Goal: Task Accomplishment & Management: Manage account settings

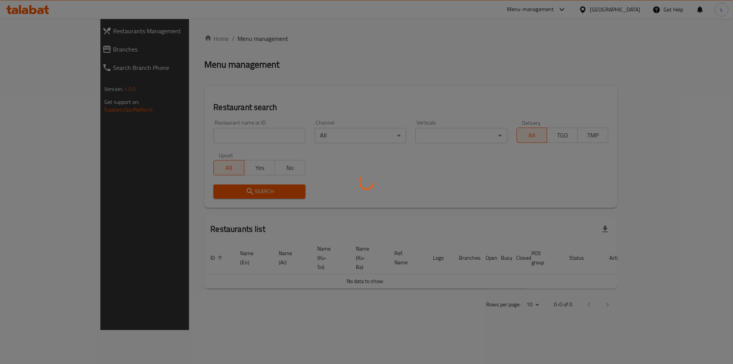
click at [178, 136] on div at bounding box center [366, 182] width 733 height 364
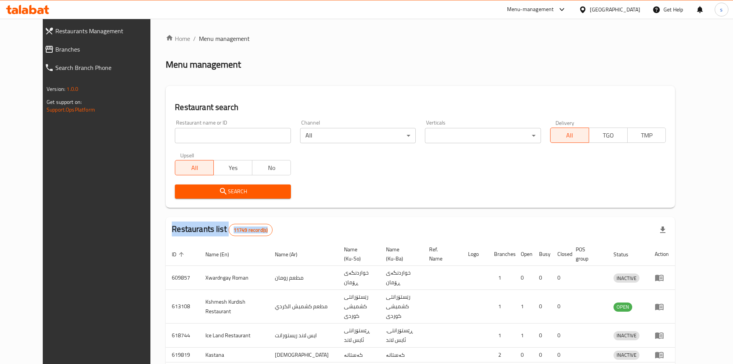
click at [178, 136] on div at bounding box center [366, 182] width 733 height 364
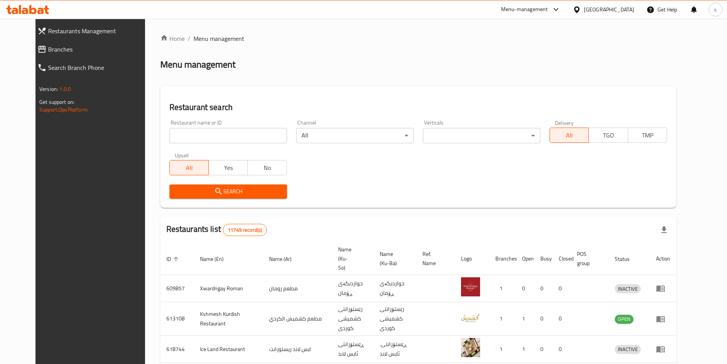
click at [169, 134] on input "search" at bounding box center [228, 135] width 118 height 15
paste input "676713"
type input "676713"
click at [216, 198] on button "Search" at bounding box center [228, 191] width 118 height 14
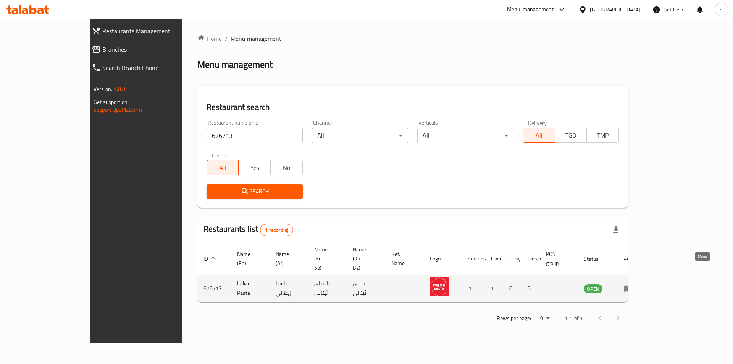
click at [632, 285] on icon "enhanced table" at bounding box center [628, 288] width 8 height 6
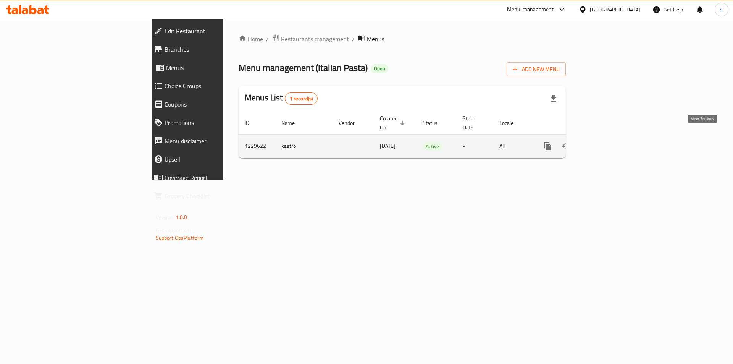
click at [607, 142] on icon "enhanced table" at bounding box center [602, 146] width 9 height 9
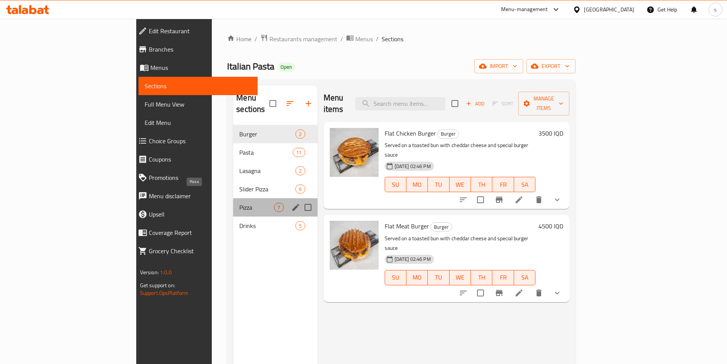
click at [239, 203] on span "Pizza" at bounding box center [256, 207] width 35 height 9
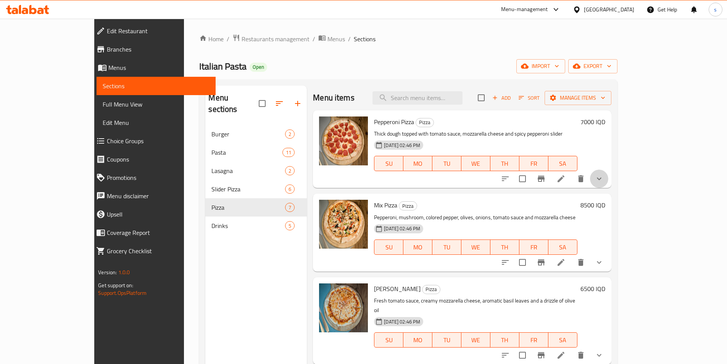
click at [608, 180] on button "show more" at bounding box center [599, 178] width 18 height 18
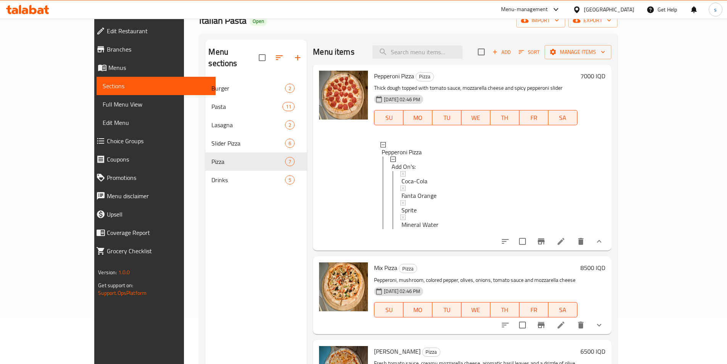
scroll to position [26, 0]
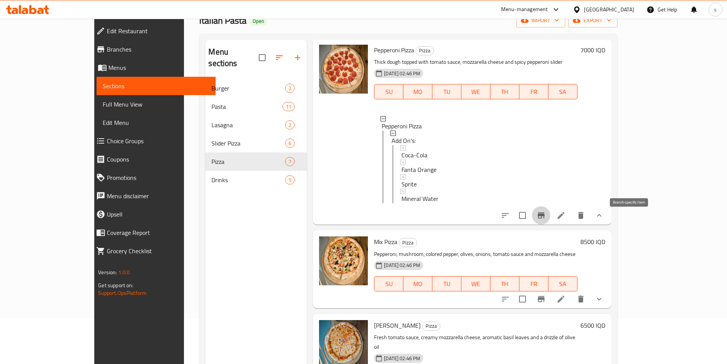
click at [546, 217] on icon "Branch-specific-item" at bounding box center [540, 215] width 9 height 9
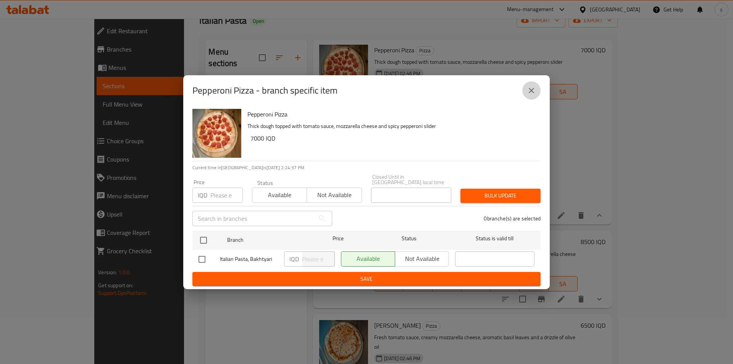
click at [533, 94] on icon "close" at bounding box center [531, 90] width 9 height 9
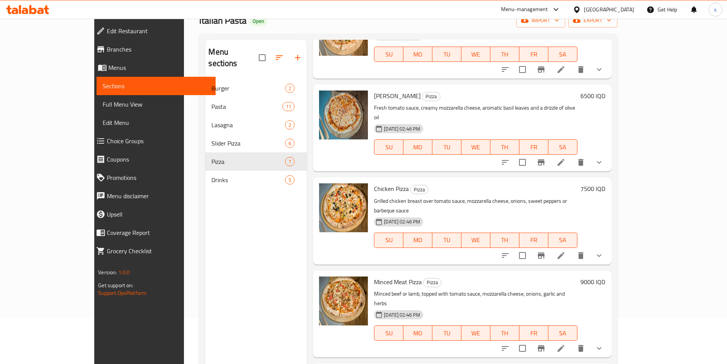
scroll to position [260, 0]
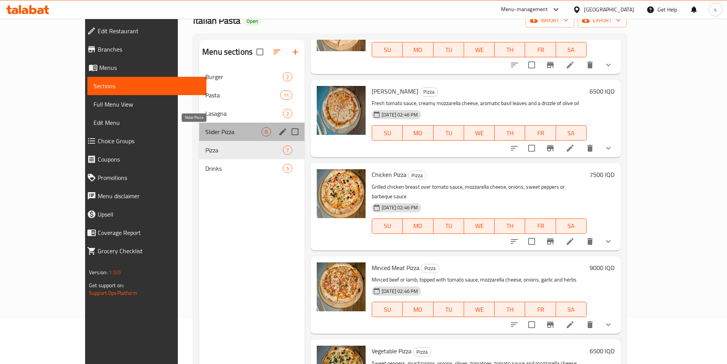
click at [205, 133] on span "Slider Pizza" at bounding box center [233, 131] width 56 height 9
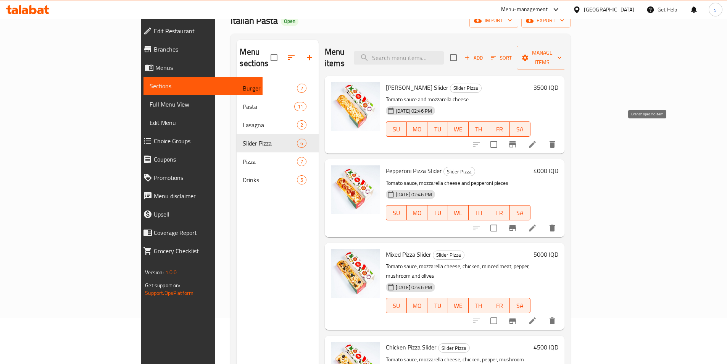
click at [517, 140] on icon "Branch-specific-item" at bounding box center [512, 144] width 9 height 9
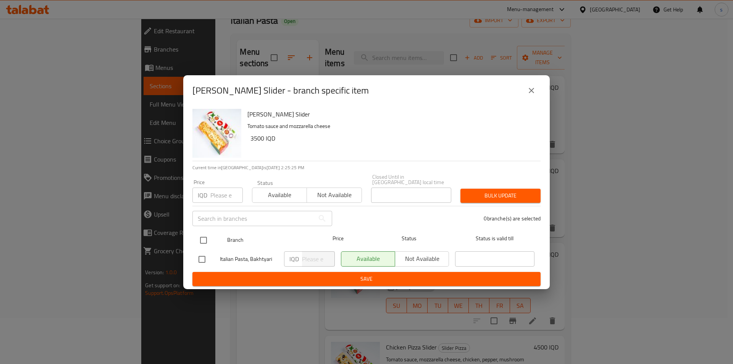
click at [204, 238] on input "checkbox" at bounding box center [203, 240] width 16 height 16
checkbox input "true"
click at [313, 258] on input "number" at bounding box center [318, 258] width 33 height 15
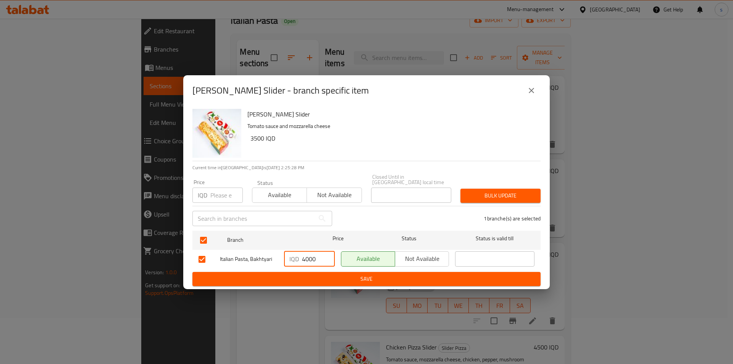
type input "4000"
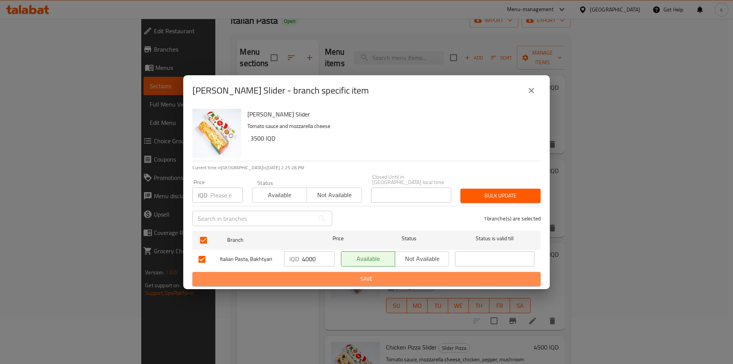
click at [320, 275] on span "Save" at bounding box center [366, 279] width 336 height 10
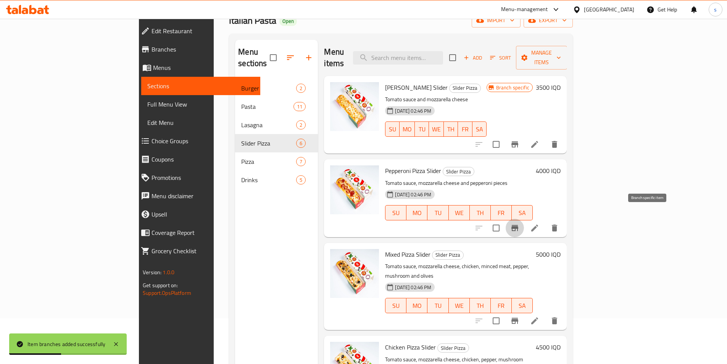
click at [518, 225] on icon "Branch-specific-item" at bounding box center [514, 228] width 7 height 6
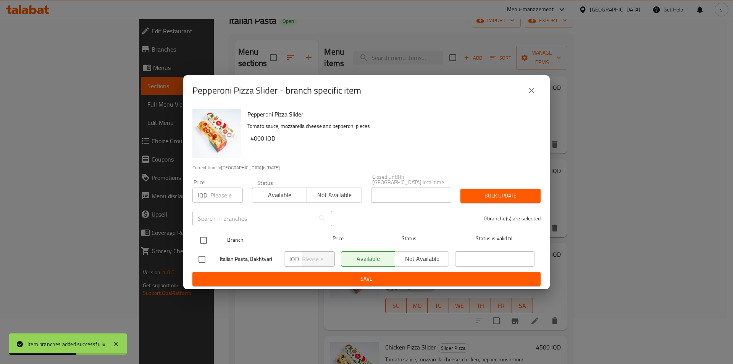
click at [200, 239] on input "checkbox" at bounding box center [203, 240] width 16 height 16
checkbox input "true"
click at [316, 253] on input "number" at bounding box center [318, 258] width 33 height 15
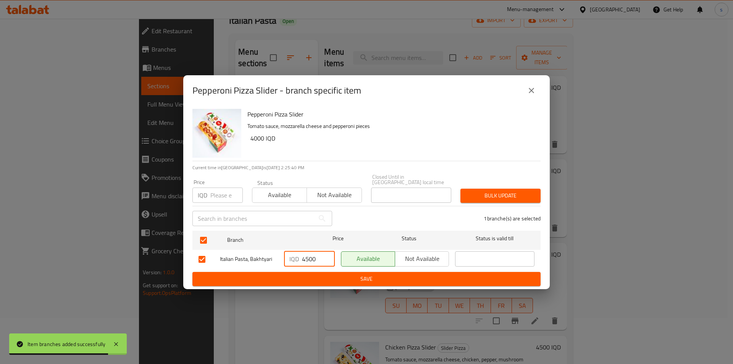
type input "4500"
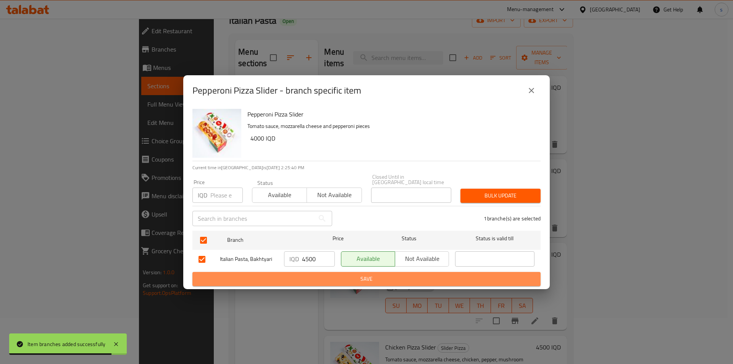
click at [318, 274] on span "Save" at bounding box center [366, 279] width 336 height 10
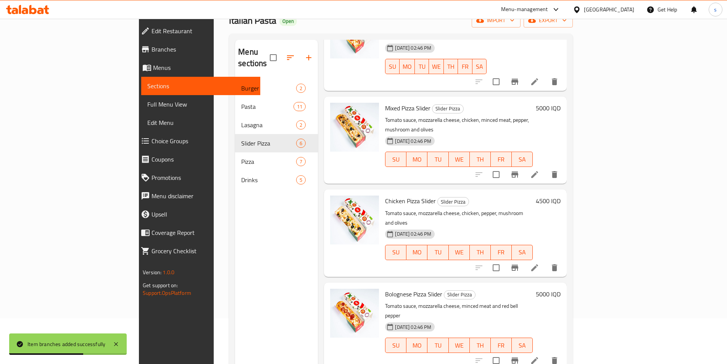
scroll to position [107, 0]
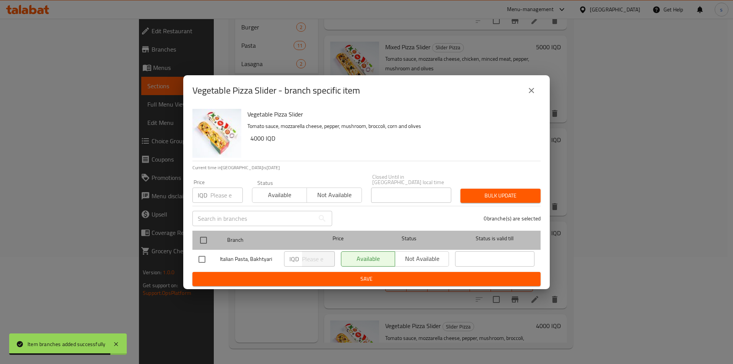
click at [202, 229] on div at bounding box center [209, 240] width 29 height 22
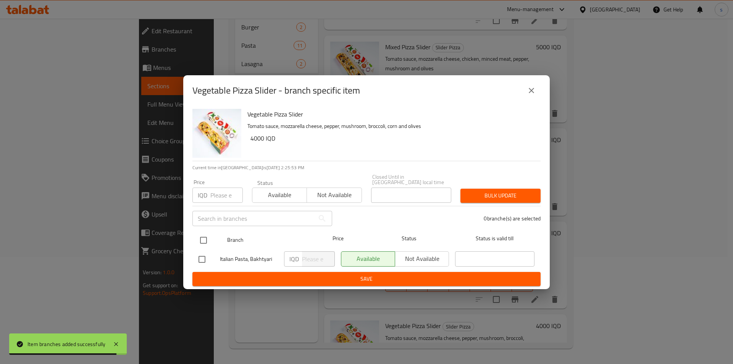
click at [206, 236] on input "checkbox" at bounding box center [203, 240] width 16 height 16
checkbox input "true"
click at [303, 252] on input "number" at bounding box center [318, 258] width 33 height 15
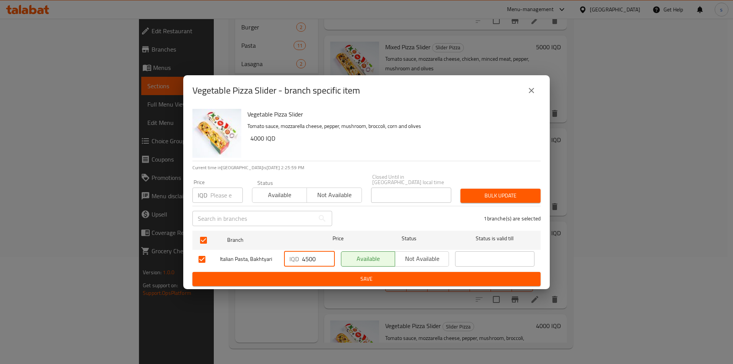
type input "4500"
click at [321, 275] on span "Save" at bounding box center [366, 279] width 336 height 10
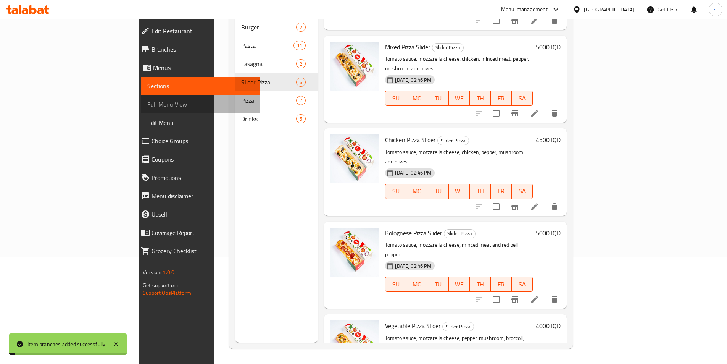
click at [147, 106] on span "Full Menu View" at bounding box center [200, 104] width 107 height 9
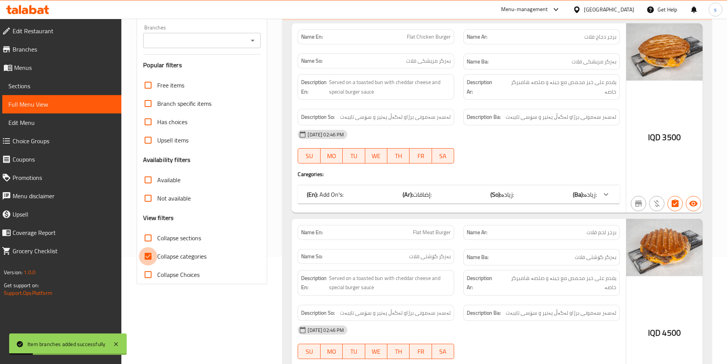
click at [150, 253] on input "Collapse categories" at bounding box center [148, 256] width 18 height 18
checkbox input "false"
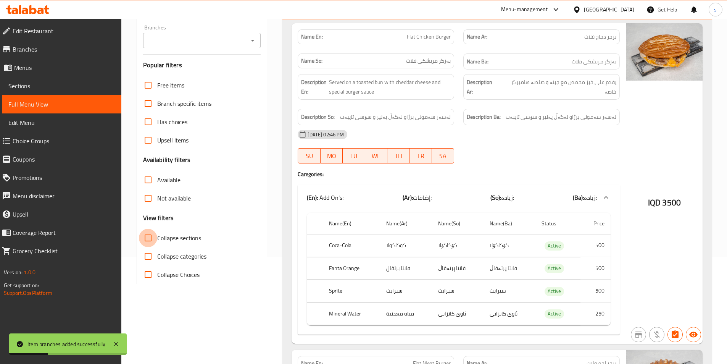
click at [145, 242] on input "Collapse sections" at bounding box center [148, 238] width 18 height 18
checkbox input "true"
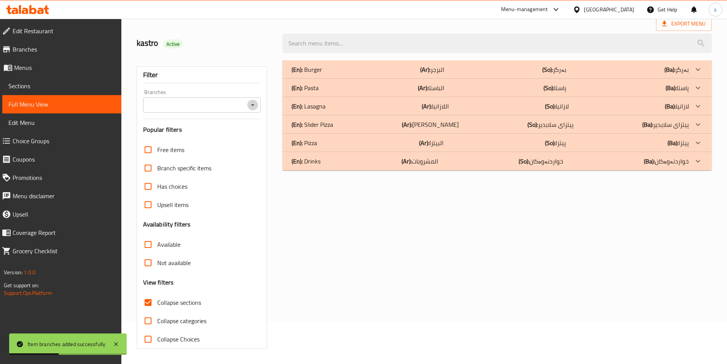
click at [250, 42] on div "Home / Restaurants management / Menus / Full menu view Export Menu kastro Activ…" at bounding box center [424, 170] width 575 height 357
click at [259, 104] on div "Branches" at bounding box center [202, 104] width 118 height 15
click at [248, 105] on icon "Open" at bounding box center [252, 104] width 9 height 9
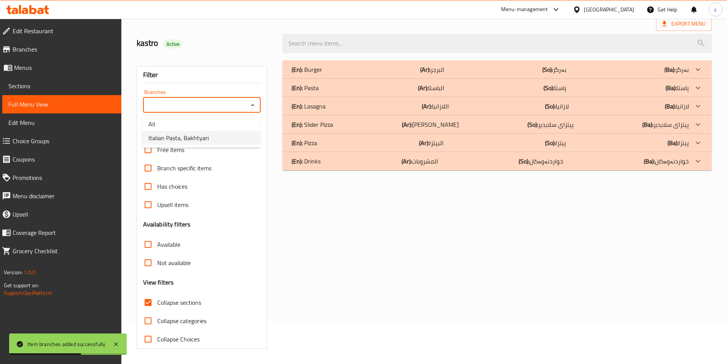
click at [236, 140] on li "Italian Pasta, Bakhtyari" at bounding box center [201, 138] width 118 height 14
type input "Italian Pasta, Bakhtyari"
click at [322, 122] on p "(En): Slider Pizza" at bounding box center [313, 124] width 42 height 9
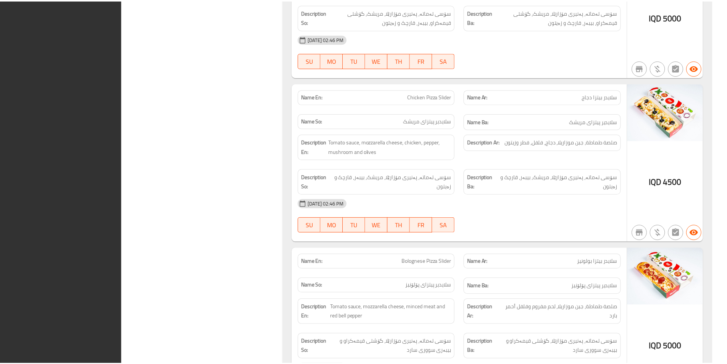
scroll to position [854, 0]
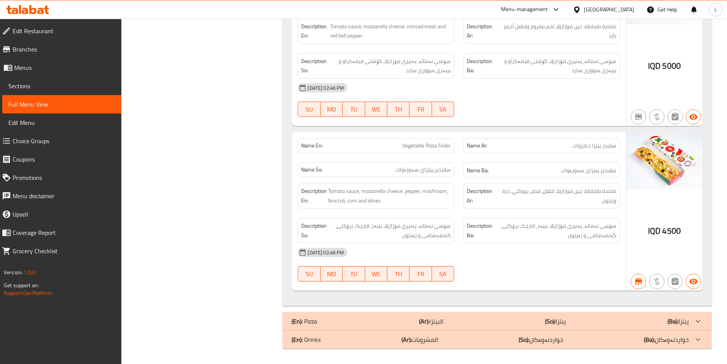
click at [38, 5] on icon at bounding box center [27, 9] width 43 height 9
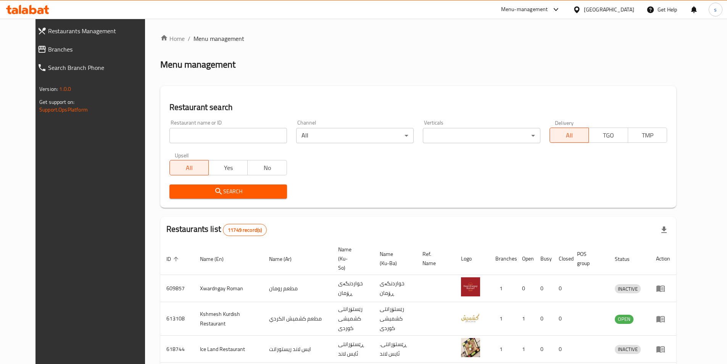
click at [196, 134] on input "search" at bounding box center [228, 135] width 118 height 15
paste input "635675"
type input "635675"
click button "Search" at bounding box center [228, 191] width 118 height 14
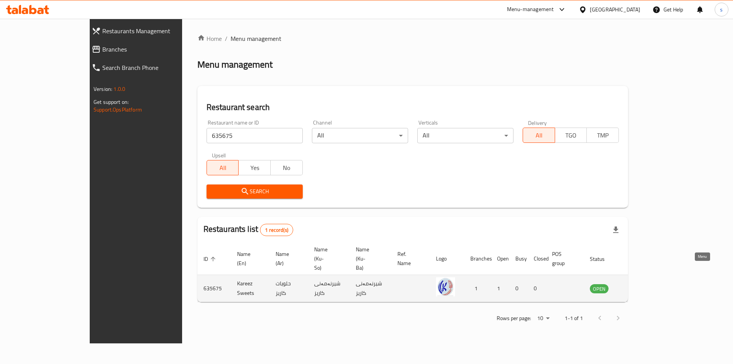
click at [639, 283] on icon "enhanced table" at bounding box center [634, 287] width 9 height 9
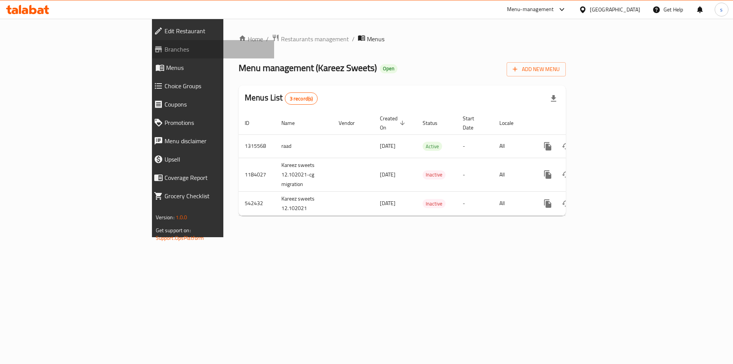
click at [164, 47] on span "Branches" at bounding box center [216, 49] width 104 height 9
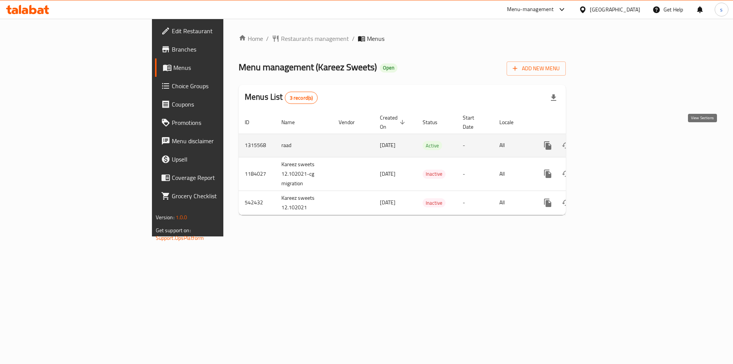
click at [607, 141] on icon "enhanced table" at bounding box center [602, 145] width 9 height 9
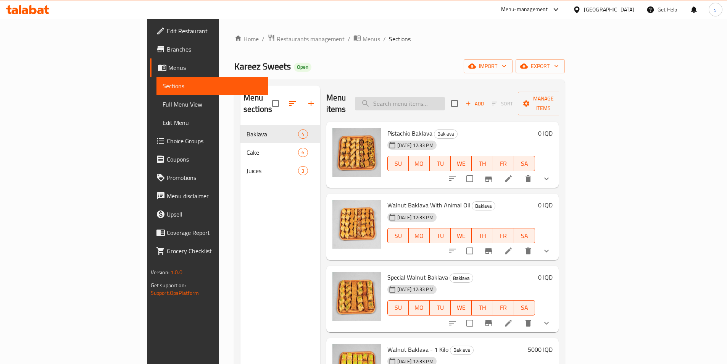
click at [445, 103] on input "search" at bounding box center [400, 103] width 90 height 13
paste input "Kaak"
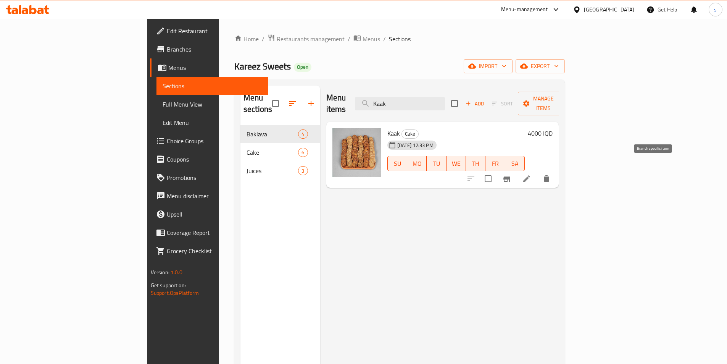
type input "Kaak"
click at [510, 176] on icon "Branch-specific-item" at bounding box center [506, 179] width 7 height 6
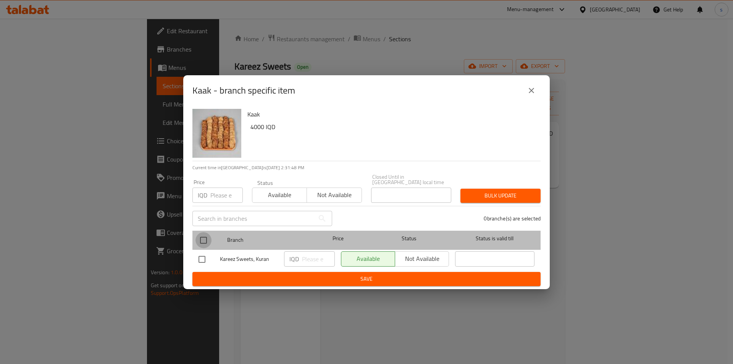
click at [205, 238] on input "checkbox" at bounding box center [203, 240] width 16 height 16
checkbox input "true"
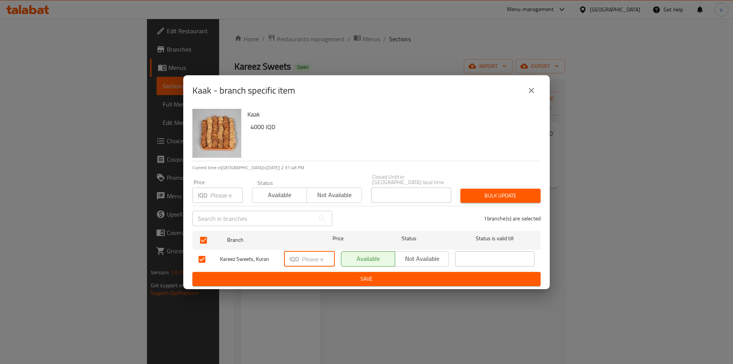
click at [303, 254] on input "number" at bounding box center [318, 258] width 33 height 15
type input "7000"
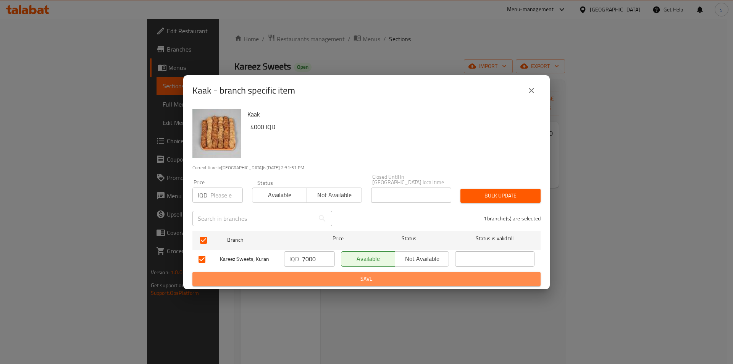
click at [322, 276] on span "Save" at bounding box center [366, 279] width 336 height 10
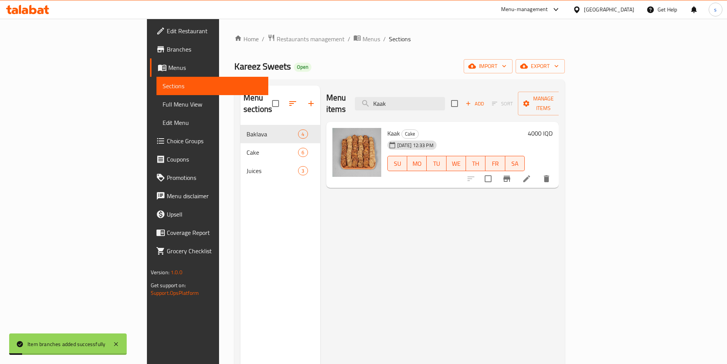
click at [156, 111] on link "Full Menu View" at bounding box center [212, 104] width 112 height 18
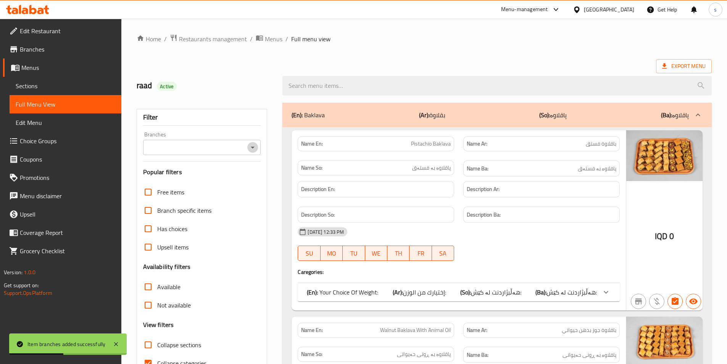
click at [250, 151] on icon "Open" at bounding box center [252, 147] width 9 height 9
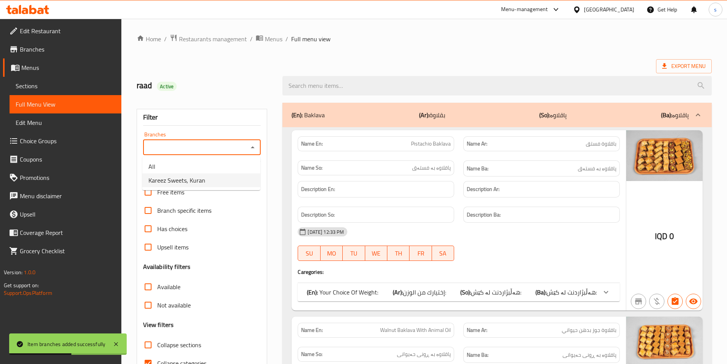
click at [246, 185] on li "Kareez Sweets, Kuran" at bounding box center [201, 180] width 118 height 14
type input "Kareez Sweets, Kuran"
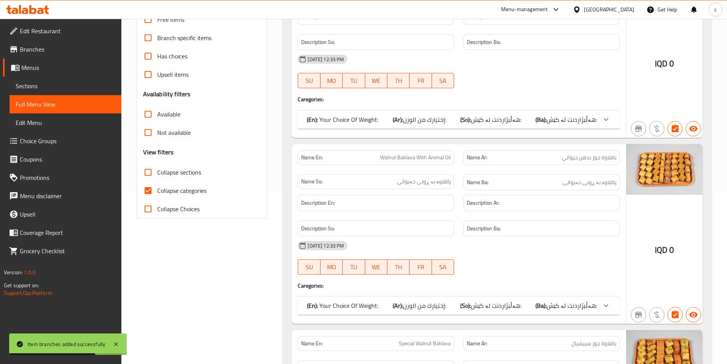
scroll to position [177, 0]
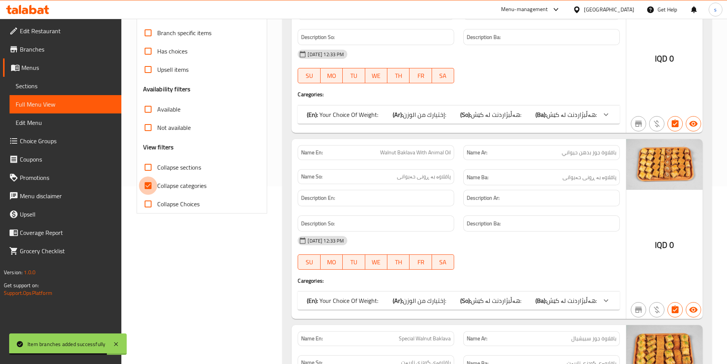
click at [146, 183] on input "Collapse categories" at bounding box center [148, 185] width 18 height 18
checkbox input "false"
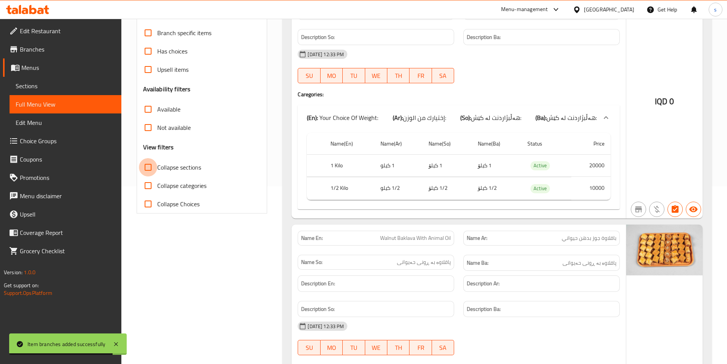
click at [150, 163] on input "Collapse sections" at bounding box center [148, 167] width 18 height 18
checkbox input "true"
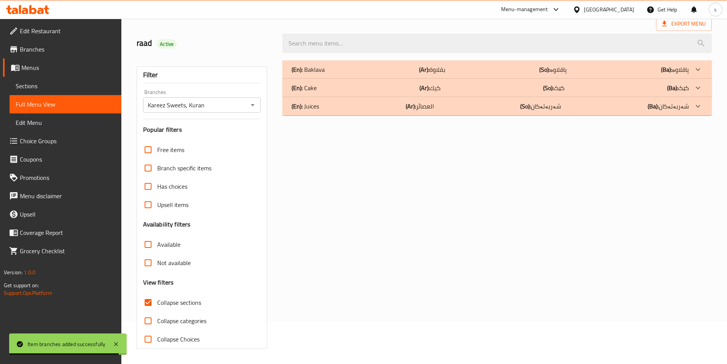
scroll to position [42, 0]
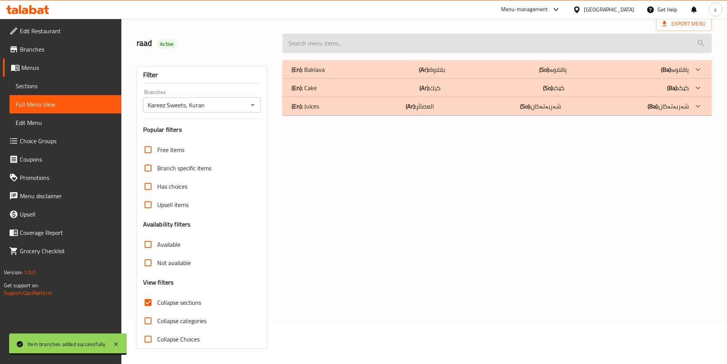
drag, startPoint x: 393, startPoint y: 52, endPoint x: 393, endPoint y: 45, distance: 6.9
click at [393, 51] on input "search" at bounding box center [496, 43] width 429 height 19
paste input "Kaak"
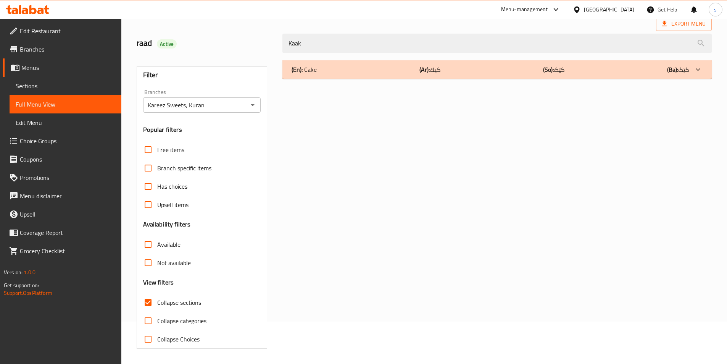
type input "Kaak"
click at [375, 66] on div "(En): Cake (Ar): كيك (So): کێک (Ba): کێک" at bounding box center [490, 69] width 397 height 9
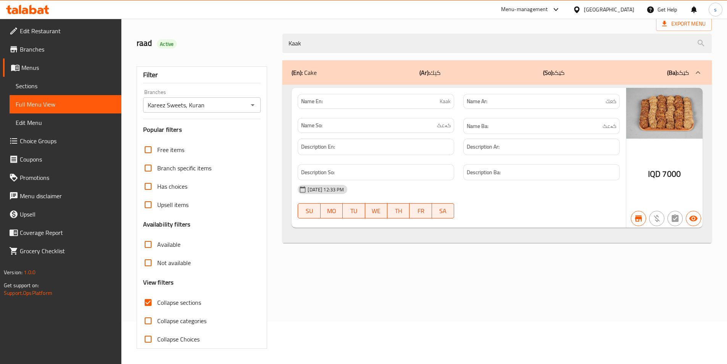
click at [20, 10] on icon at bounding box center [20, 9] width 2 height 9
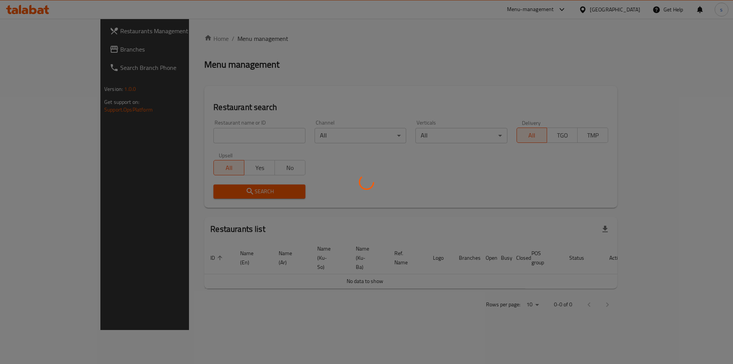
click at [211, 133] on div at bounding box center [366, 182] width 733 height 364
click at [189, 139] on div at bounding box center [366, 182] width 733 height 364
click at [182, 135] on div at bounding box center [366, 182] width 733 height 364
click at [182, 134] on div at bounding box center [366, 182] width 733 height 364
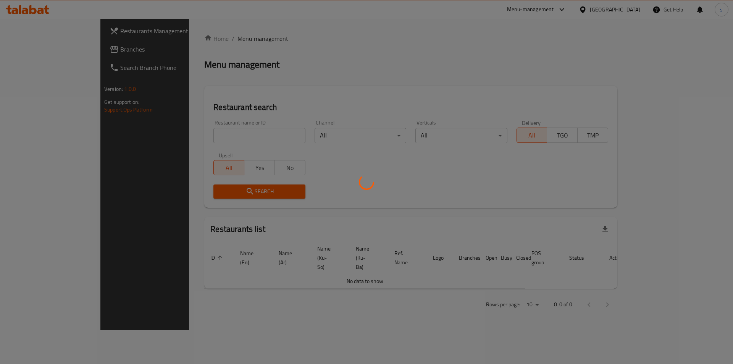
click at [182, 134] on div at bounding box center [366, 182] width 733 height 364
click at [177, 137] on div at bounding box center [366, 182] width 733 height 364
click at [181, 137] on div at bounding box center [366, 182] width 733 height 364
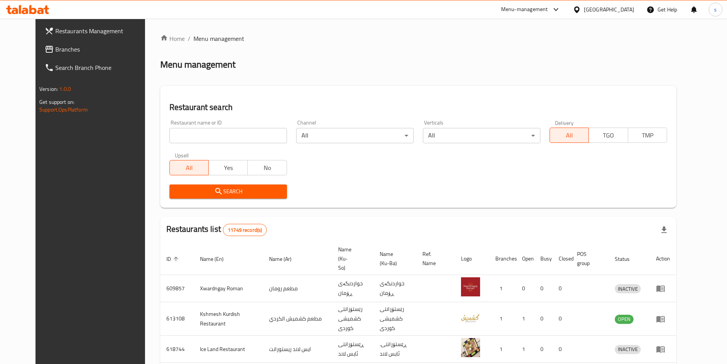
click at [181, 137] on input "search" at bounding box center [228, 135] width 118 height 15
paste input "674876"
type input "674876"
click at [195, 186] on button "Search" at bounding box center [228, 191] width 118 height 14
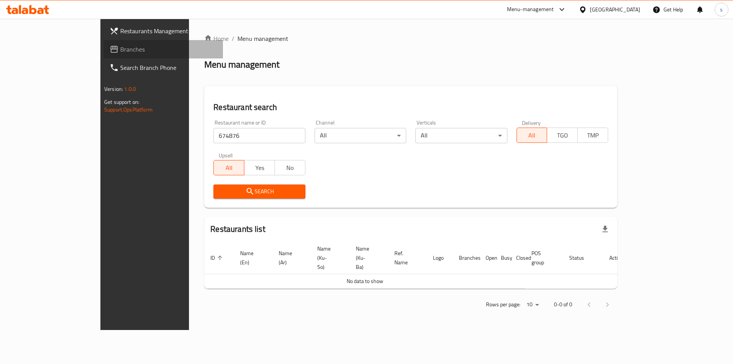
click at [120, 47] on span "Branches" at bounding box center [168, 49] width 97 height 9
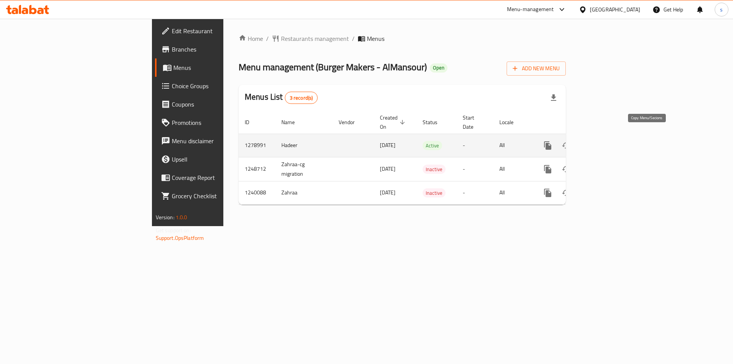
click at [552, 141] on icon "more" at bounding box center [547, 145] width 9 height 9
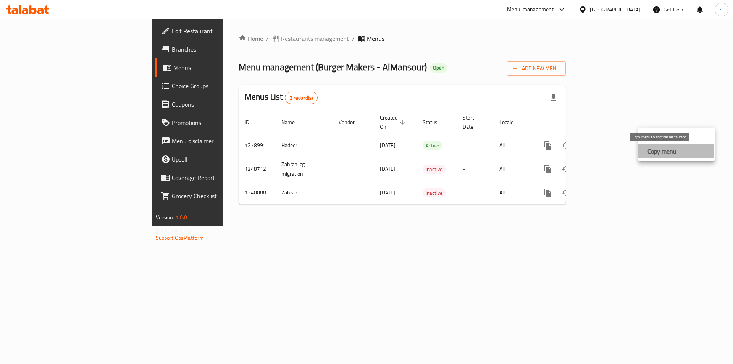
click at [650, 150] on strong "Copy menu" at bounding box center [661, 151] width 29 height 9
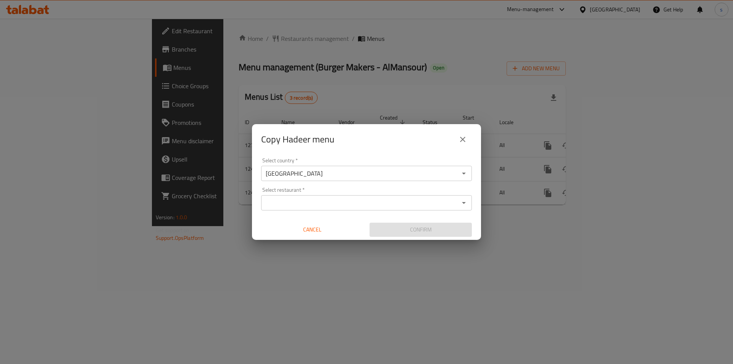
click at [365, 212] on div "Select country   * [GEOGRAPHIC_DATA] Select country * Select restaurant   * Sel…" at bounding box center [366, 197] width 229 height 85
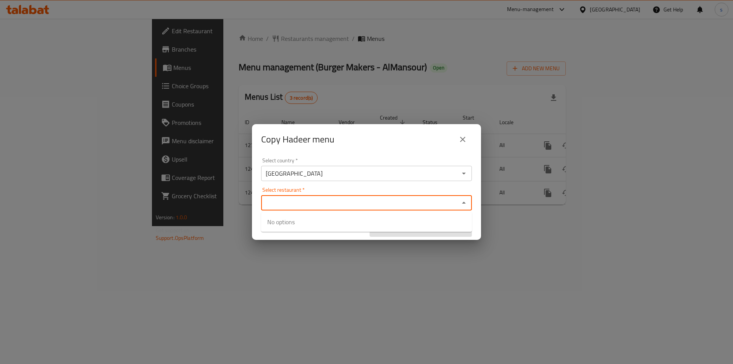
click at [360, 206] on input "Select restaurant   *" at bounding box center [359, 202] width 193 height 11
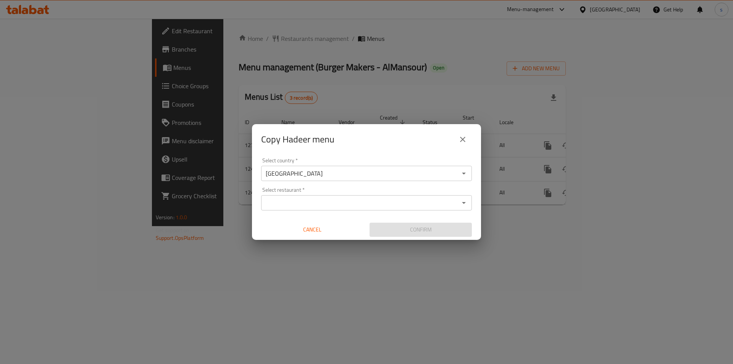
click at [333, 207] on input "Select restaurant   *" at bounding box center [359, 202] width 193 height 11
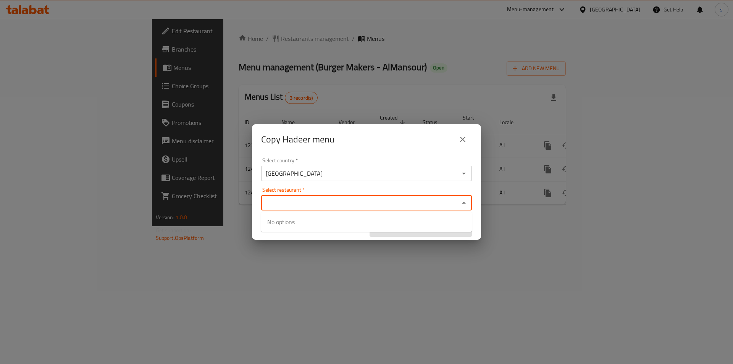
paste input "674876"
type input "674876"
click at [333, 243] on div "Copy Hadeer menu Select country   * Iraq Select country * Select restaurant   *…" at bounding box center [366, 182] width 733 height 364
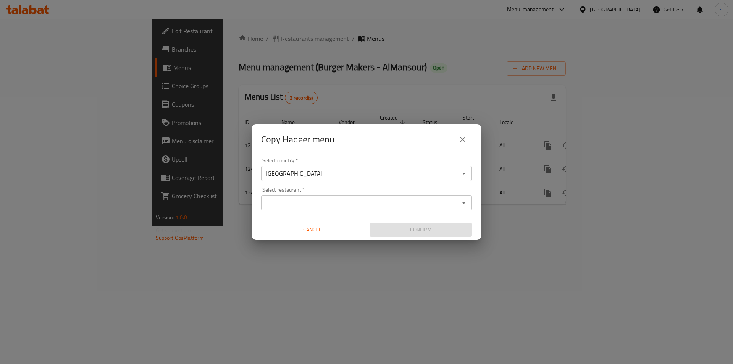
click at [310, 201] on input "Select restaurant   *" at bounding box center [359, 202] width 193 height 11
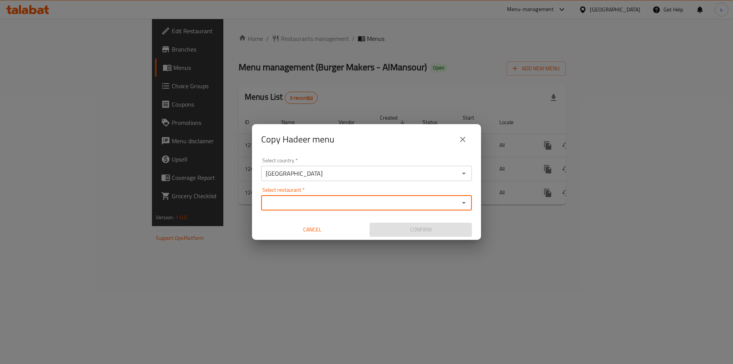
click at [310, 201] on input "Select restaurant   *" at bounding box center [359, 202] width 193 height 11
paste input "Burger Makers - AlMansour, Al Mansur"
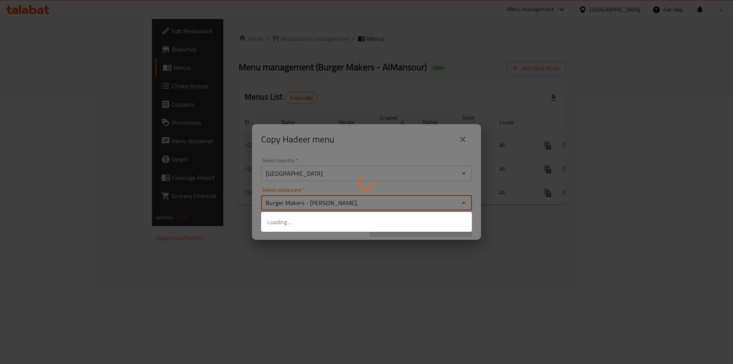
type input "Burger Makers - AlMansour"
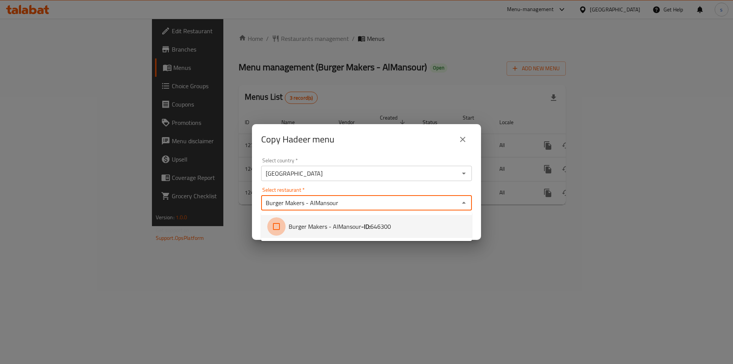
click at [277, 226] on input "checkbox" at bounding box center [276, 226] width 18 height 18
checkbox input "true"
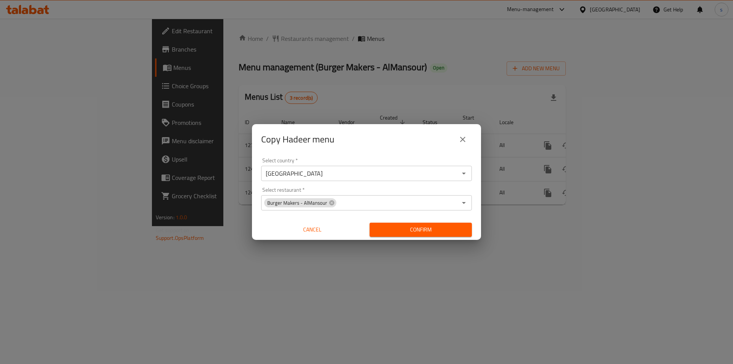
click at [383, 281] on div "Copy Hadeer menu Select country   * Iraq Select country * Select restaurant   *…" at bounding box center [366, 182] width 733 height 364
click at [383, 224] on button "Confirm" at bounding box center [420, 229] width 102 height 14
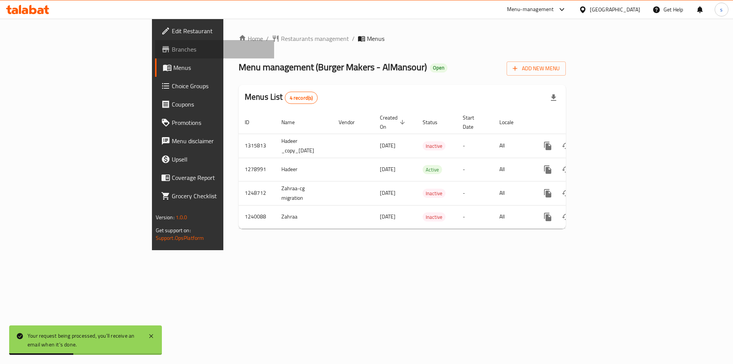
click at [172, 45] on span "Branches" at bounding box center [220, 49] width 97 height 9
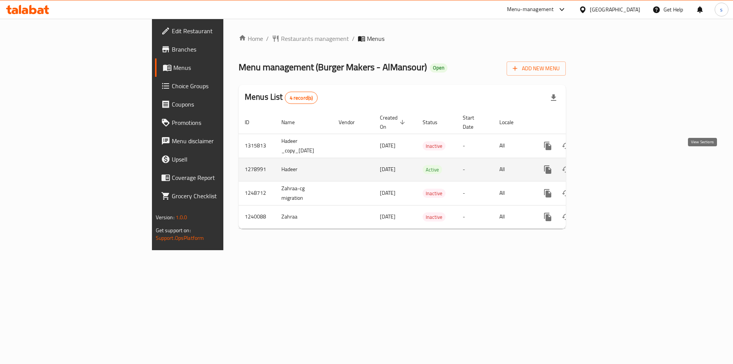
click at [612, 162] on link "enhanced table" at bounding box center [602, 169] width 18 height 18
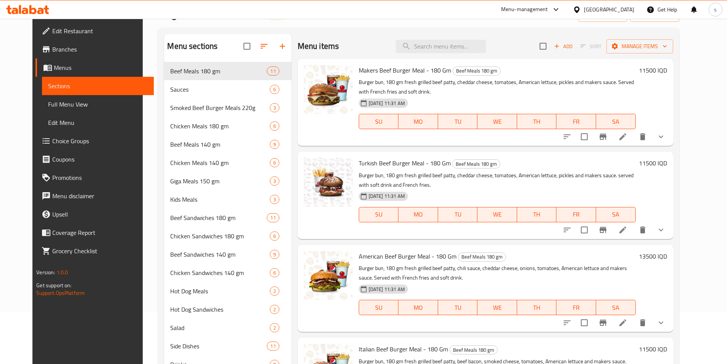
scroll to position [49, 0]
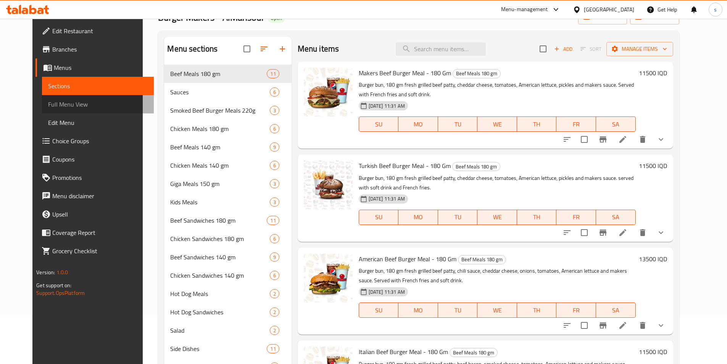
click at [48, 105] on span "Full Menu View" at bounding box center [98, 104] width 100 height 9
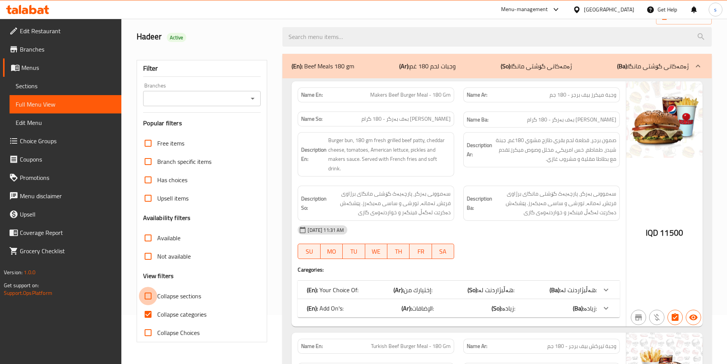
click at [146, 294] on input "Collapse sections" at bounding box center [148, 296] width 18 height 18
checkbox input "true"
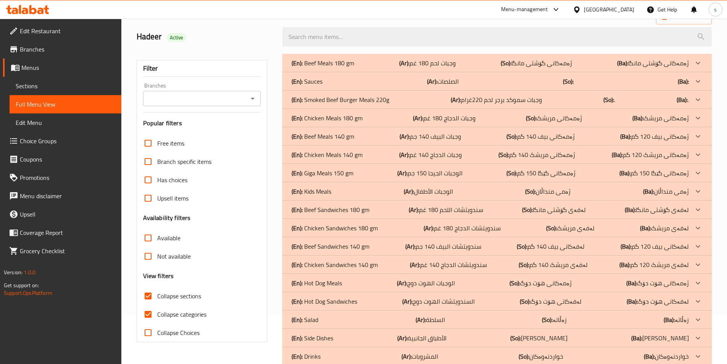
click at [148, 311] on input "Collapse categories" at bounding box center [148, 314] width 18 height 18
checkbox input "false"
click at [30, 85] on span "Sections" at bounding box center [66, 85] width 100 height 9
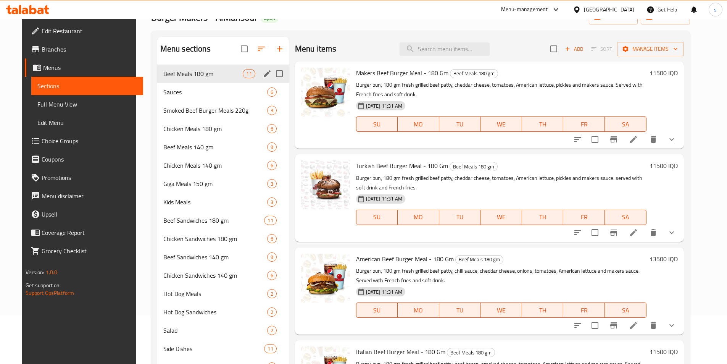
click at [272, 72] on input "Menu sections" at bounding box center [279, 74] width 16 height 16
checkbox input "true"
click at [264, 77] on icon "edit" at bounding box center [267, 73] width 7 height 7
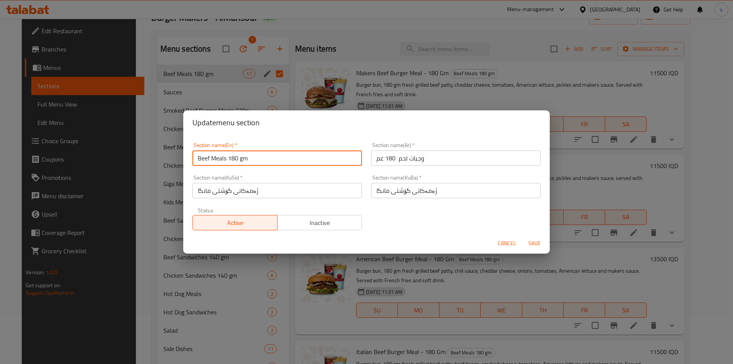
click at [249, 155] on input "Beef Meals 180 gm" at bounding box center [276, 157] width 169 height 15
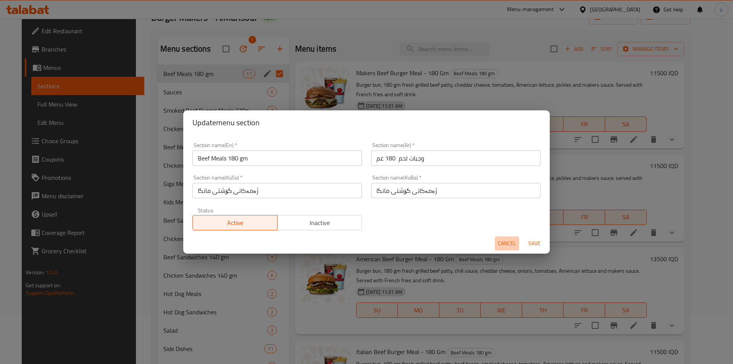
click at [514, 243] on span "Cancel" at bounding box center [507, 243] width 18 height 10
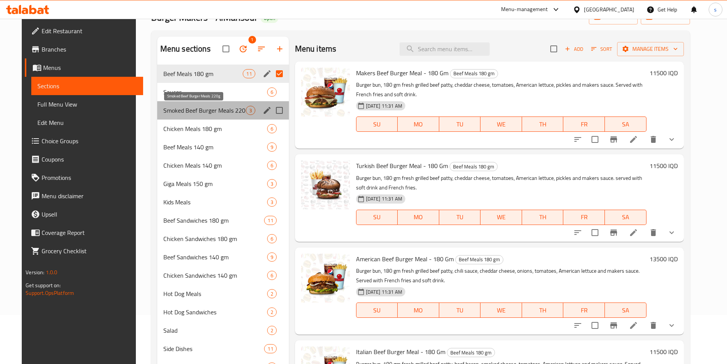
click at [203, 110] on span "Smoked Beef Burger Meals 220g" at bounding box center [204, 110] width 82 height 9
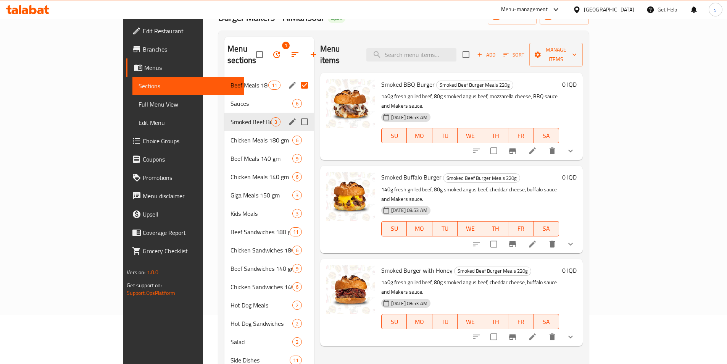
click at [296, 114] on input "Menu sections" at bounding box center [304, 122] width 16 height 16
checkbox input "true"
click at [289, 118] on icon "edit" at bounding box center [292, 121] width 7 height 7
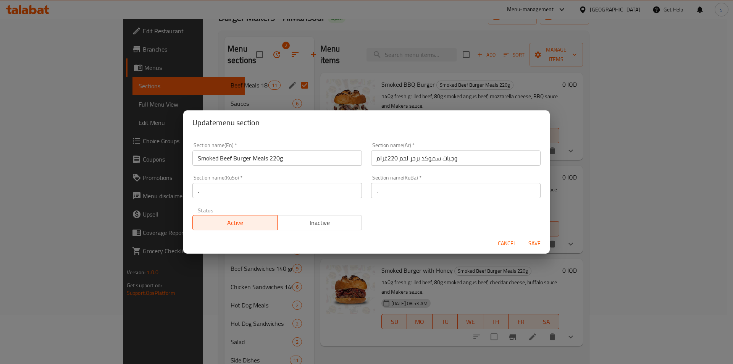
click at [290, 153] on input "Smoked Beef Burger Meals 220g" at bounding box center [276, 157] width 169 height 15
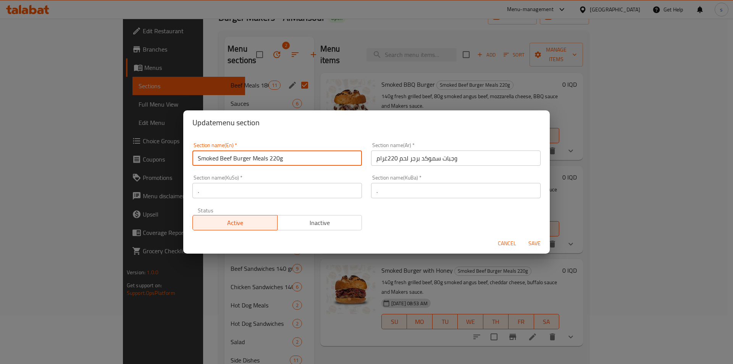
click at [290, 153] on input "Smoked Beef Burger Meals 220g" at bounding box center [276, 157] width 169 height 15
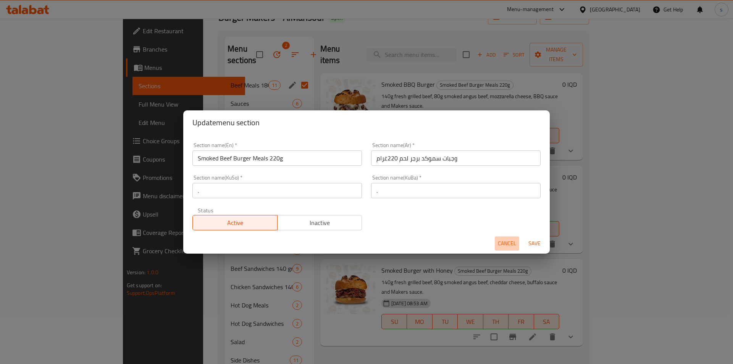
click at [501, 243] on span "Cancel" at bounding box center [507, 243] width 18 height 10
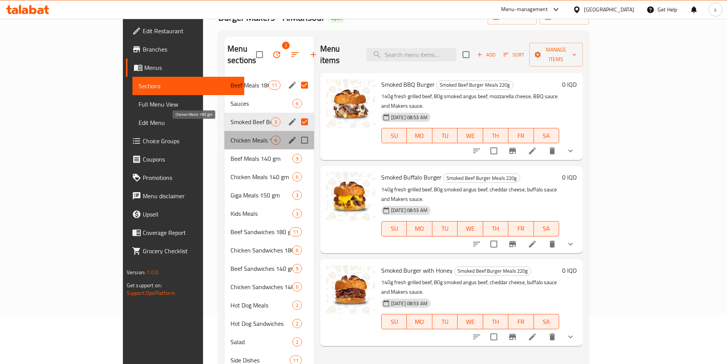
click at [230, 135] on span "Chicken Meals 180 gm" at bounding box center [250, 139] width 40 height 9
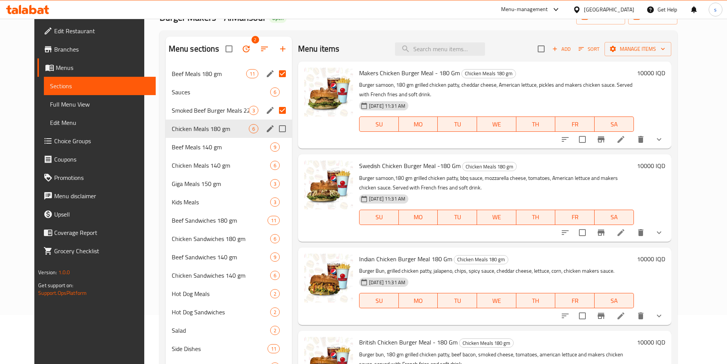
click at [276, 132] on input "Menu sections" at bounding box center [282, 129] width 16 height 16
checkbox input "true"
click at [267, 130] on icon "edit" at bounding box center [270, 128] width 7 height 7
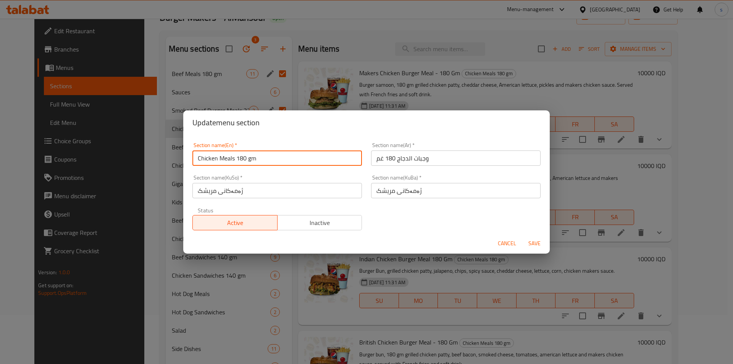
click at [256, 163] on input "Chicken Meals 180 gm" at bounding box center [276, 157] width 169 height 15
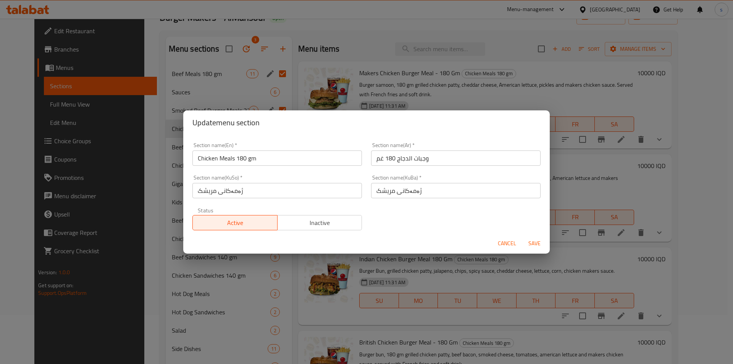
click at [425, 233] on div "Section name(En)   * Chicken Meals 180 gm Section name(En) * Section name(Ar)  …" at bounding box center [366, 186] width 357 height 97
click at [503, 240] on span "Cancel" at bounding box center [507, 243] width 18 height 10
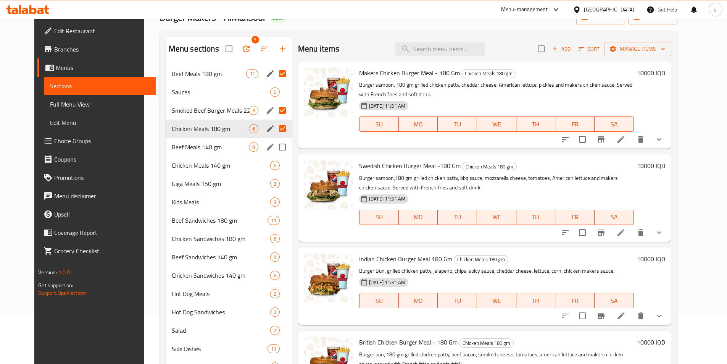
click at [274, 147] on input "Menu sections" at bounding box center [282, 147] width 16 height 16
checkbox input "true"
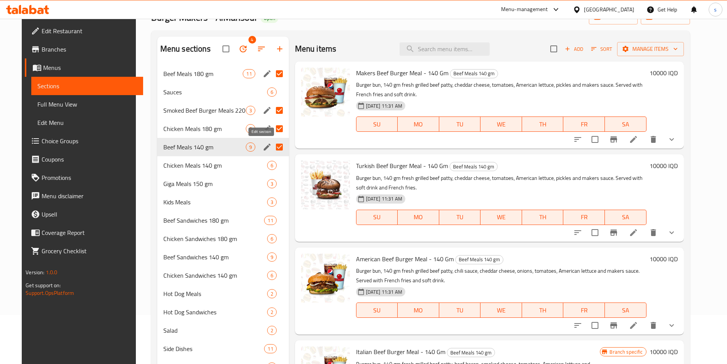
click at [263, 150] on icon "edit" at bounding box center [267, 146] width 9 height 9
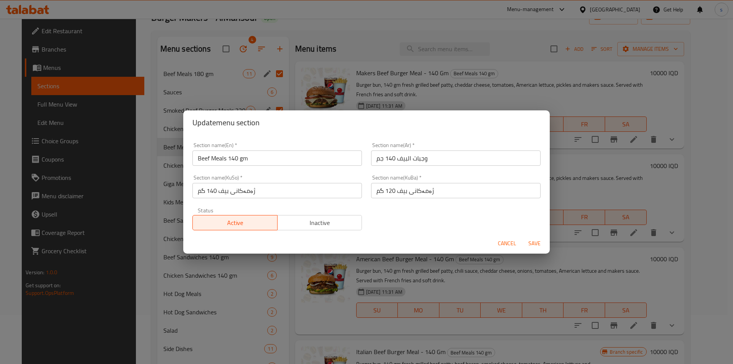
click at [265, 155] on input "Beef Meals 140 gm" at bounding box center [276, 157] width 169 height 15
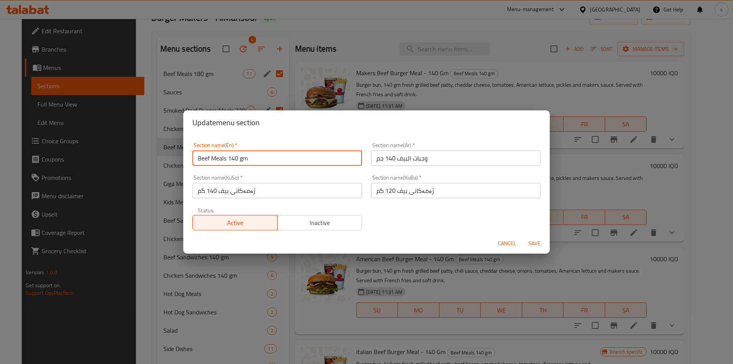
click at [265, 155] on input "Beef Meals 140 gm" at bounding box center [276, 157] width 169 height 15
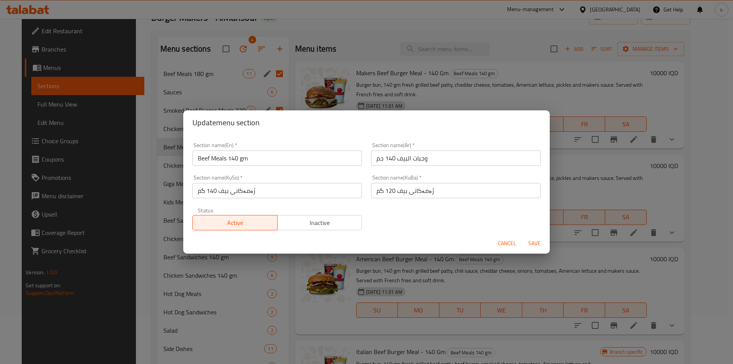
click at [508, 242] on span "Cancel" at bounding box center [507, 243] width 18 height 10
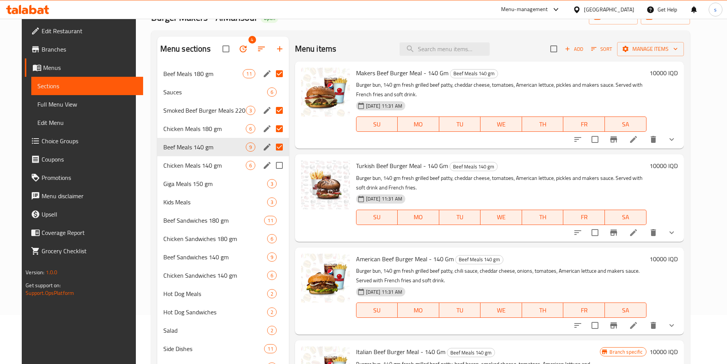
click at [272, 162] on input "Menu sections" at bounding box center [279, 165] width 16 height 16
checkbox input "true"
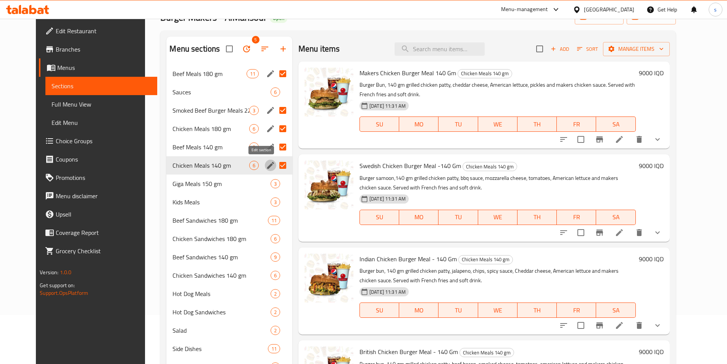
click at [267, 164] on icon "edit" at bounding box center [270, 165] width 7 height 7
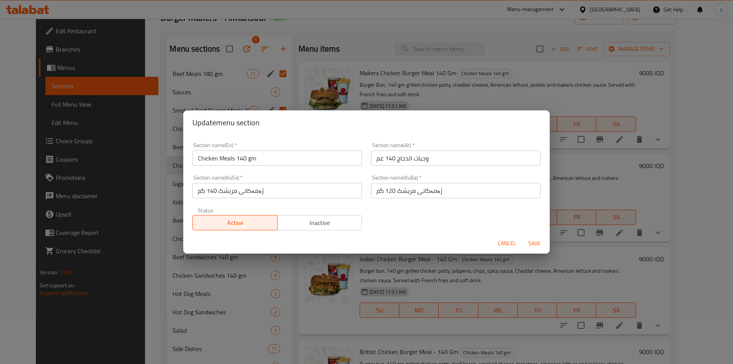
click at [276, 168] on div "Section name(En)   * Chicken Meals 140 gm Section name(En) *" at bounding box center [277, 154] width 179 height 32
click at [276, 162] on input "Chicken Meals 140 gm" at bounding box center [276, 157] width 169 height 15
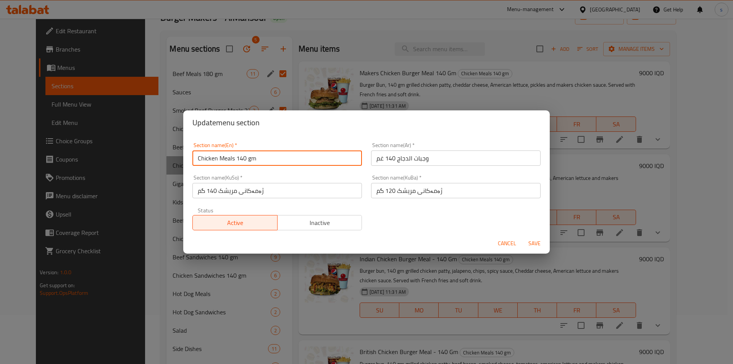
click at [276, 162] on input "Chicken Meals 140 gm" at bounding box center [276, 157] width 169 height 15
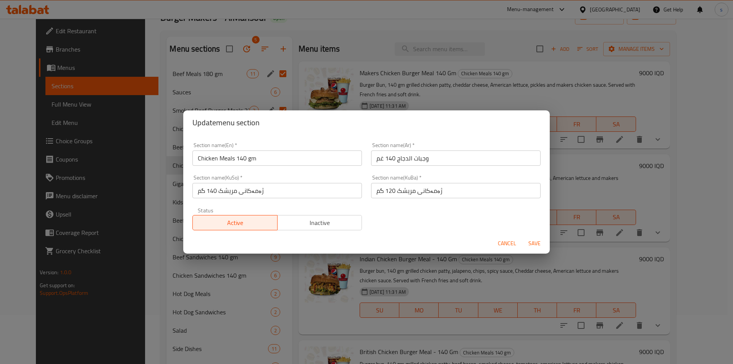
click at [506, 239] on span "Cancel" at bounding box center [507, 243] width 18 height 10
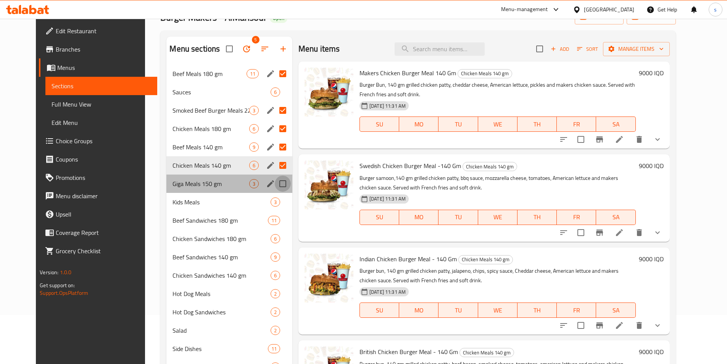
click at [275, 186] on input "Menu sections" at bounding box center [283, 184] width 16 height 16
checkbox input "true"
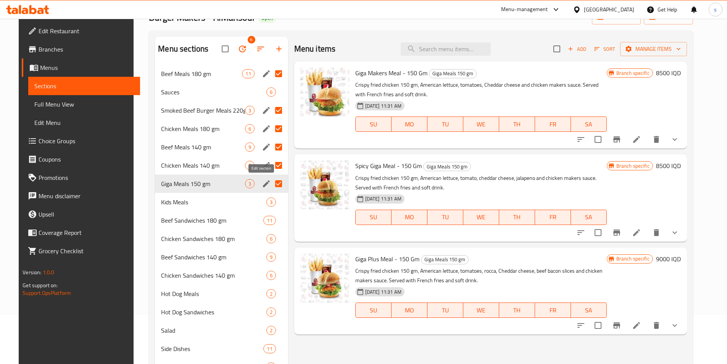
click at [262, 184] on icon "edit" at bounding box center [266, 183] width 9 height 9
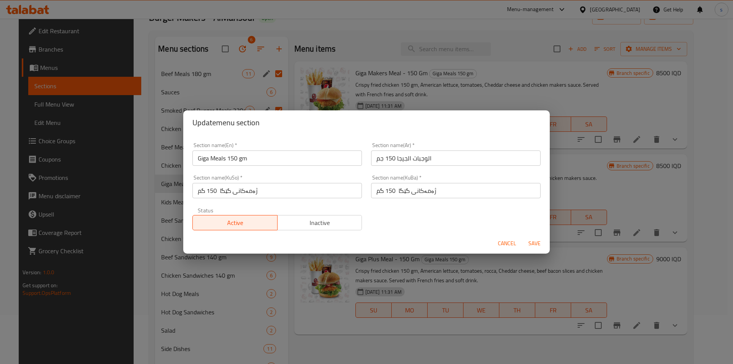
click at [259, 159] on input "Giga Meals 150 gm" at bounding box center [276, 157] width 169 height 15
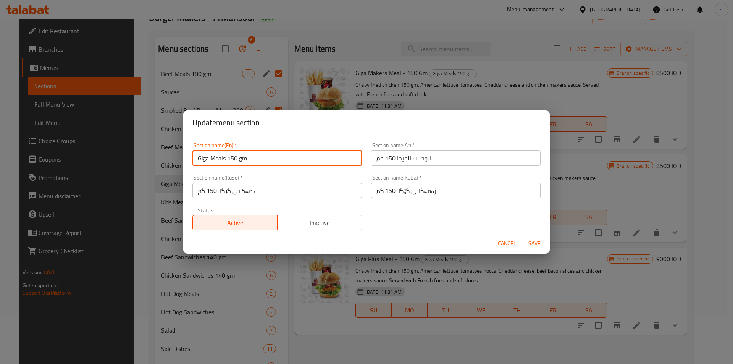
click at [259, 159] on input "Giga Meals 150 gm" at bounding box center [276, 157] width 169 height 15
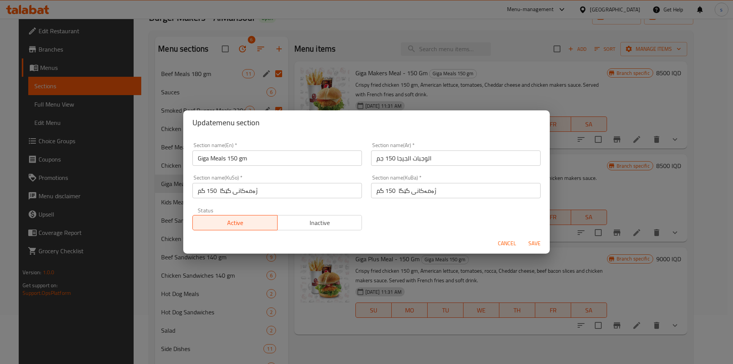
click at [512, 239] on span "Cancel" at bounding box center [507, 243] width 18 height 10
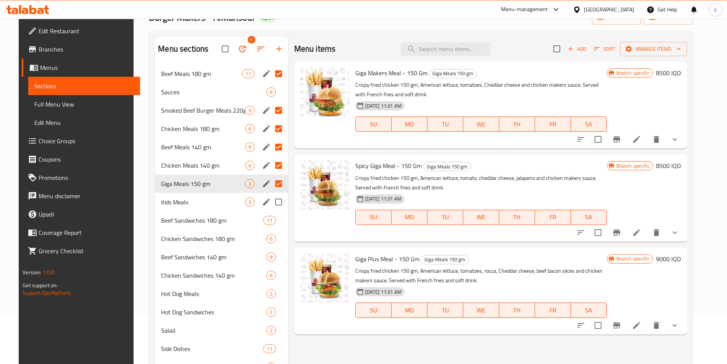
click at [275, 203] on input "Menu sections" at bounding box center [279, 202] width 16 height 16
checkbox input "true"
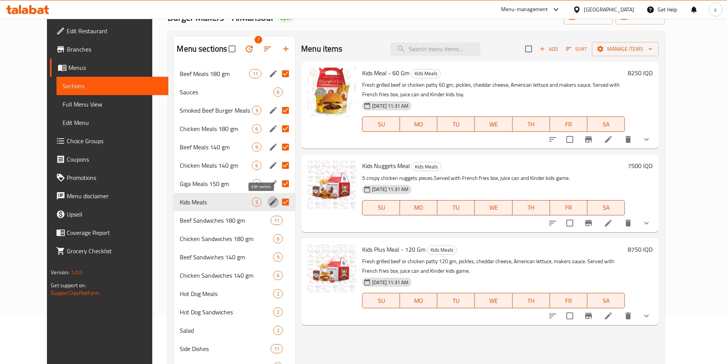
click at [269, 203] on icon "edit" at bounding box center [273, 201] width 9 height 9
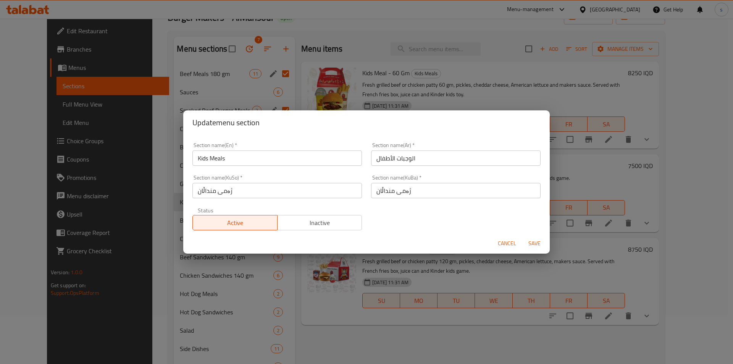
click at [261, 157] on input "Kids Meals" at bounding box center [276, 157] width 169 height 15
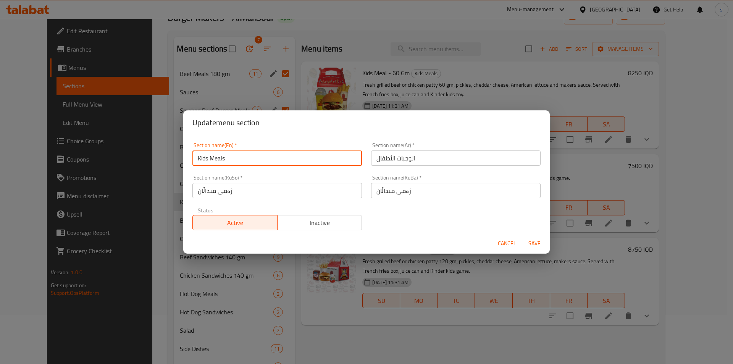
click at [261, 157] on input "Kids Meals" at bounding box center [276, 157] width 169 height 15
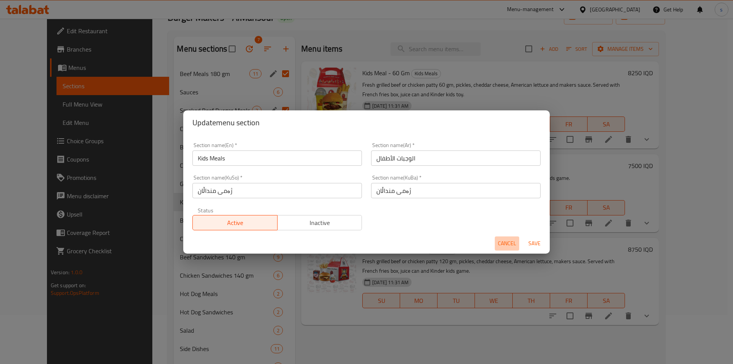
click at [507, 242] on span "Cancel" at bounding box center [507, 243] width 18 height 10
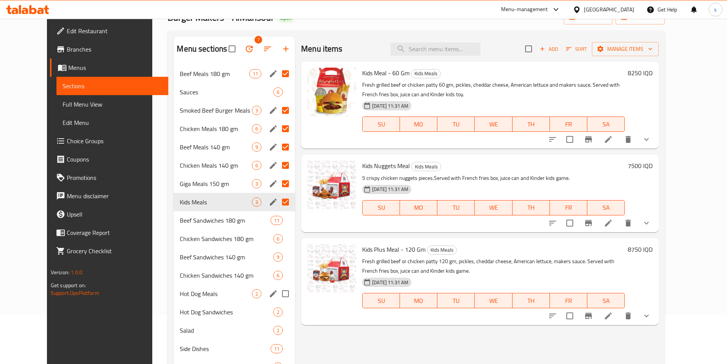
click at [277, 291] on input "Menu sections" at bounding box center [285, 293] width 16 height 16
checkbox input "true"
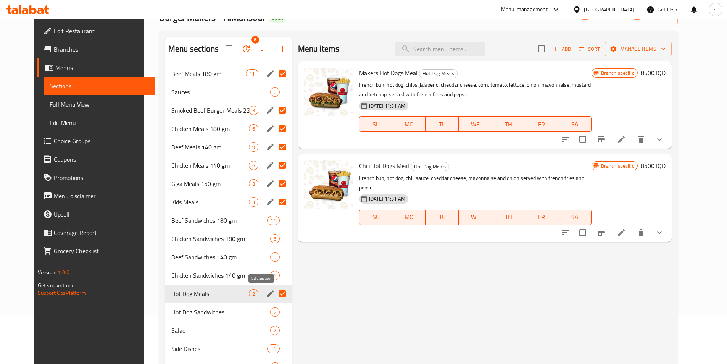
click at [267, 294] on icon "edit" at bounding box center [270, 293] width 7 height 7
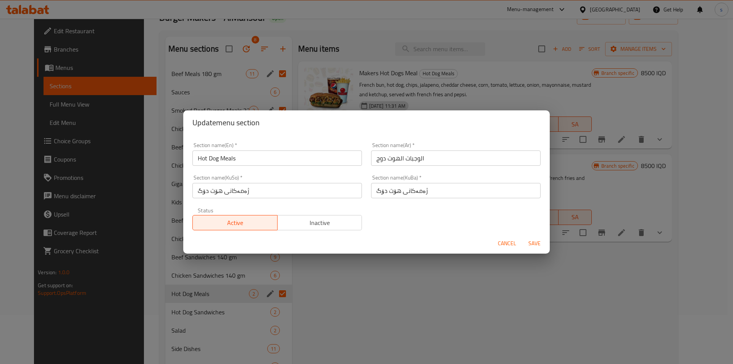
click at [260, 158] on input "Hot Dog Meals" at bounding box center [276, 157] width 169 height 15
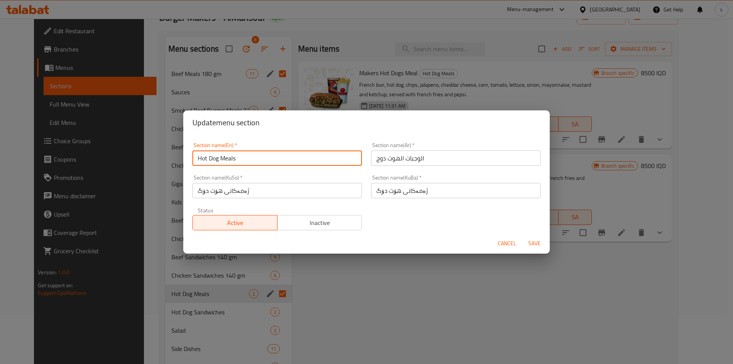
click at [260, 158] on input "Hot Dog Meals" at bounding box center [276, 157] width 169 height 15
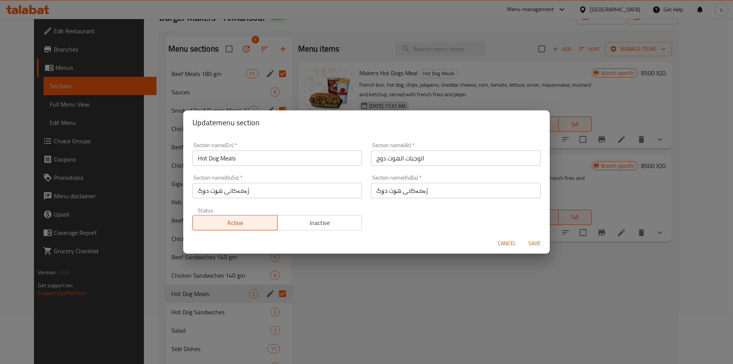
click at [508, 235] on div "Cancel Save" at bounding box center [366, 243] width 366 height 20
click at [507, 241] on span "Cancel" at bounding box center [507, 243] width 18 height 10
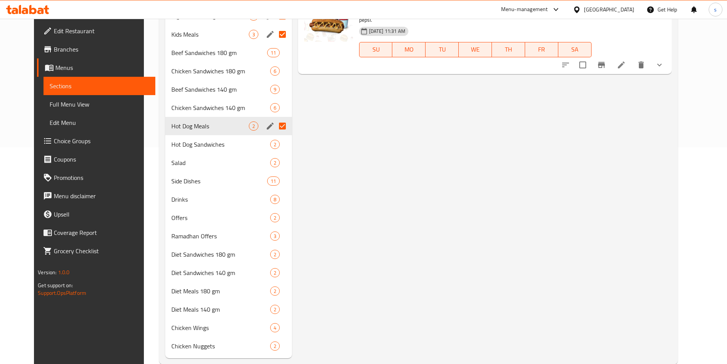
scroll to position [232, 0]
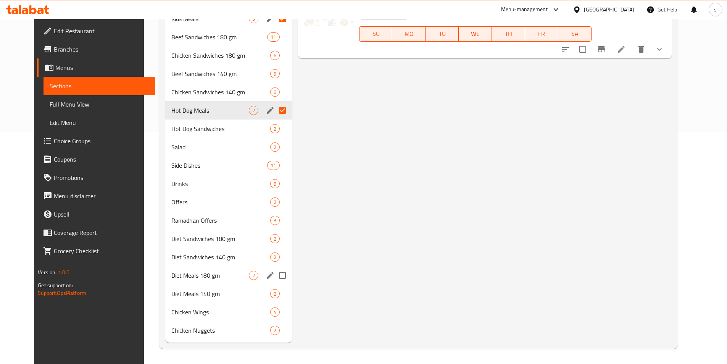
click at [274, 272] on input "Menu sections" at bounding box center [282, 275] width 16 height 16
checkbox input "true"
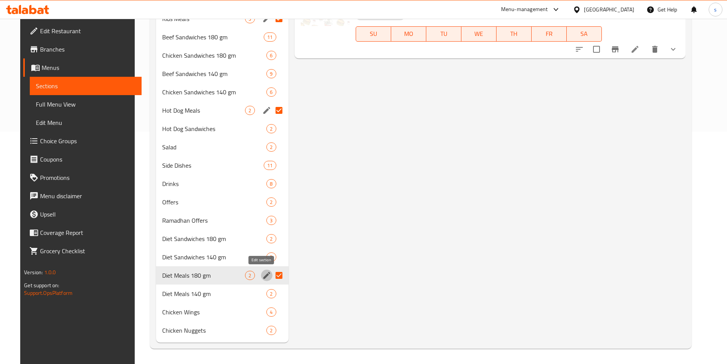
click at [263, 277] on icon "edit" at bounding box center [266, 275] width 7 height 7
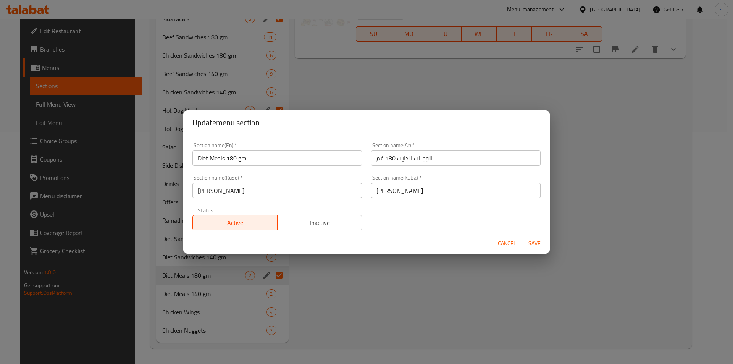
click at [282, 161] on input "Diet Meals 180 gm" at bounding box center [276, 157] width 169 height 15
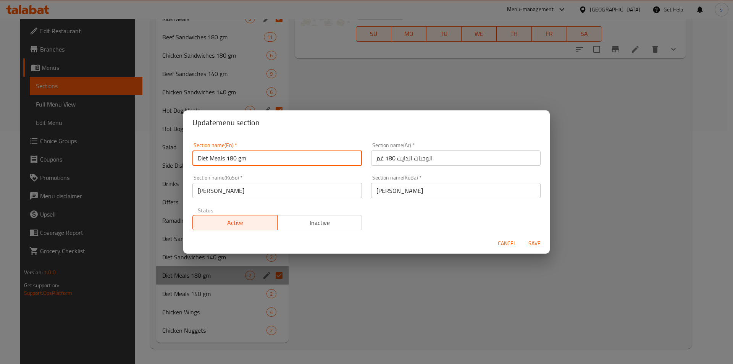
click at [282, 161] on input "Diet Meals 180 gm" at bounding box center [276, 157] width 169 height 15
click at [512, 243] on span "Cancel" at bounding box center [507, 243] width 18 height 10
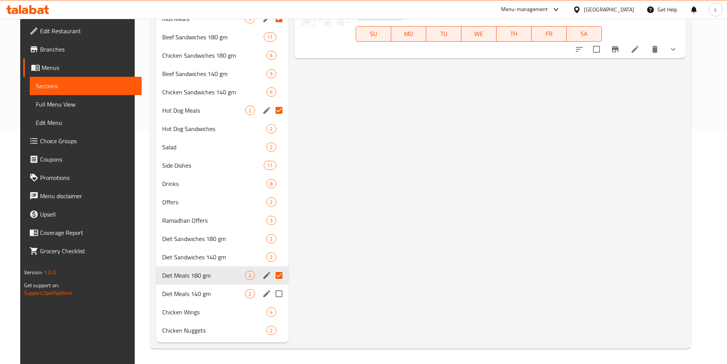
click at [277, 294] on input "Menu sections" at bounding box center [279, 293] width 16 height 16
checkbox input "true"
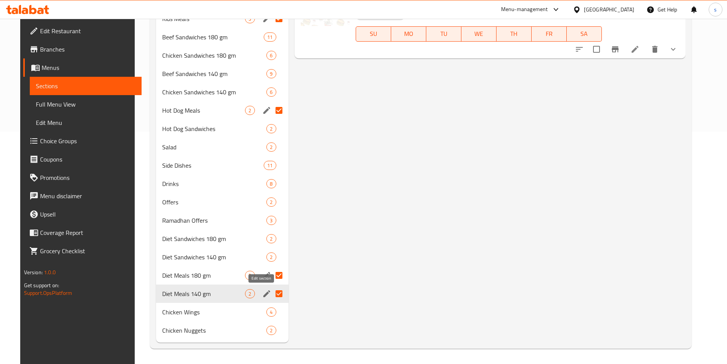
click at [262, 296] on icon "edit" at bounding box center [266, 293] width 9 height 9
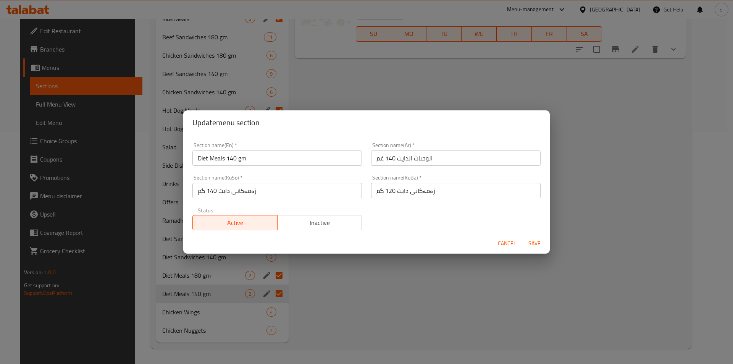
click at [261, 166] on div "Section name(En)   * Diet Meals 140 gm Section name(En) *" at bounding box center [277, 154] width 179 height 32
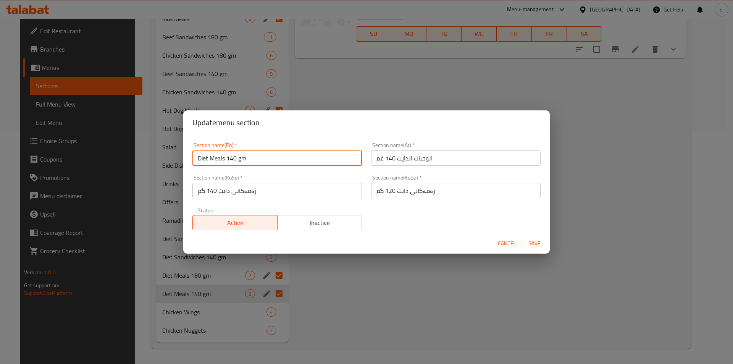
click at [261, 159] on input "Diet Meals 140 gm" at bounding box center [276, 157] width 169 height 15
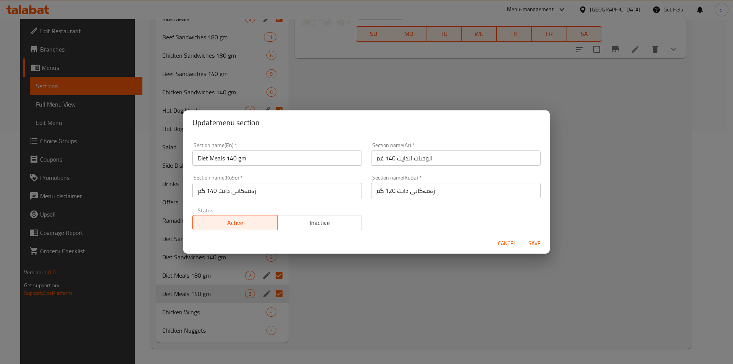
click at [495, 245] on button "Cancel" at bounding box center [506, 243] width 24 height 14
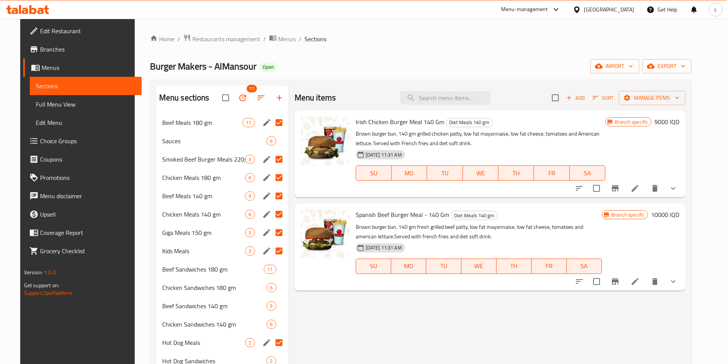
click at [354, 316] on div "Menu items Add Sort Manage items Irish Chicken Burger Meal 140 Gm Diet Meals 14…" at bounding box center [486, 329] width 397 height 489
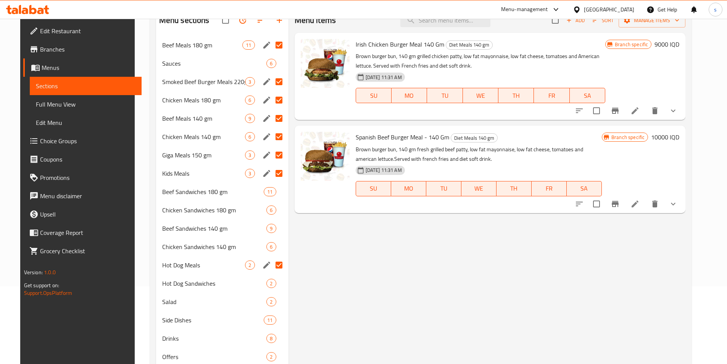
scroll to position [62, 0]
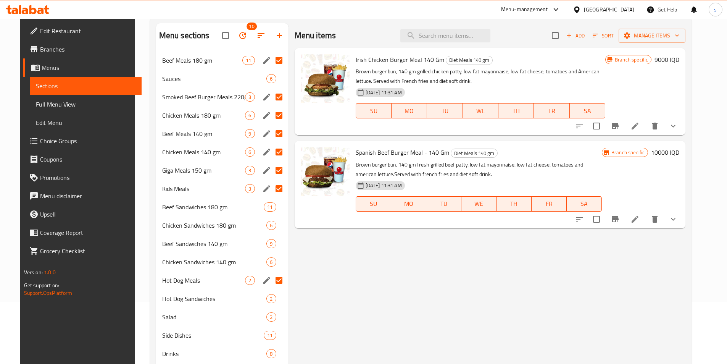
click at [510, 331] on div "Menu items Add Sort Manage items Irish Chicken Burger Meal 140 Gm Diet Meals 14…" at bounding box center [486, 267] width 397 height 489
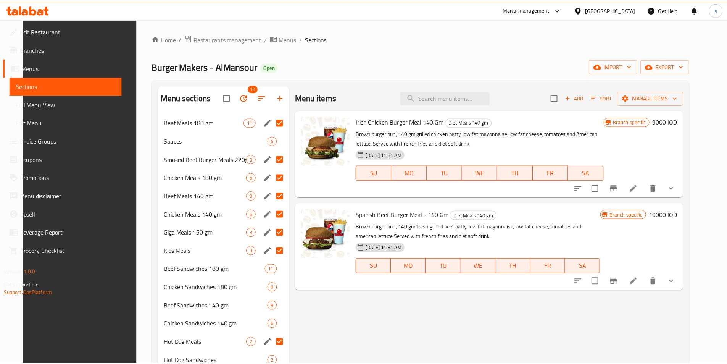
scroll to position [232, 0]
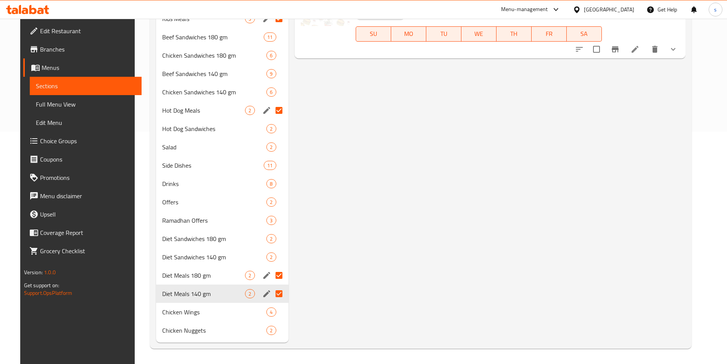
click at [58, 139] on span "Choice Groups" at bounding box center [87, 140] width 95 height 9
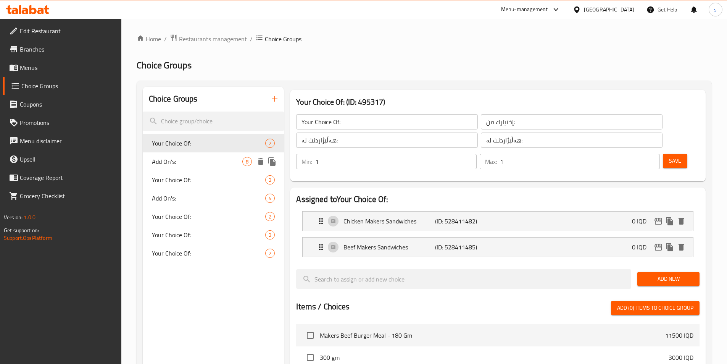
click at [192, 168] on div "Add On's: 8" at bounding box center [214, 161] width 142 height 18
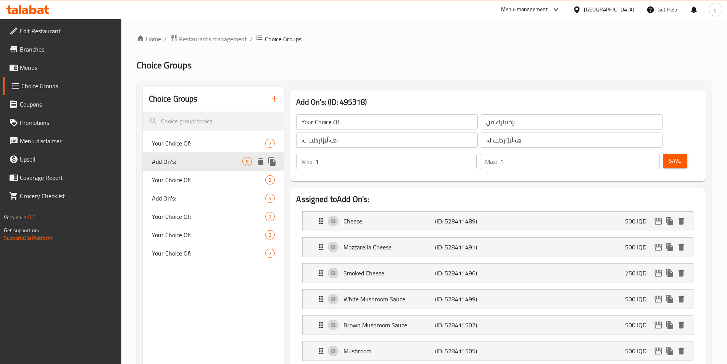
type input "Add On's:"
type input "الإضافات:"
type input "زیادە:"
type input "0"
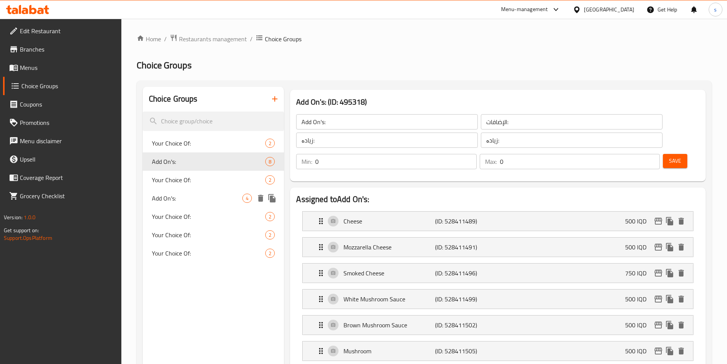
click at [187, 198] on span "Add On's:" at bounding box center [197, 197] width 91 height 9
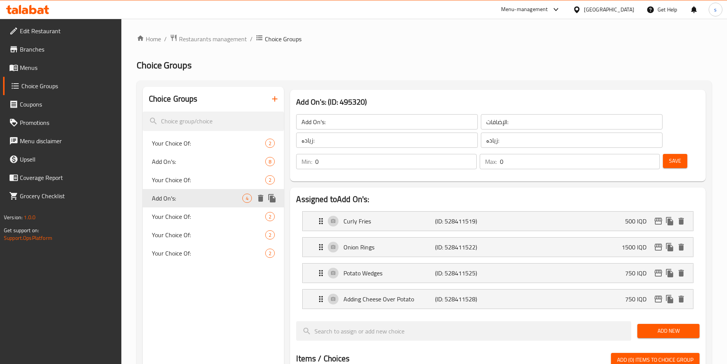
type input "1"
click at [275, 96] on icon "button" at bounding box center [274, 98] width 9 height 9
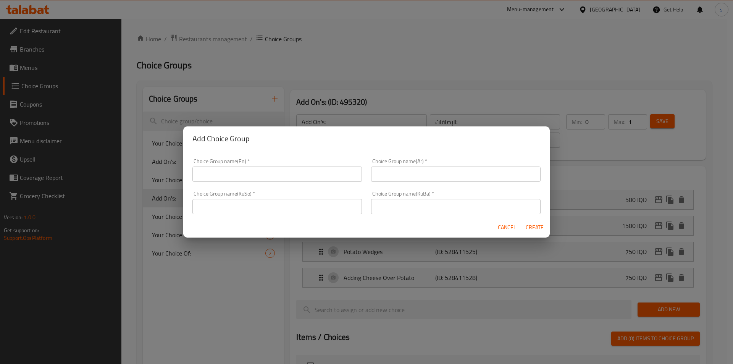
click at [238, 168] on input "text" at bounding box center [276, 173] width 169 height 15
type input "Make It Meal:"
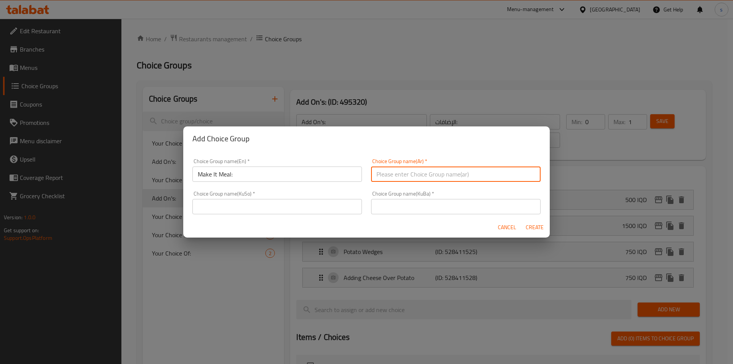
click at [474, 171] on input "text" at bounding box center [455, 173] width 169 height 15
type input "ا"
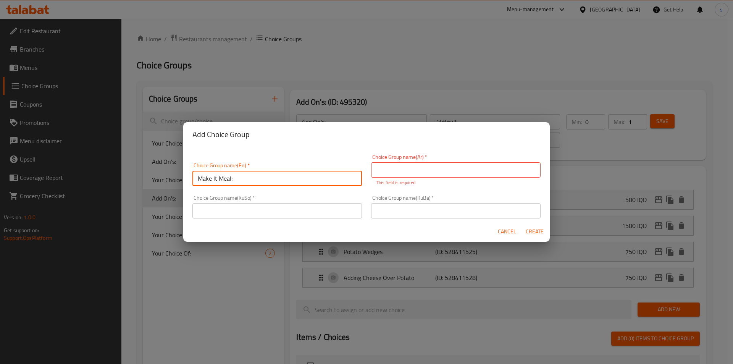
click at [242, 169] on div "Choice Group name(En)   * Make It Meal: Choice Group name(En) *" at bounding box center [276, 174] width 169 height 23
click at [245, 174] on input "Make It Meal:" at bounding box center [276, 178] width 169 height 15
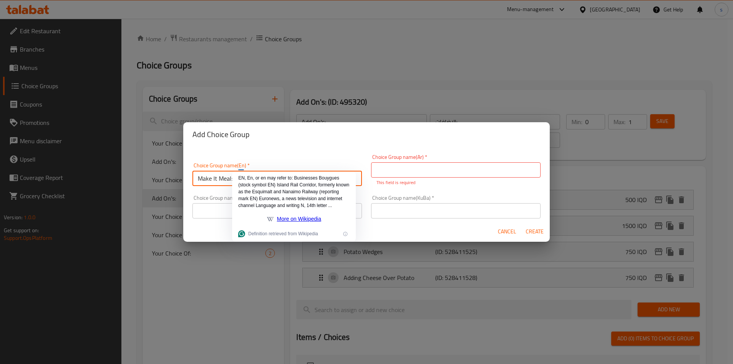
click at [415, 168] on input "text" at bounding box center [455, 169] width 169 height 15
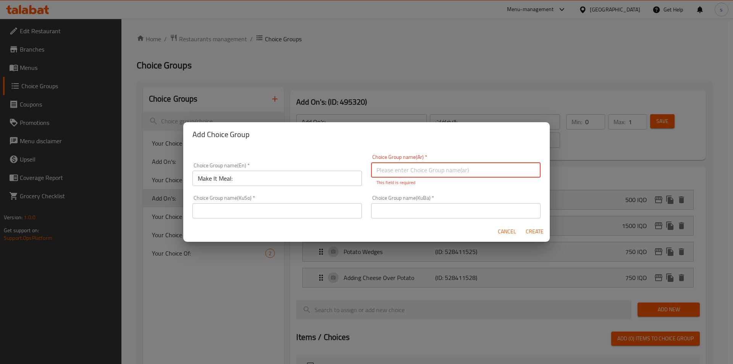
paste input "إجعلها وجبة"
type input "إجعلها وجبة"
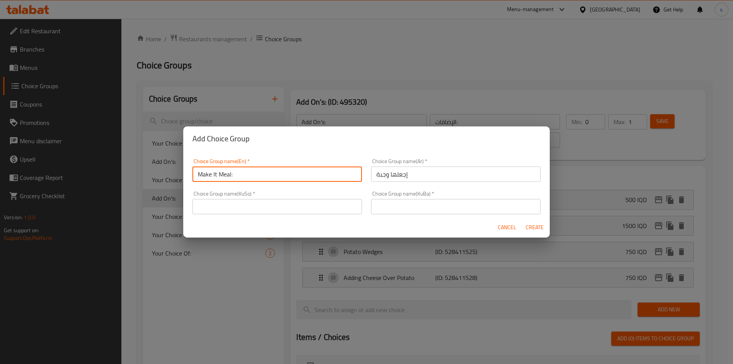
click at [295, 184] on div "Choice Group name(En)   * Make It Meal: Choice Group name(En) *" at bounding box center [277, 170] width 179 height 32
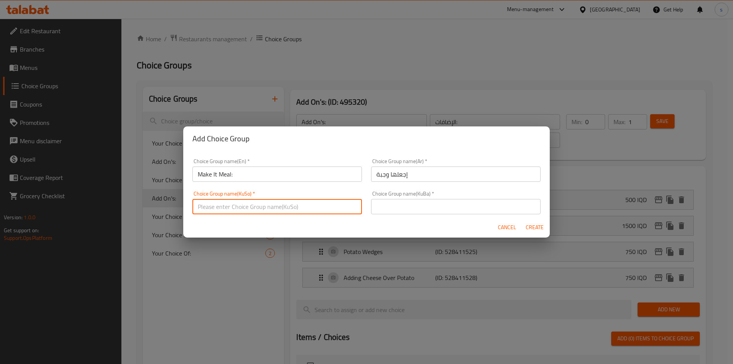
click at [333, 206] on input "text" at bounding box center [276, 206] width 169 height 15
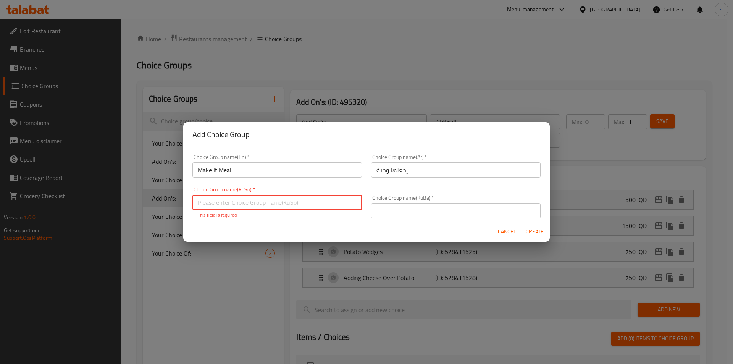
paste input "بکە بە ژەم"
type input "بکە بە ژەم"
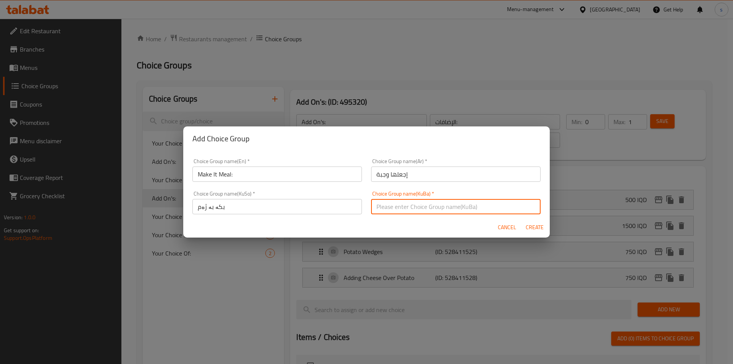
click at [386, 207] on input "text" at bounding box center [455, 206] width 169 height 15
paste input "بکە بە ژەم"
type input "بکە بە ژەم"
click at [273, 210] on input "بکە بە ژەم" at bounding box center [276, 206] width 169 height 15
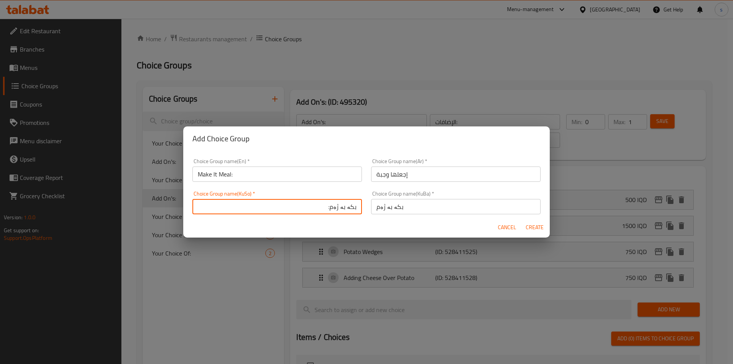
drag, startPoint x: 285, startPoint y: 205, endPoint x: 365, endPoint y: 203, distance: 80.1
click at [365, 203] on div "Choice Group name(En)   * Make It Meal: Choice Group name(En) * Choice Group na…" at bounding box center [366, 186] width 357 height 65
type input "بکە بە ژەم:"
click at [425, 210] on input "بکە بە ژەم" at bounding box center [455, 206] width 169 height 15
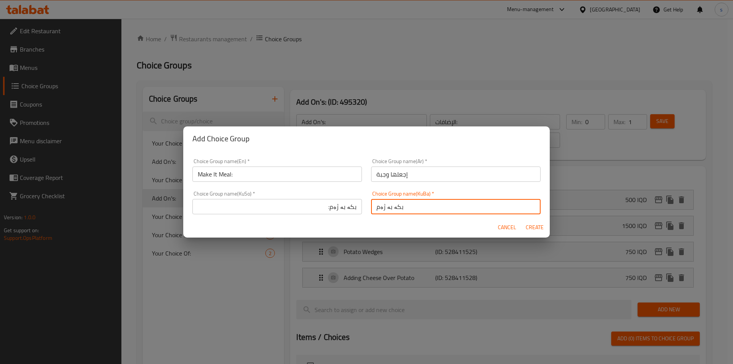
click at [425, 210] on input "بکە بە ژەم" at bounding box center [455, 206] width 169 height 15
paste input ":"
type input "بکە بە ژەم:"
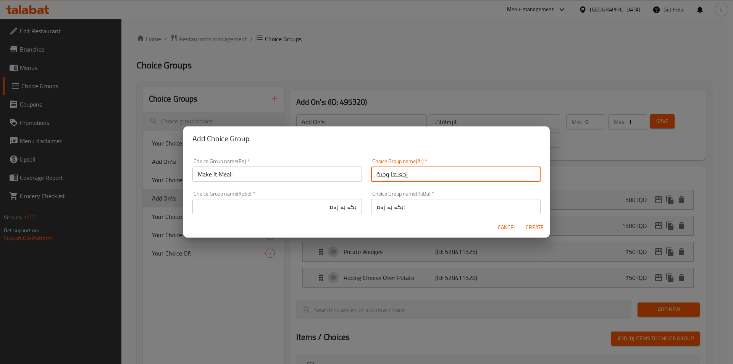
click at [443, 180] on input "إجعلها وجبة" at bounding box center [455, 173] width 169 height 15
type input "إجعلها وجبة :"
click at [533, 231] on span "Create" at bounding box center [534, 227] width 18 height 10
type input "Make It Meal:"
type input "إجعلها وجبة :"
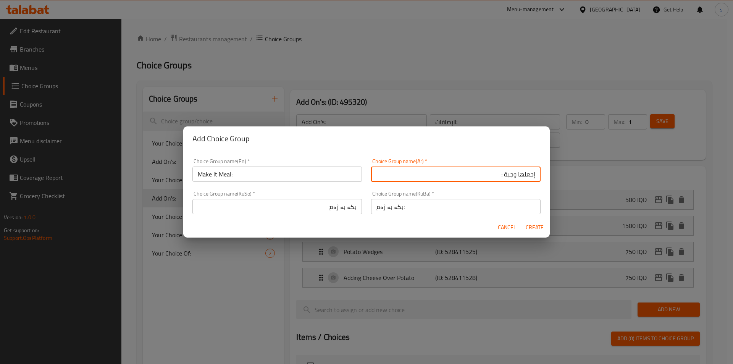
type input "بکە بە ژەم:"
type input "0"
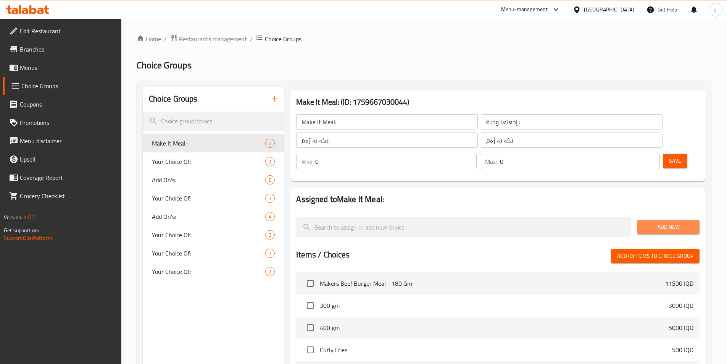
click at [675, 220] on button "Add New" at bounding box center [668, 227] width 62 height 14
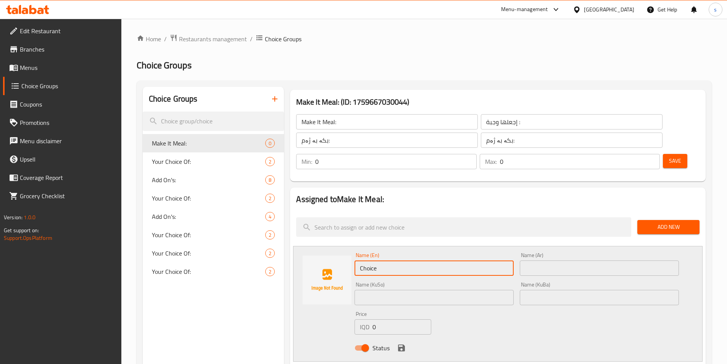
click at [380, 260] on input "Choice" at bounding box center [433, 267] width 159 height 15
paste input "Pepsi"
type input "Pepsi And French Fries"
click at [614, 260] on input "text" at bounding box center [599, 267] width 159 height 15
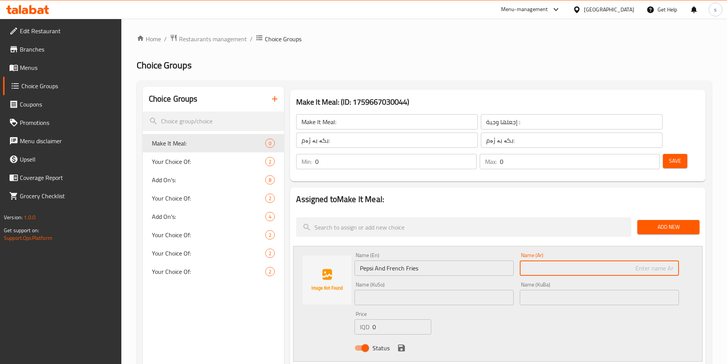
paste input "بيبسي"
type input "بيبسي وبطاطا مقلية"
click at [442, 290] on input "text" at bounding box center [433, 297] width 159 height 15
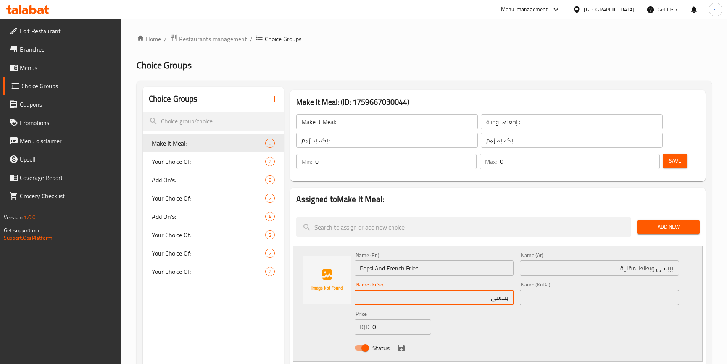
type input "بیپسی و فینگەر"
drag, startPoint x: 446, startPoint y: 280, endPoint x: 523, endPoint y: 283, distance: 77.2
click at [523, 283] on div "Name (En) Pepsi And French Fries Name (En) Name (Ar) بيبسي وبطاطا مقلية Name (A…" at bounding box center [516, 303] width 330 height 109
click at [585, 290] on input "text" at bounding box center [599, 297] width 159 height 15
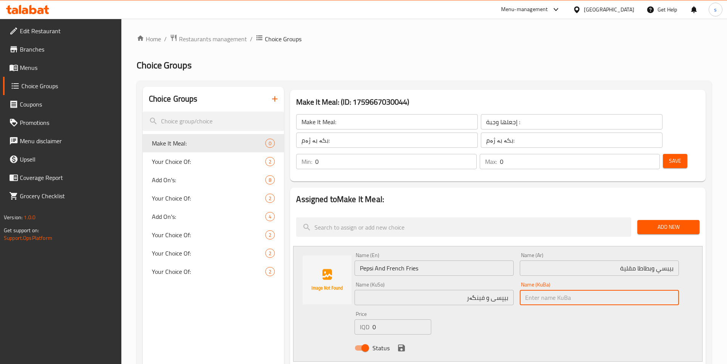
paste input "بیپسی و فینگەر"
type input "بیپسی و فینگەر"
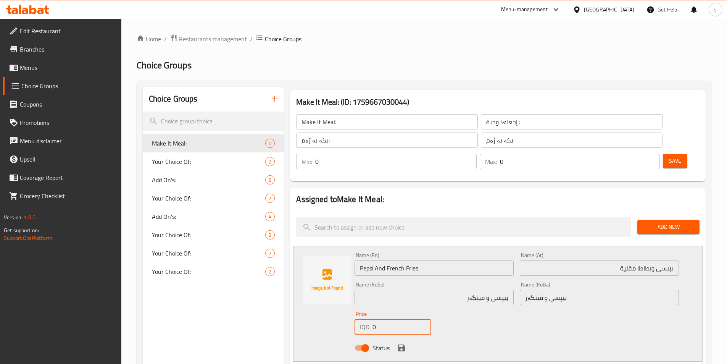
drag, startPoint x: 373, startPoint y: 309, endPoint x: 366, endPoint y: 310, distance: 6.5
click at [366, 319] on div "IQD 0 Price" at bounding box center [392, 326] width 76 height 15
type input "2500"
click at [397, 343] on icon "save" at bounding box center [401, 347] width 9 height 9
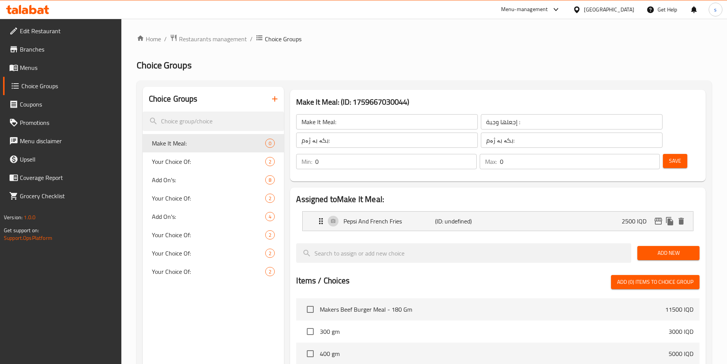
click at [669, 156] on span "Save" at bounding box center [675, 161] width 12 height 10
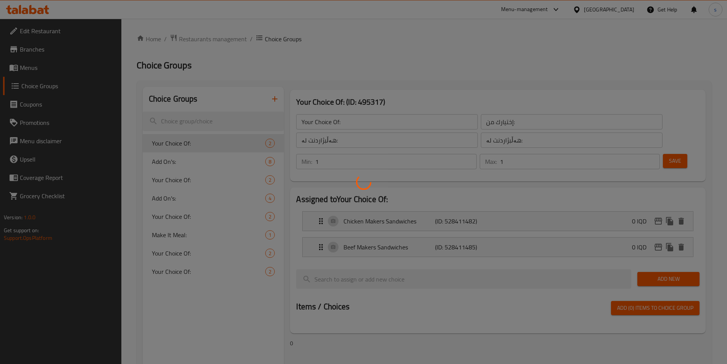
click at [41, 71] on div at bounding box center [363, 182] width 727 height 364
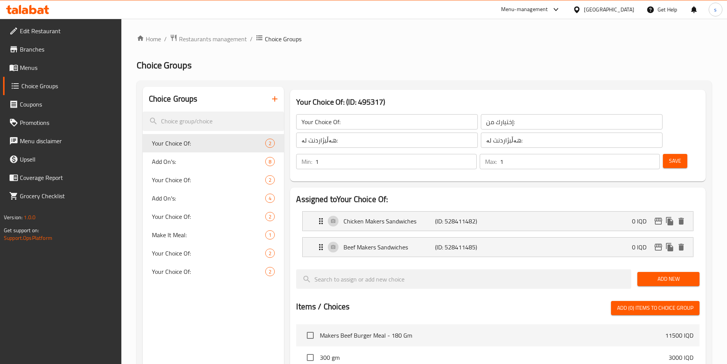
click at [35, 68] on span "Menus" at bounding box center [67, 67] width 95 height 9
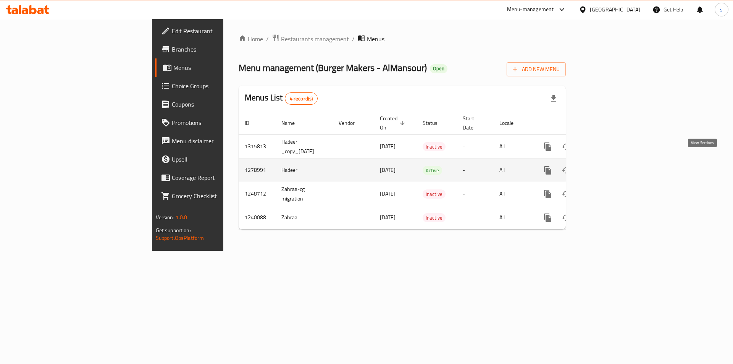
click at [607, 166] on icon "enhanced table" at bounding box center [602, 170] width 9 height 9
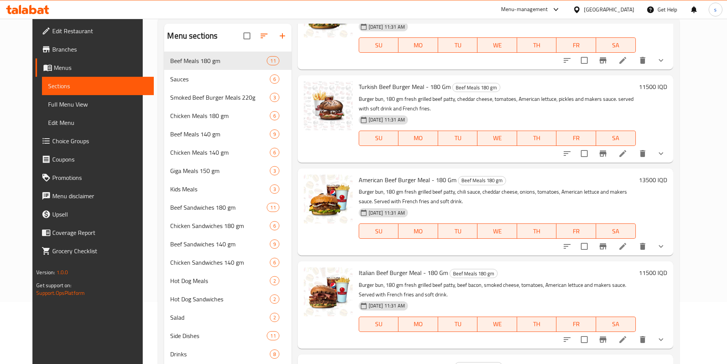
scroll to position [83, 0]
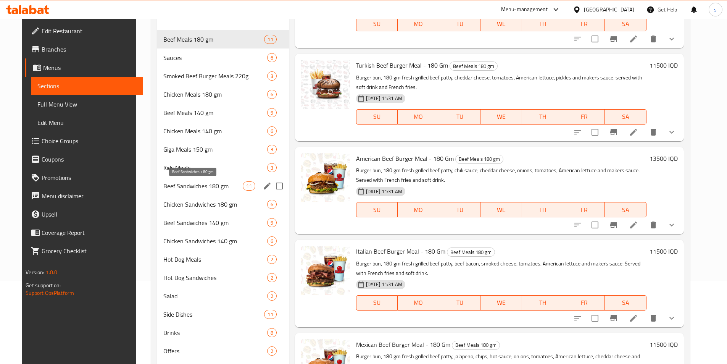
click at [182, 190] on span "Beef Sandwiches 180 gm" at bounding box center [203, 185] width 80 height 9
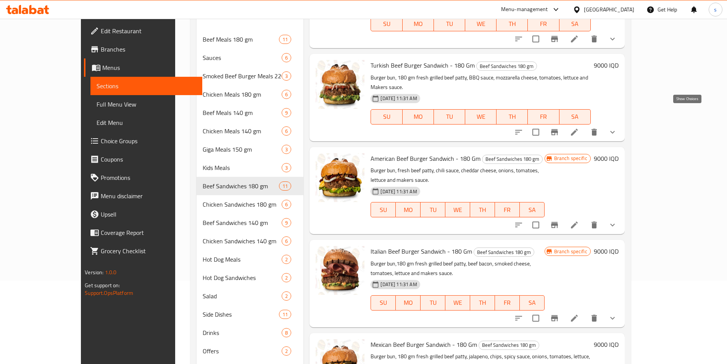
click at [617, 127] on icon "show more" at bounding box center [612, 131] width 9 height 9
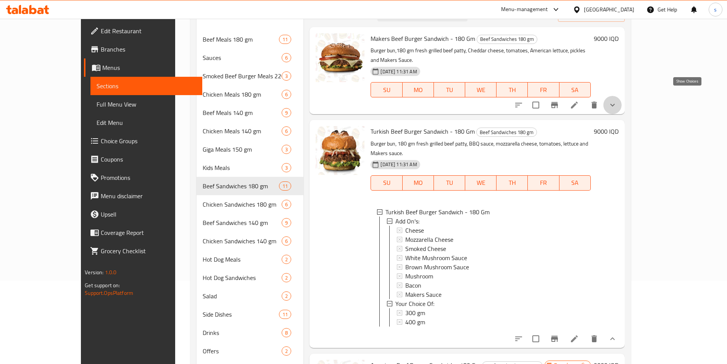
click at [617, 100] on icon "show more" at bounding box center [612, 104] width 9 height 9
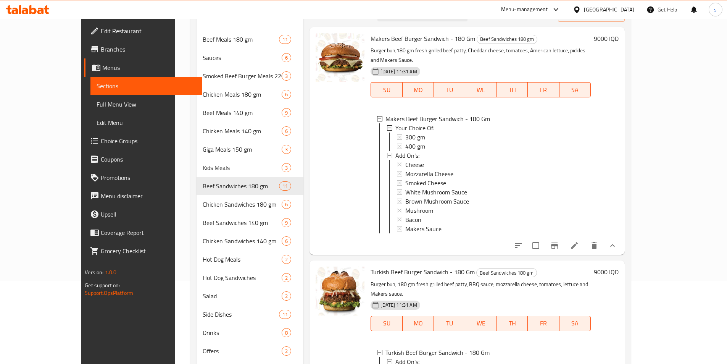
click at [97, 103] on span "Full Menu View" at bounding box center [147, 104] width 100 height 9
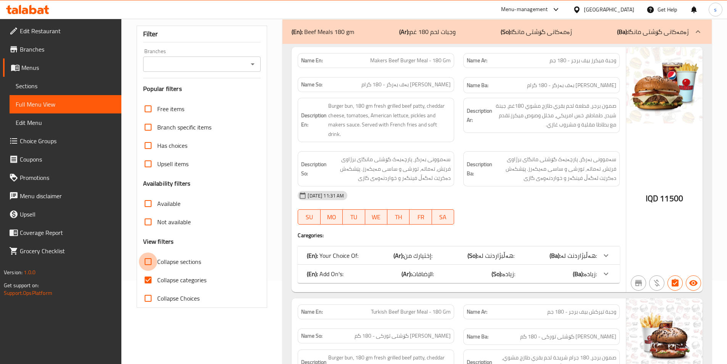
click at [157, 263] on input "Collapse sections" at bounding box center [148, 261] width 18 height 18
checkbox input "true"
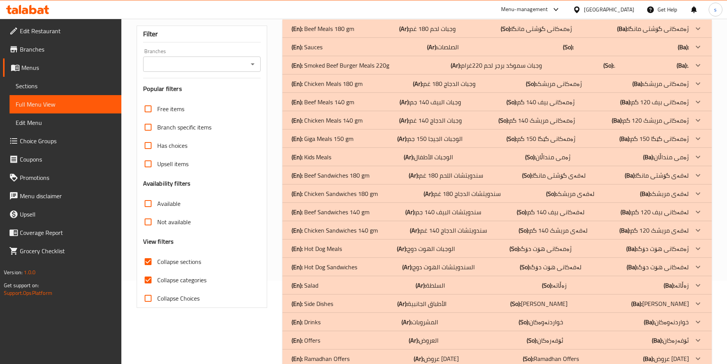
click at [148, 280] on input "Collapse categories" at bounding box center [148, 280] width 18 height 18
checkbox input "false"
click at [251, 67] on icon "Open" at bounding box center [252, 64] width 9 height 9
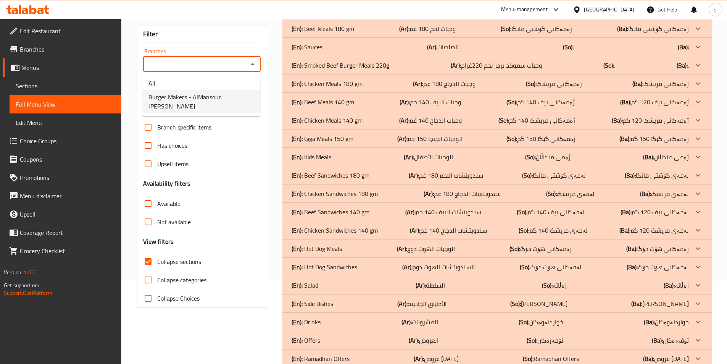
click at [250, 103] on li "Burger Makers - AlMansour, Al Mansur" at bounding box center [201, 101] width 118 height 23
type input "Burger Makers - AlMansour, Al Mansur"
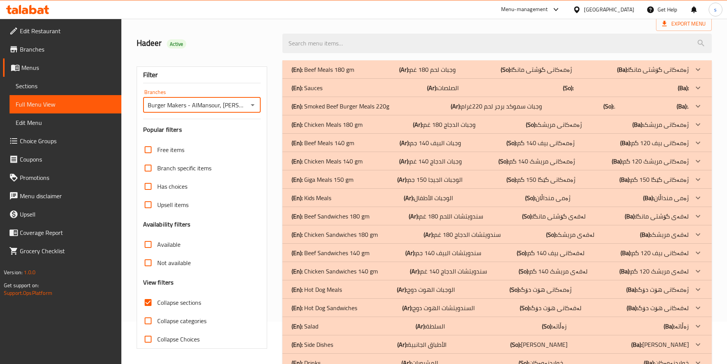
scroll to position [83, 0]
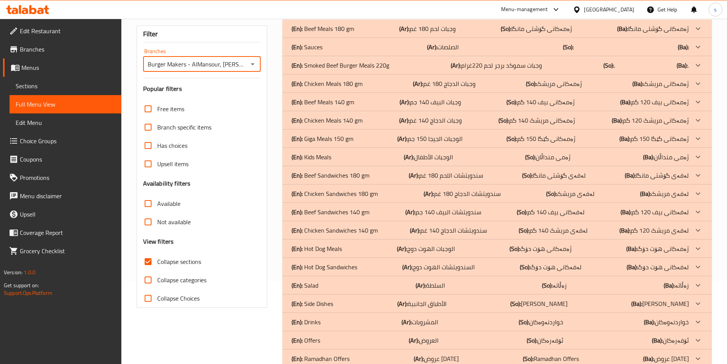
click at [343, 175] on p "(En): Beef Sandwiches 180 gm" at bounding box center [331, 175] width 78 height 9
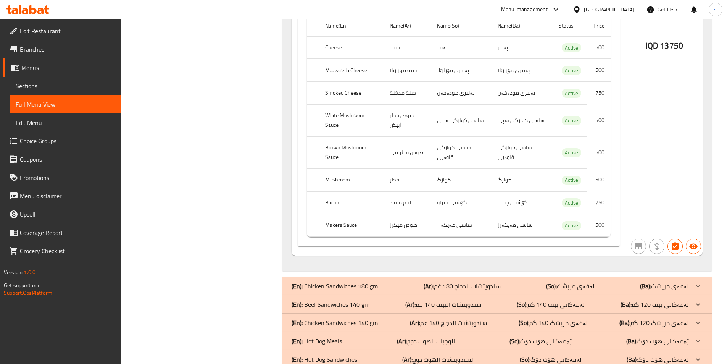
scroll to position [6193, 0]
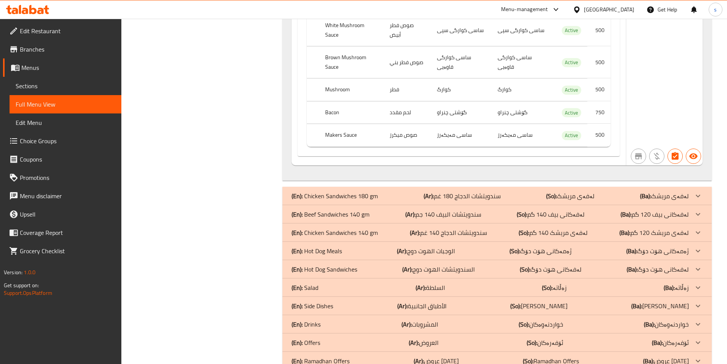
click at [362, 191] on p "(En): Chicken Sandwiches 180 gm" at bounding box center [335, 195] width 86 height 9
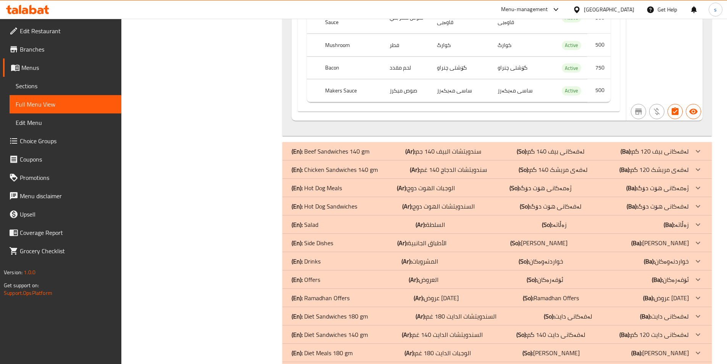
scroll to position [9047, 0]
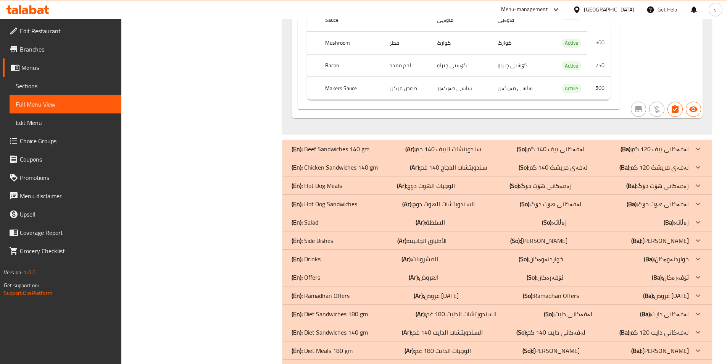
click at [390, 144] on div "(En): Beef Sandwiches 140 gm (Ar): سندويتشات البيف 140 جم (So): لەفەکانی بیف 14…" at bounding box center [490, 148] width 397 height 9
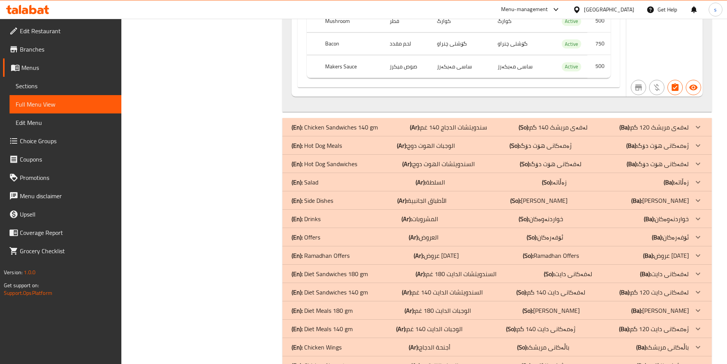
scroll to position [13303, 0]
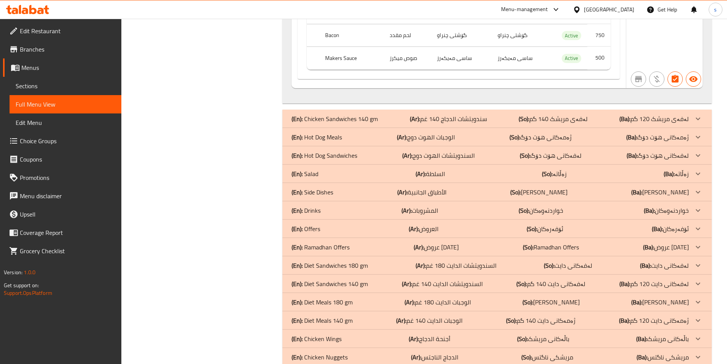
click at [393, 110] on div "(En): Chicken Sandwiches 140 gm (Ar): سندويتشات الدجاج 140 غم (So): لەفەی مریشک…" at bounding box center [496, 119] width 429 height 18
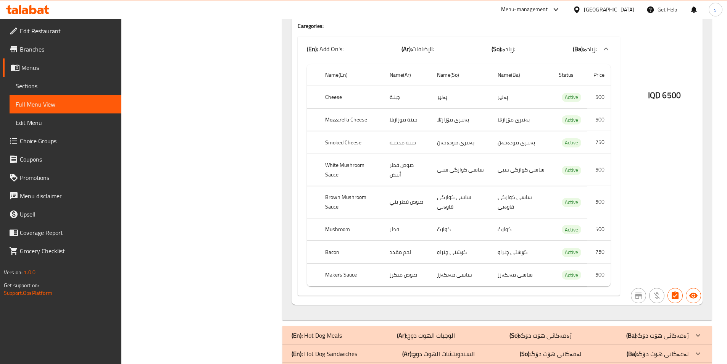
scroll to position [15872, 0]
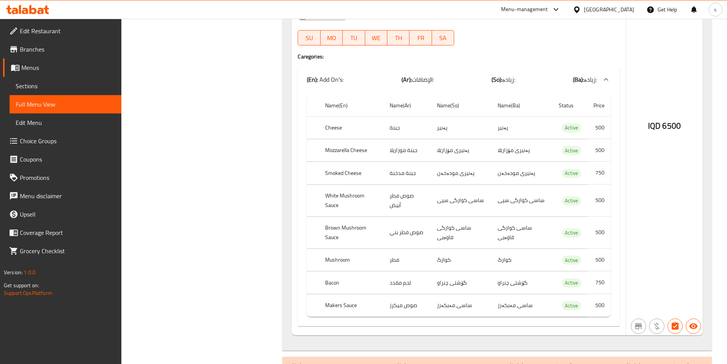
click at [328, 271] on th "Bacon" at bounding box center [351, 282] width 64 height 23
drag, startPoint x: 444, startPoint y: 274, endPoint x: 464, endPoint y: 337, distance: 66.0
click at [330, 271] on th "Bacon" at bounding box center [351, 282] width 64 height 23
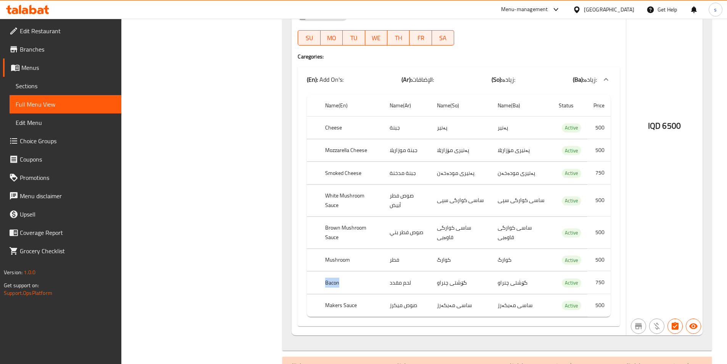
click at [330, 271] on th "Bacon" at bounding box center [351, 282] width 64 height 23
click at [364, 310] on div "Name En: Brazilian Chicken Burger Sandwich -140 Gm Name Ar: سندويتش برازيليان ت…" at bounding box center [459, 107] width 334 height 458
drag, startPoint x: 338, startPoint y: 267, endPoint x: 321, endPoint y: 267, distance: 17.6
click at [323, 271] on th "Bacon" at bounding box center [351, 282] width 64 height 23
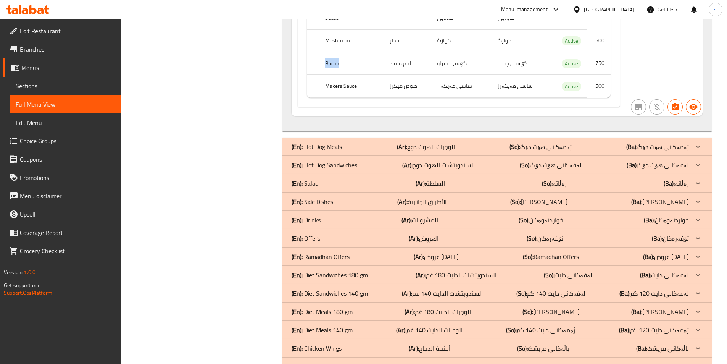
scroll to position [16101, 0]
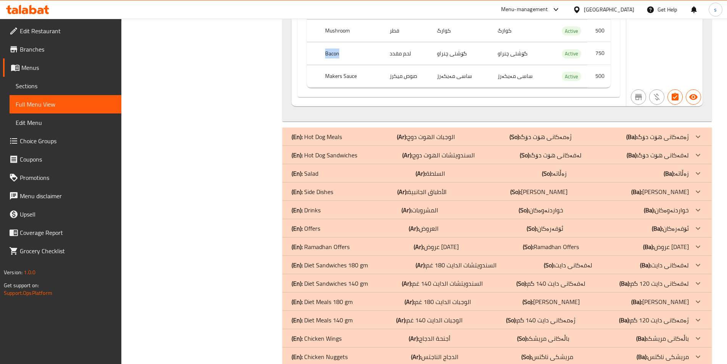
click at [332, 150] on p "(En): Hot Dog Sandwiches" at bounding box center [325, 154] width 66 height 9
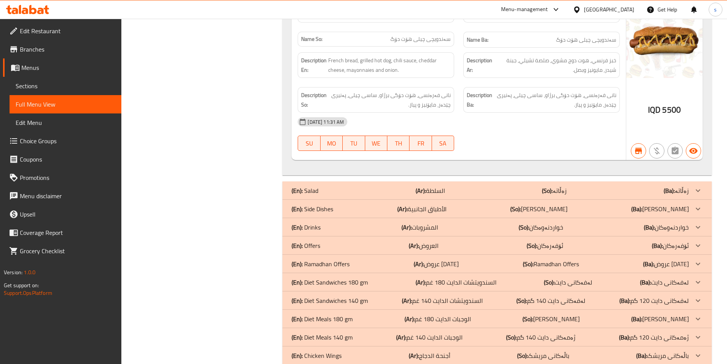
scroll to position [16480, 0]
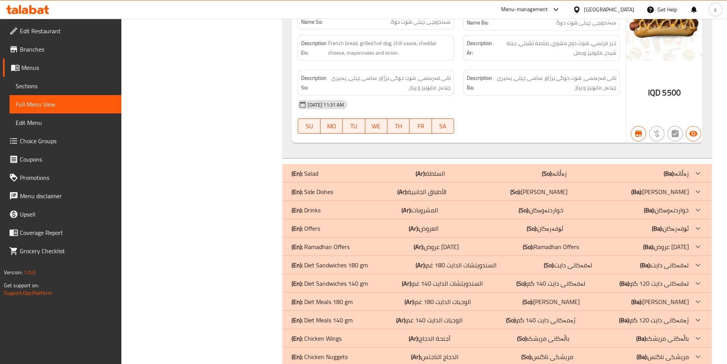
click at [357, 260] on p "(En): Diet Sandwiches 180 gm" at bounding box center [330, 264] width 76 height 9
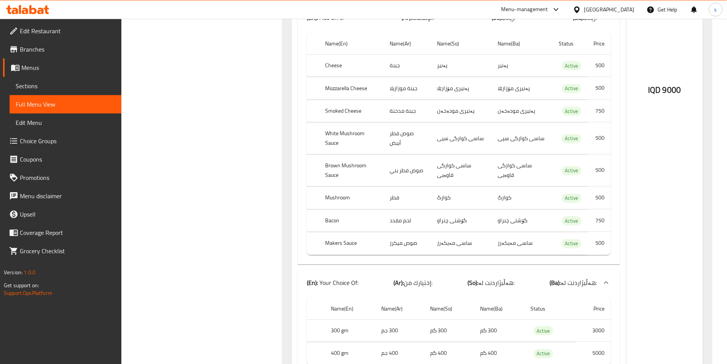
scroll to position [17548, 0]
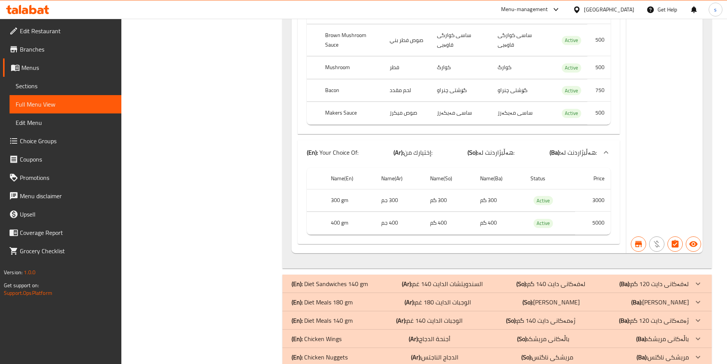
click at [324, 279] on p "(En): Diet Sandwiches 140 gm" at bounding box center [330, 283] width 76 height 9
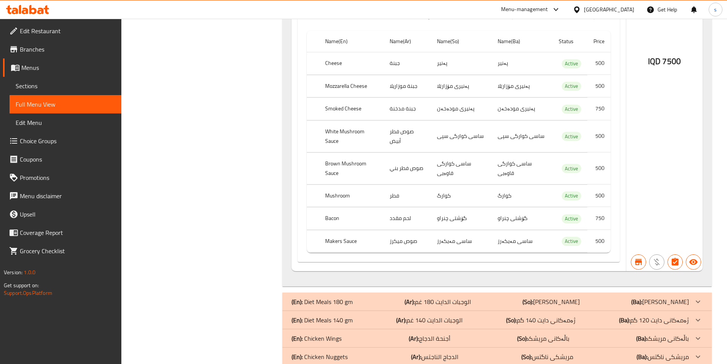
scroll to position [615, 0]
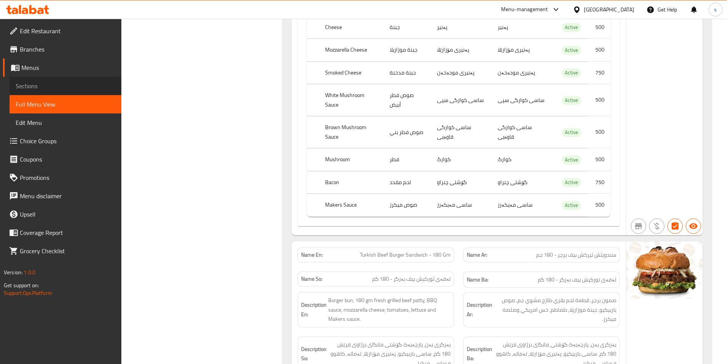
click at [46, 88] on span "Sections" at bounding box center [66, 85] width 100 height 9
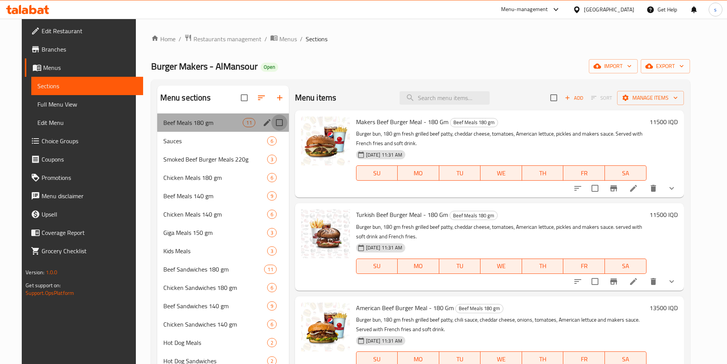
click at [271, 124] on input "Menu sections" at bounding box center [279, 122] width 16 height 16
checkbox input "true"
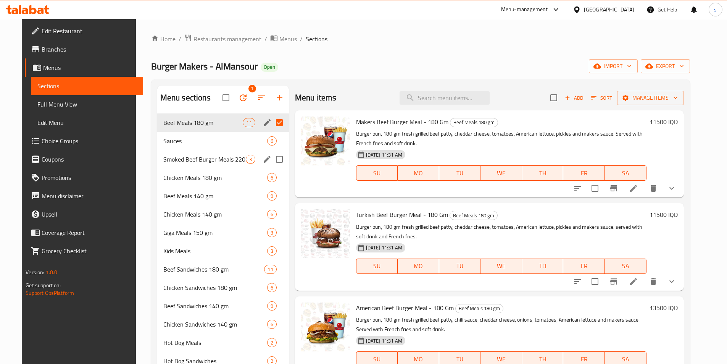
click at [273, 157] on input "Menu sections" at bounding box center [279, 159] width 16 height 16
checkbox input "true"
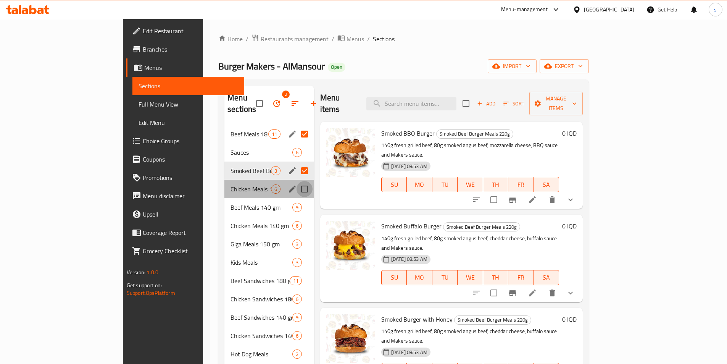
click at [296, 181] on input "Menu sections" at bounding box center [304, 189] width 16 height 16
checkbox input "true"
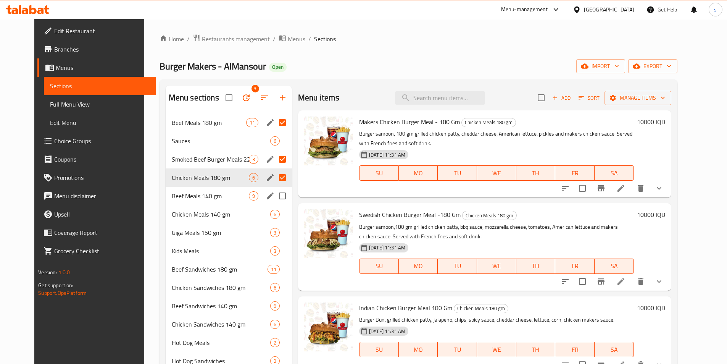
click at [274, 196] on input "Menu sections" at bounding box center [282, 196] width 16 height 16
checkbox input "true"
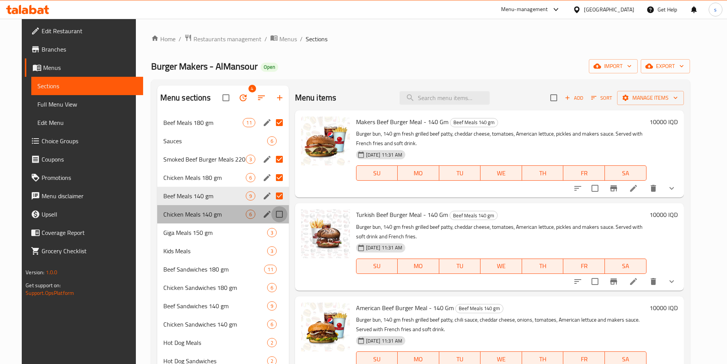
click at [275, 215] on input "Menu sections" at bounding box center [279, 214] width 16 height 16
checkbox input "true"
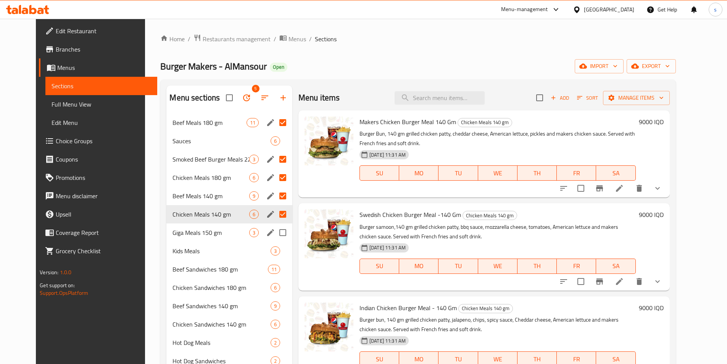
click at [275, 233] on input "Menu sections" at bounding box center [283, 232] width 16 height 16
checkbox input "true"
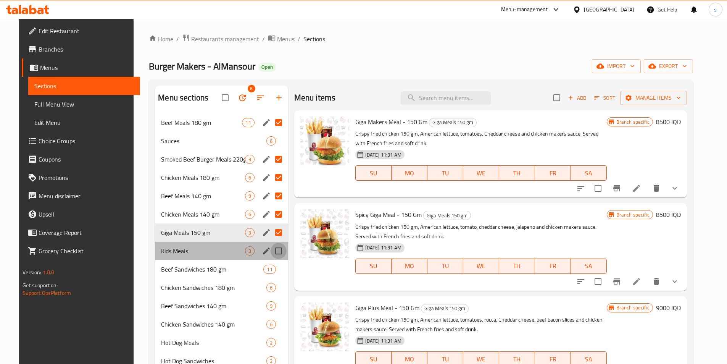
click at [271, 252] on input "Menu sections" at bounding box center [279, 251] width 16 height 16
checkbox input "true"
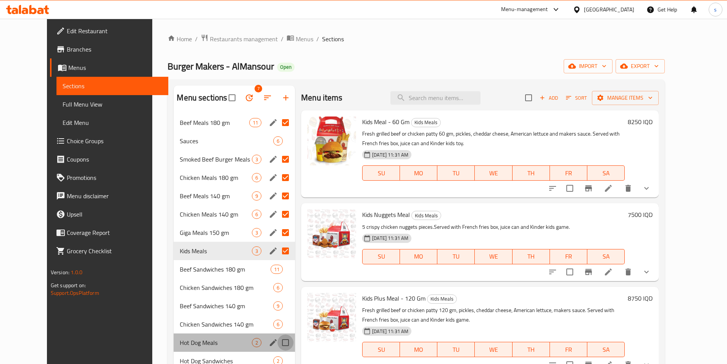
click at [277, 344] on input "Menu sections" at bounding box center [285, 342] width 16 height 16
checkbox input "true"
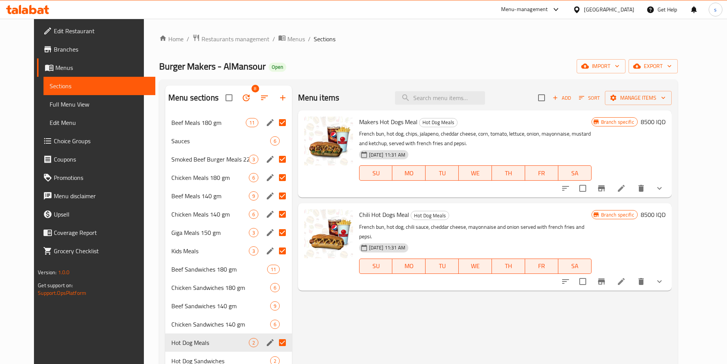
drag, startPoint x: 725, startPoint y: 211, endPoint x: 732, endPoint y: 256, distance: 46.0
click at [726, 256] on html "​ Menu-management Iraq Get Help s Edit Restaurant Branches Menus Sections Full …" at bounding box center [363, 182] width 727 height 364
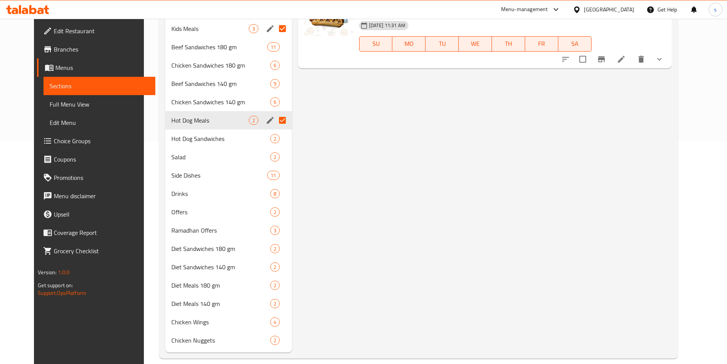
scroll to position [232, 0]
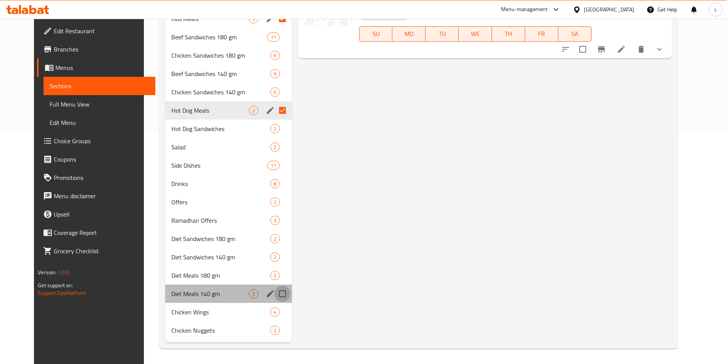
click at [274, 291] on input "Menu sections" at bounding box center [282, 293] width 16 height 16
checkbox input "true"
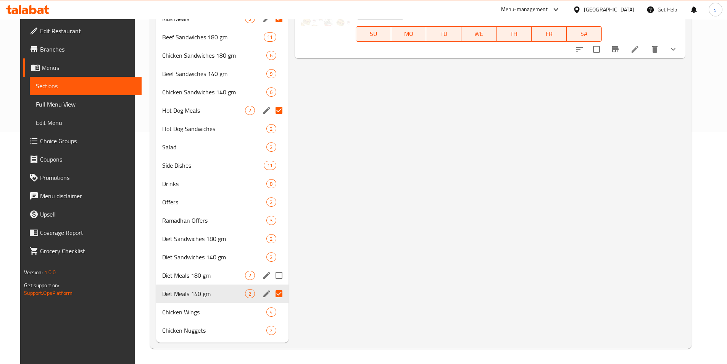
click at [271, 274] on input "Menu sections" at bounding box center [279, 275] width 16 height 16
checkbox input "true"
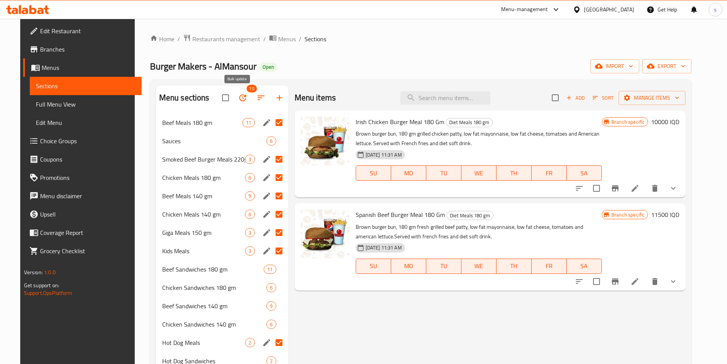
click at [239, 97] on icon "button" at bounding box center [242, 97] width 7 height 7
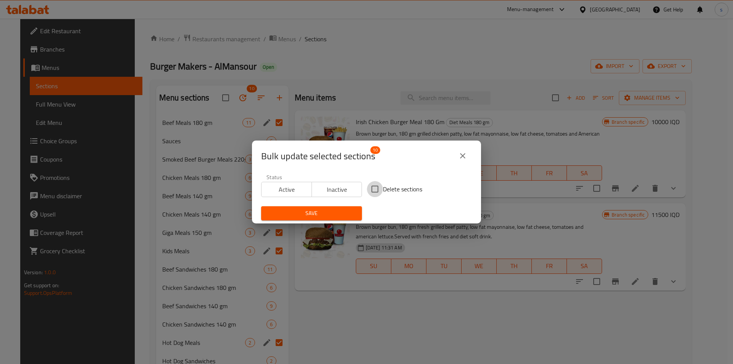
click at [372, 190] on input "Delete sections" at bounding box center [375, 189] width 16 height 16
checkbox input "true"
click at [307, 214] on span "Save" at bounding box center [311, 213] width 89 height 10
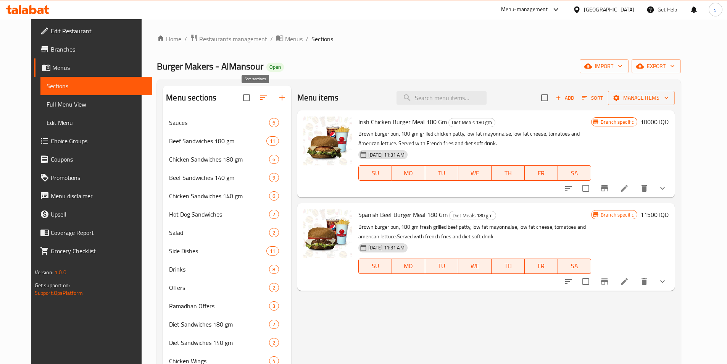
click at [259, 97] on icon "button" at bounding box center [263, 97] width 9 height 9
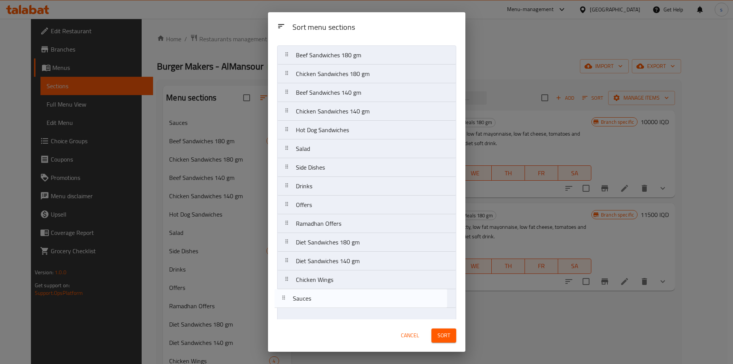
scroll to position [27, 0]
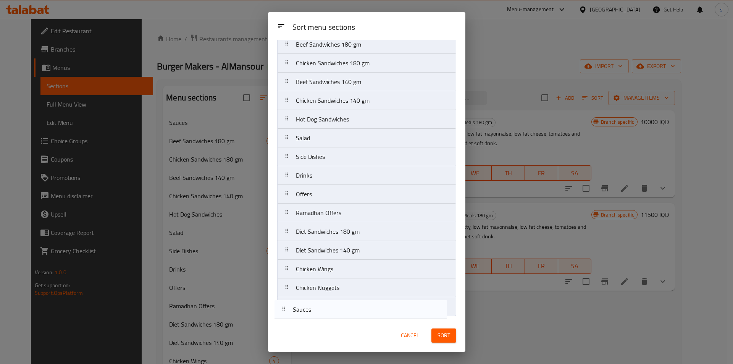
drag, startPoint x: 316, startPoint y: 69, endPoint x: 314, endPoint y: 312, distance: 242.7
click at [314, 312] on nav "Sauces Beef Sandwiches 180 gm Chicken Sandwiches 180 gm Beef Sandwiches 140 gm …" at bounding box center [366, 175] width 179 height 281
drag, startPoint x: 322, startPoint y: 180, endPoint x: 312, endPoint y: 320, distance: 140.8
click at [312, 320] on div "Sort menu sections Sort menu sections Beef Sandwiches 180 gm Chicken Sandwiches…" at bounding box center [366, 181] width 197 height 339
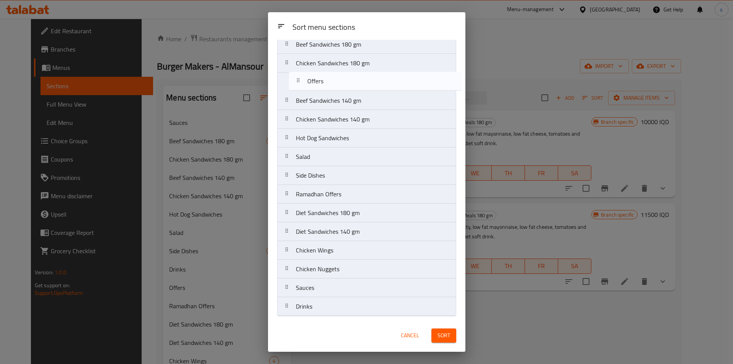
scroll to position [0, 0]
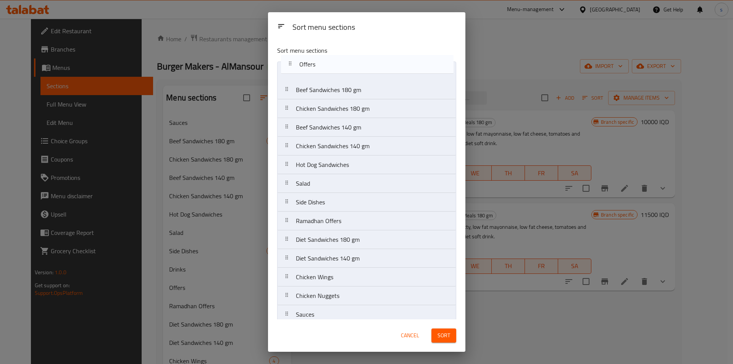
drag, startPoint x: 350, startPoint y: 181, endPoint x: 353, endPoint y: 65, distance: 116.4
click at [353, 65] on nav "Beef Sandwiches 180 gm Chicken Sandwiches 180 gm Beef Sandwiches 140 gm Chicken…" at bounding box center [366, 201] width 179 height 281
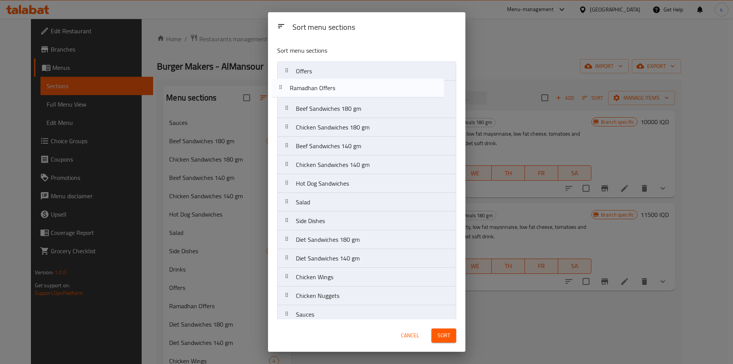
drag, startPoint x: 356, startPoint y: 227, endPoint x: 350, endPoint y: 92, distance: 136.0
click at [350, 92] on nav "Offers Beef Sandwiches 180 gm Chicken Sandwiches 180 gm Beef Sandwiches 140 gm …" at bounding box center [366, 201] width 179 height 281
drag, startPoint x: 385, startPoint y: 203, endPoint x: 382, endPoint y: 89, distance: 114.9
click at [382, 89] on nav "Offers Ramadhan Offers Beef Sandwiches 180 gm Chicken Sandwiches 180 gm Beef Sa…" at bounding box center [366, 201] width 179 height 281
drag, startPoint x: 380, startPoint y: 88, endPoint x: 383, endPoint y: 103, distance: 15.3
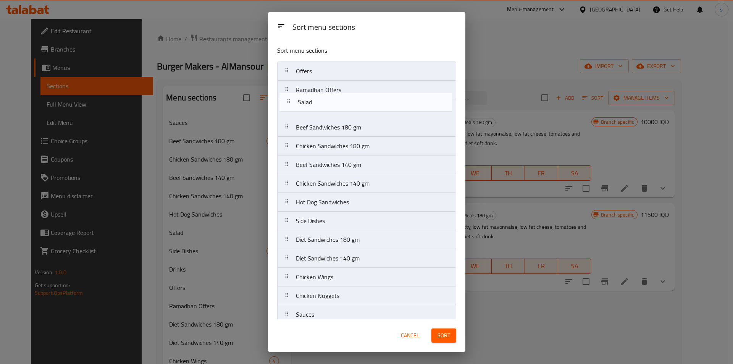
click at [383, 103] on nav "Offers Salad Ramadhan Offers Beef Sandwiches 180 gm Chicken Sandwiches 180 gm B…" at bounding box center [366, 201] width 179 height 281
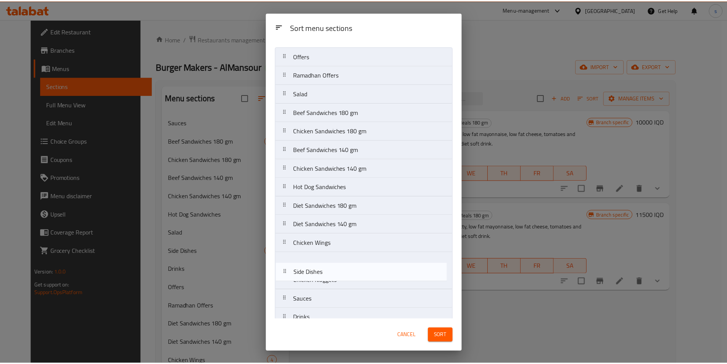
scroll to position [27, 0]
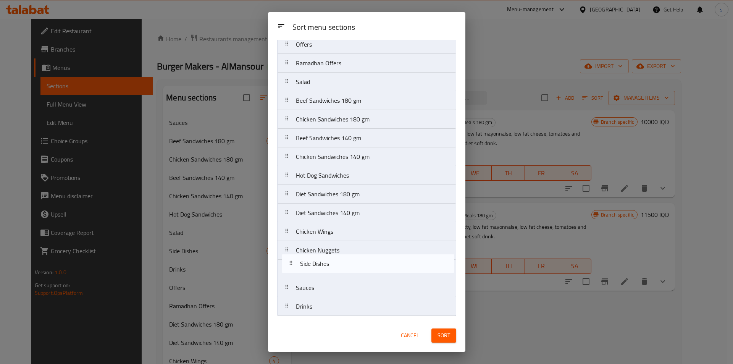
drag, startPoint x: 380, startPoint y: 221, endPoint x: 385, endPoint y: 267, distance: 46.5
click at [385, 267] on nav "Offers Ramadhan Offers Salad Beef Sandwiches 180 gm Chicken Sandwiches 180 gm B…" at bounding box center [366, 175] width 179 height 281
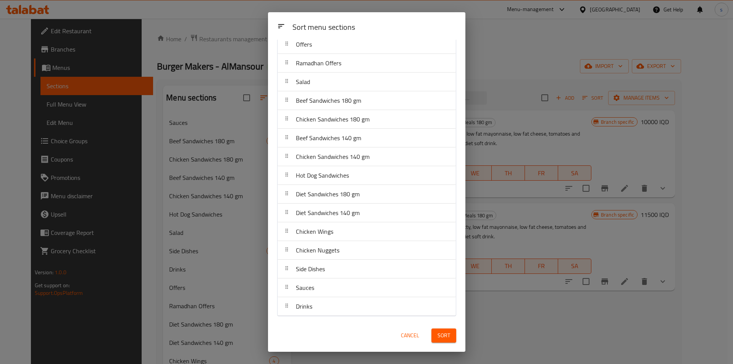
click at [451, 329] on button "Sort" at bounding box center [443, 335] width 25 height 14
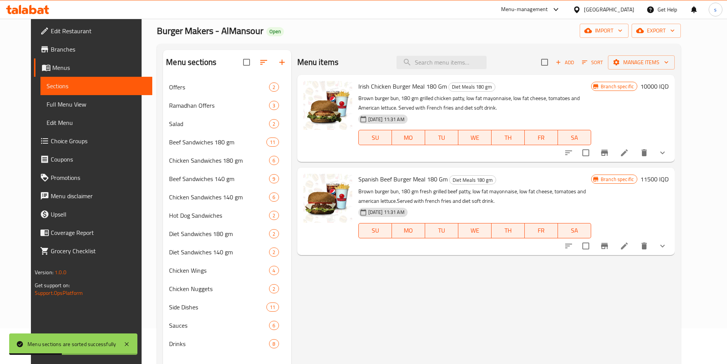
scroll to position [33, 0]
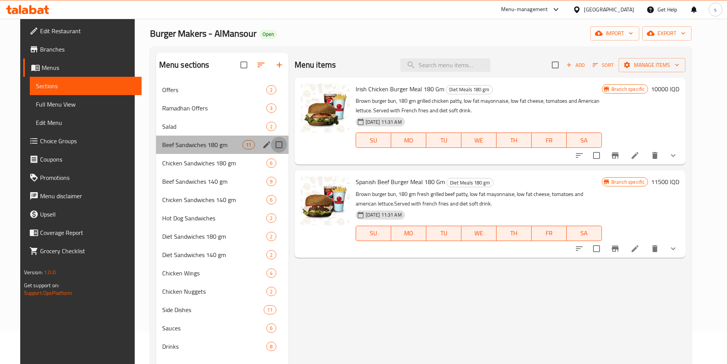
click at [272, 142] on input "Menu sections" at bounding box center [279, 145] width 16 height 16
checkbox input "true"
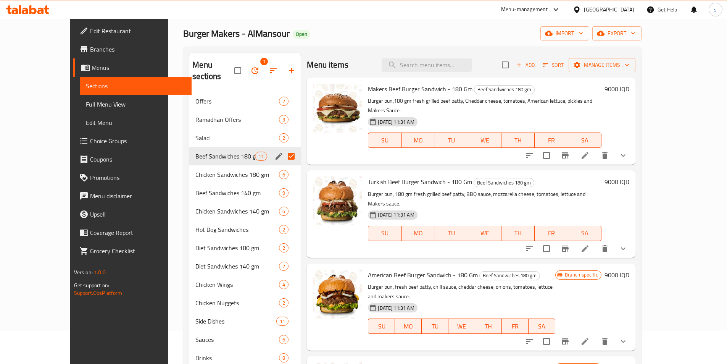
click at [275, 153] on icon "edit" at bounding box center [278, 156] width 7 height 7
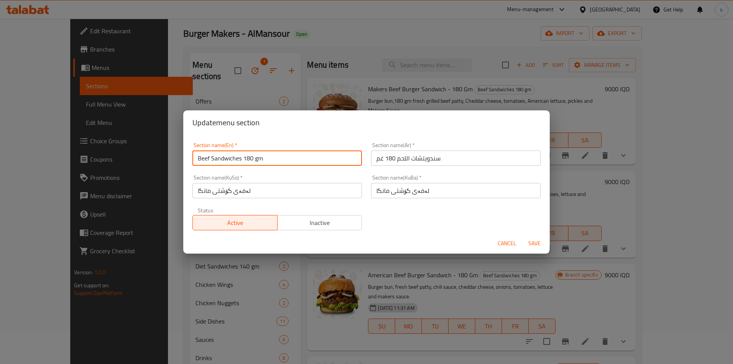
click at [282, 151] on input "Beef Sandwiches 180 gm" at bounding box center [276, 157] width 169 height 15
click at [512, 243] on span "Cancel" at bounding box center [507, 243] width 18 height 10
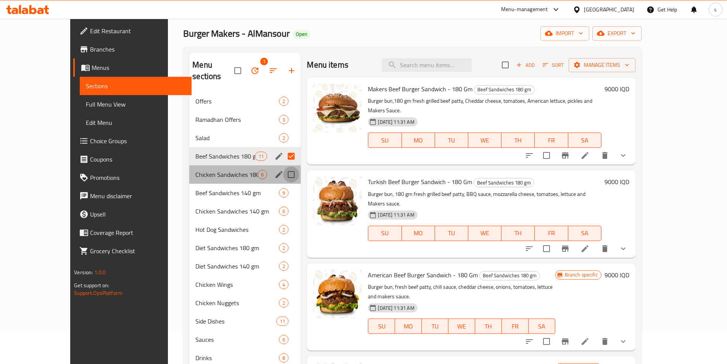
click at [283, 166] on input "Menu sections" at bounding box center [291, 174] width 16 height 16
checkbox input "true"
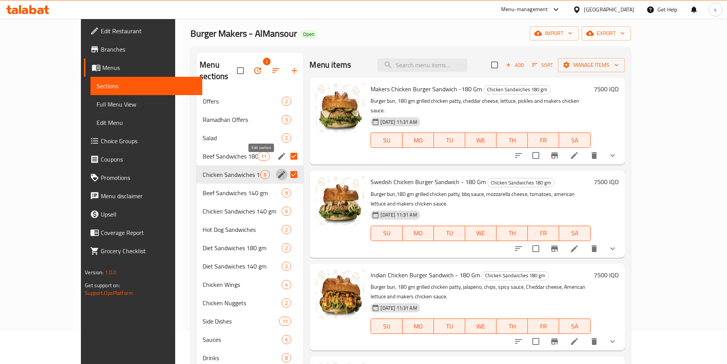
click at [277, 170] on icon "edit" at bounding box center [281, 174] width 9 height 9
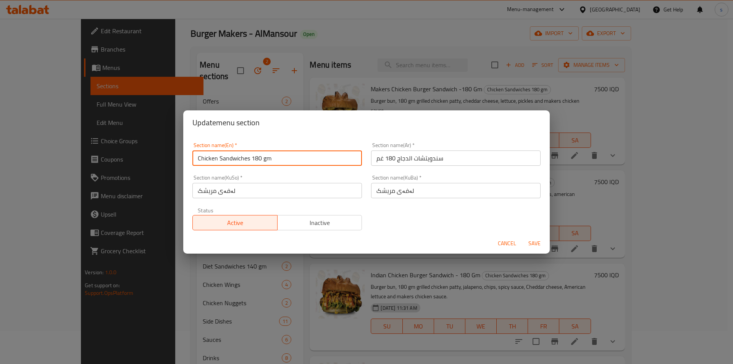
click at [290, 154] on input "Chicken Sandwiches 180 gm" at bounding box center [276, 157] width 169 height 15
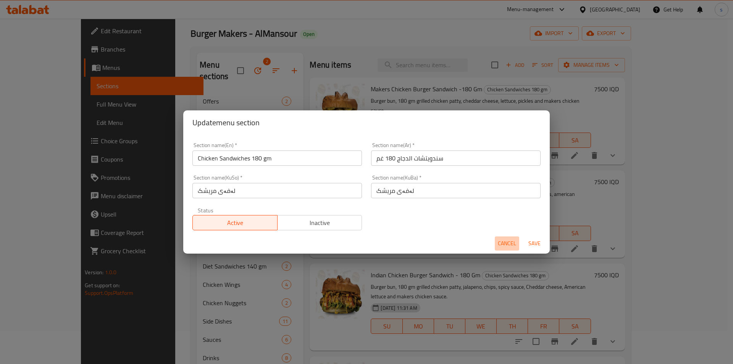
click at [512, 240] on span "Cancel" at bounding box center [507, 243] width 18 height 10
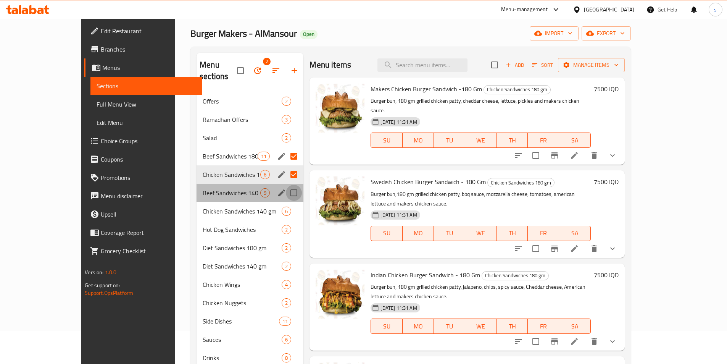
click at [286, 185] on input "Menu sections" at bounding box center [294, 193] width 16 height 16
checkbox input "true"
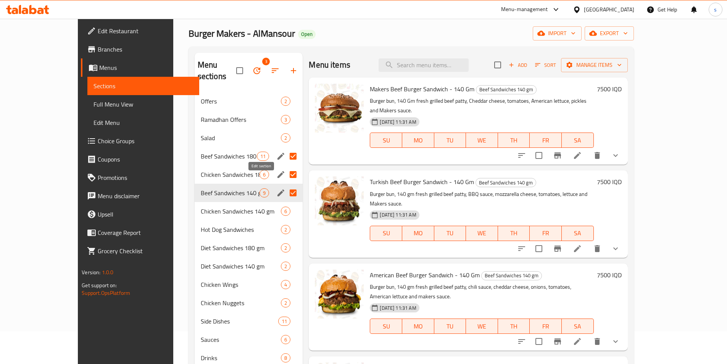
click at [277, 189] on icon "edit" at bounding box center [280, 192] width 7 height 7
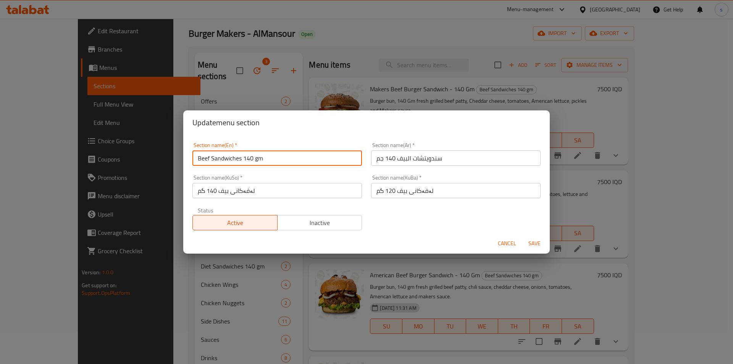
click at [290, 162] on input "Beef Sandwiches 140 gm" at bounding box center [276, 157] width 169 height 15
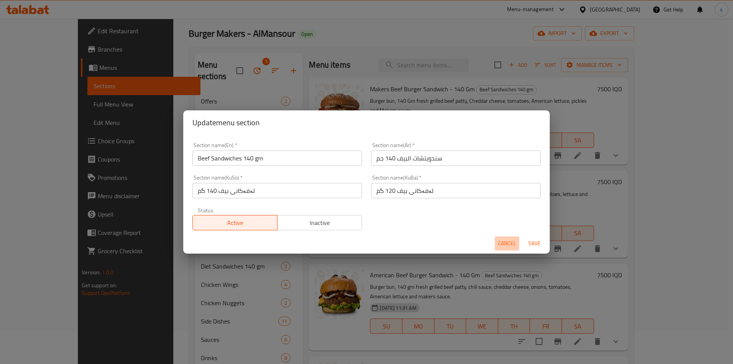
click at [514, 239] on span "Cancel" at bounding box center [507, 243] width 18 height 10
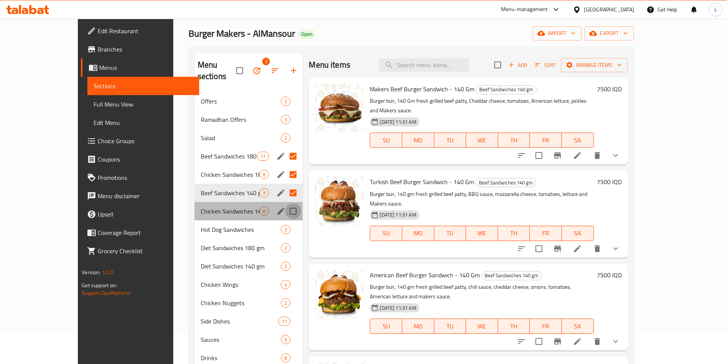
click at [285, 203] on input "Menu sections" at bounding box center [293, 211] width 16 height 16
checkbox input "true"
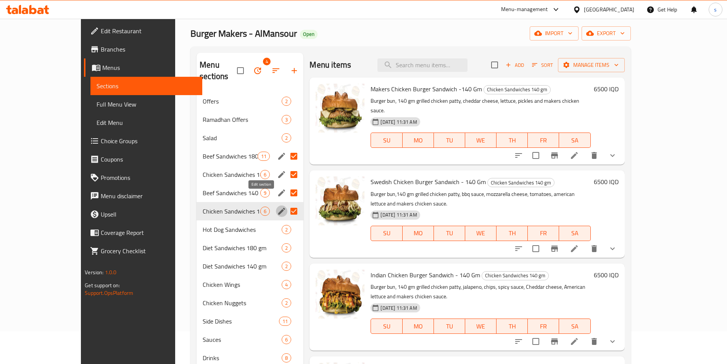
click at [277, 206] on icon "edit" at bounding box center [281, 210] width 9 height 9
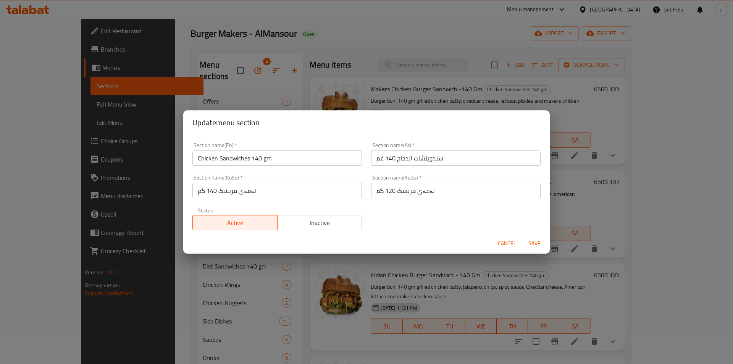
click at [306, 157] on input "Chicken Sandwiches 140 gm" at bounding box center [276, 157] width 169 height 15
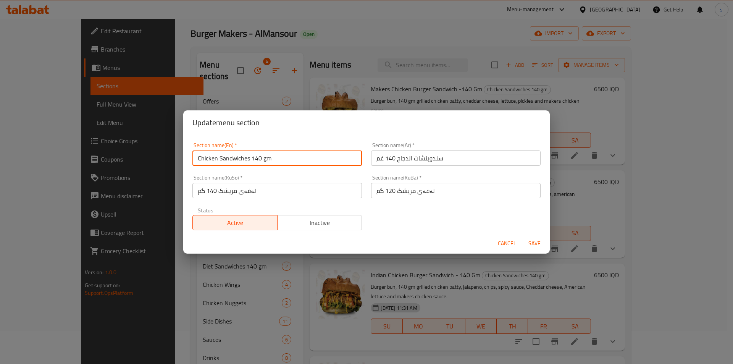
click at [306, 157] on input "Chicken Sandwiches 140 gm" at bounding box center [276, 157] width 169 height 15
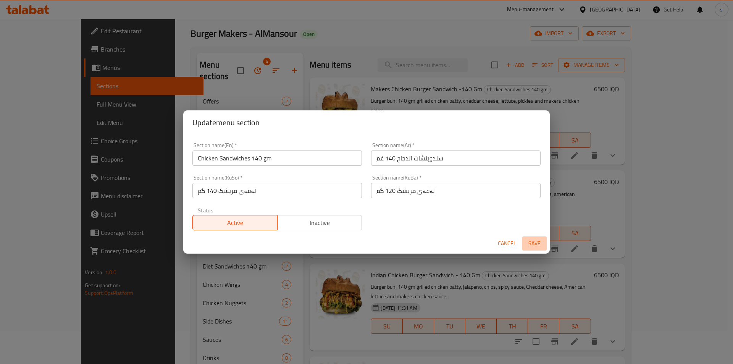
click at [522, 243] on button "Save" at bounding box center [534, 243] width 24 height 14
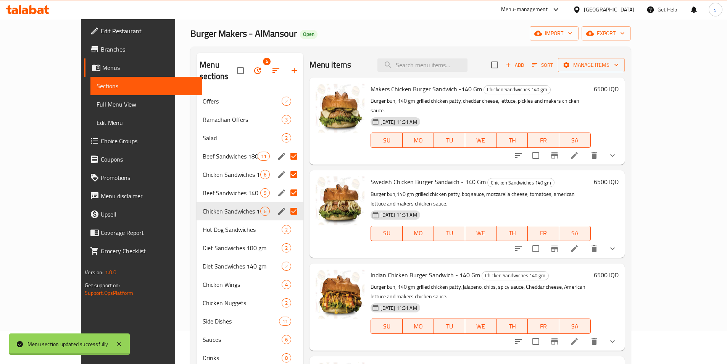
click at [510, 239] on div "Menu items Add Sort Manage items Makers Chicken Burger Sandwich -140 Gm Chicken…" at bounding box center [463, 235] width 321 height 364
click at [286, 221] on input "Menu sections" at bounding box center [294, 229] width 16 height 16
checkbox input "true"
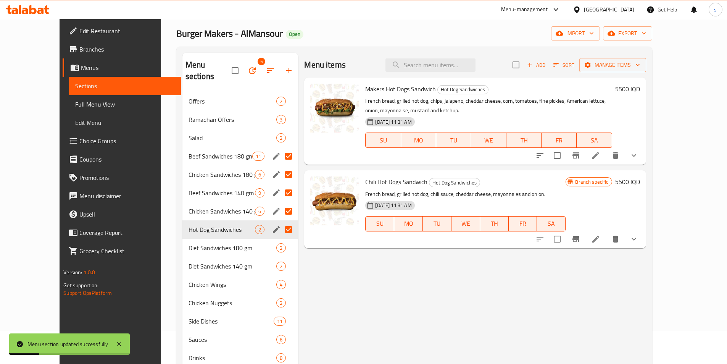
click at [273, 226] on icon "edit" at bounding box center [276, 229] width 7 height 7
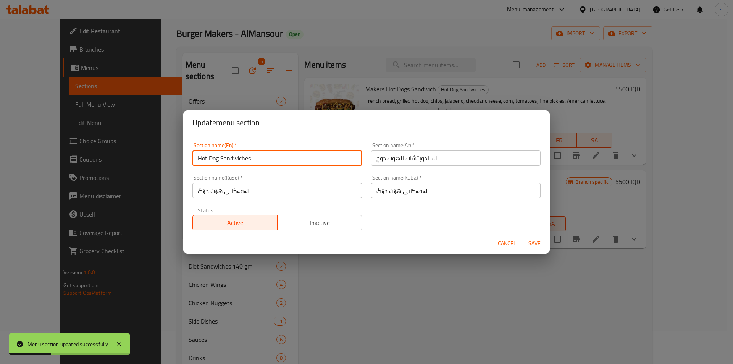
click at [295, 155] on input "Hot Dog Sandwiches" at bounding box center [276, 157] width 169 height 15
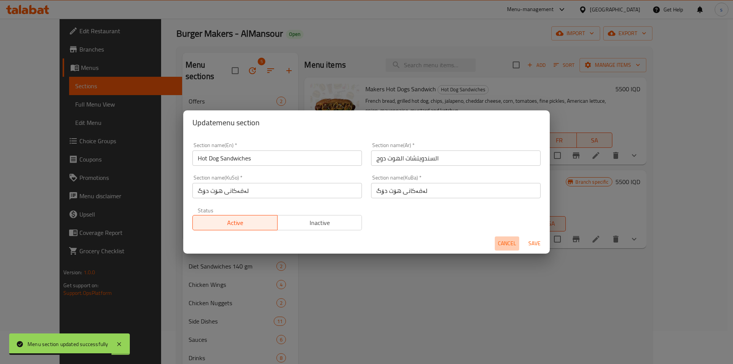
click at [504, 240] on span "Cancel" at bounding box center [507, 243] width 18 height 10
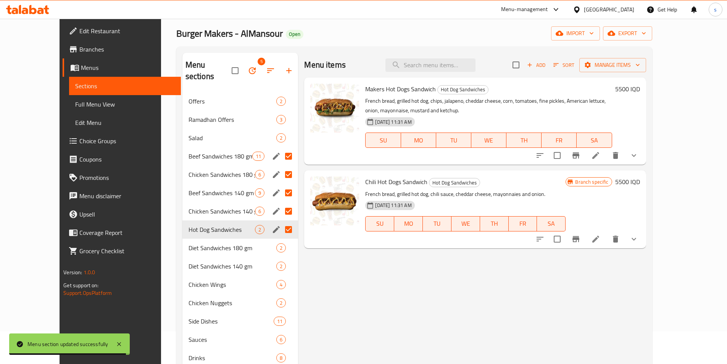
click at [298, 229] on div "Menu items Add Sort Manage items Makers Hot Dogs Sandwich Hot Dog Sandwiches Fr…" at bounding box center [472, 235] width 348 height 364
click at [280, 240] on input "Menu sections" at bounding box center [288, 248] width 16 height 16
checkbox input "true"
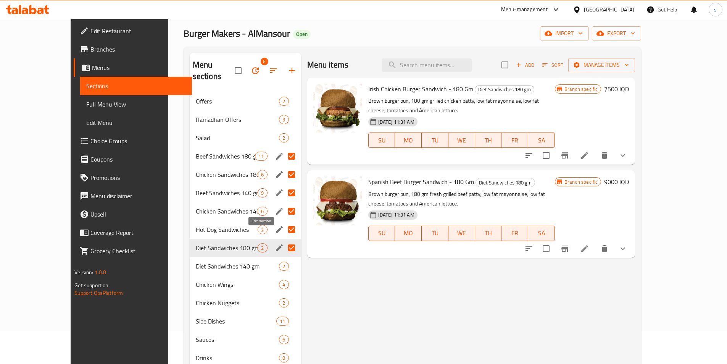
click at [276, 244] on icon "edit" at bounding box center [279, 247] width 7 height 7
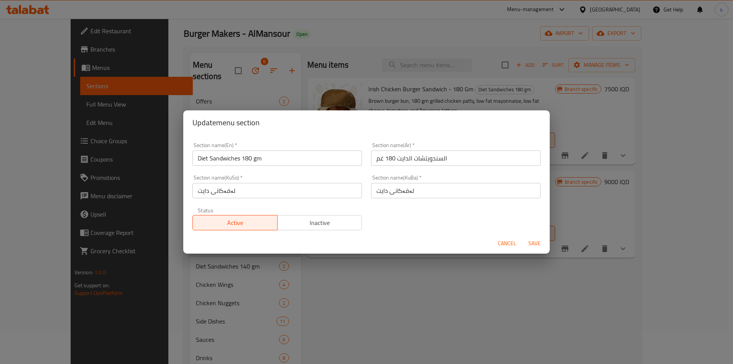
click at [271, 158] on input "Diet Sandwiches 180 gm" at bounding box center [276, 157] width 169 height 15
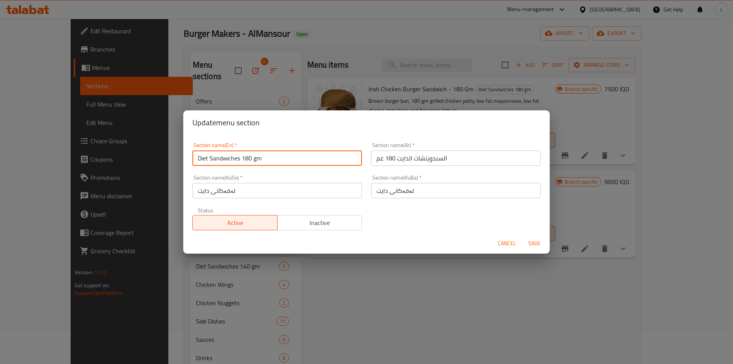
click at [271, 158] on input "Diet Sandwiches 180 gm" at bounding box center [276, 157] width 169 height 15
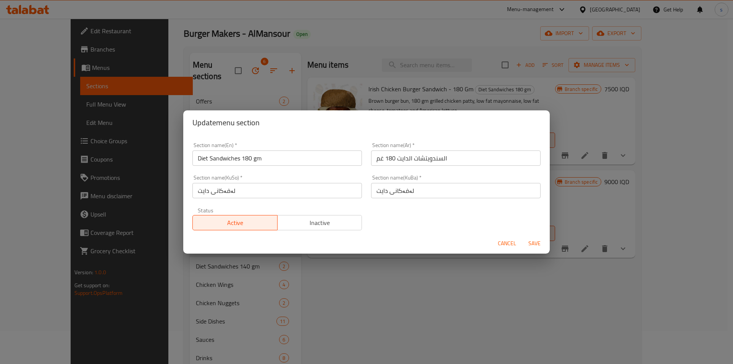
click at [506, 235] on div "Cancel Save" at bounding box center [366, 243] width 366 height 20
click at [508, 241] on span "Cancel" at bounding box center [507, 243] width 18 height 10
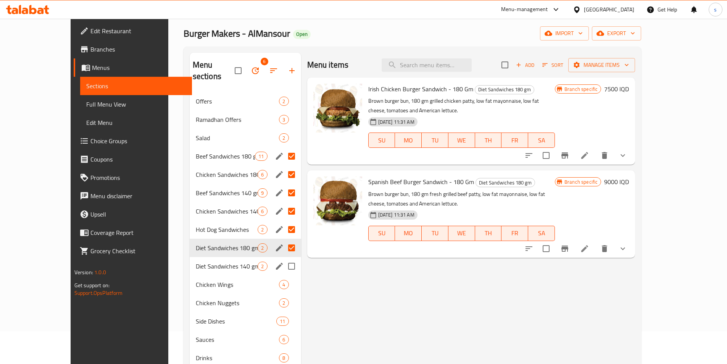
click at [283, 258] on input "Menu sections" at bounding box center [291, 266] width 16 height 16
checkbox input "true"
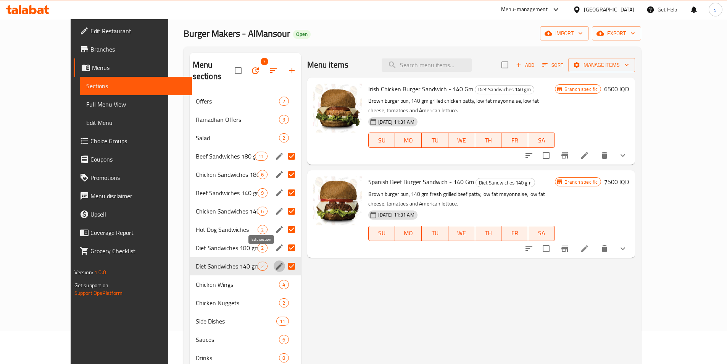
click at [275, 261] on icon "edit" at bounding box center [279, 265] width 9 height 9
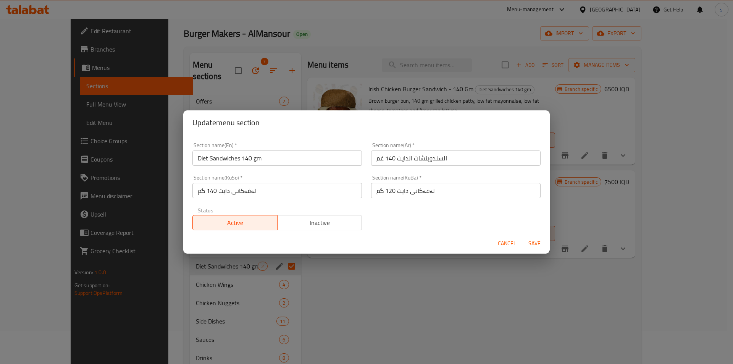
click at [287, 159] on input "Diet Sandwiches 140 gm" at bounding box center [276, 157] width 169 height 15
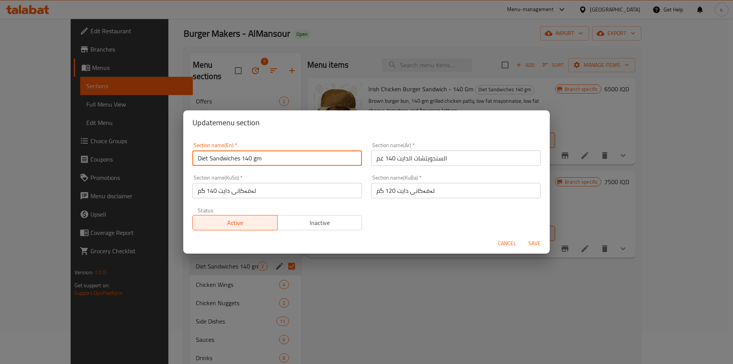
click at [287, 159] on input "Diet Sandwiches 140 gm" at bounding box center [276, 157] width 169 height 15
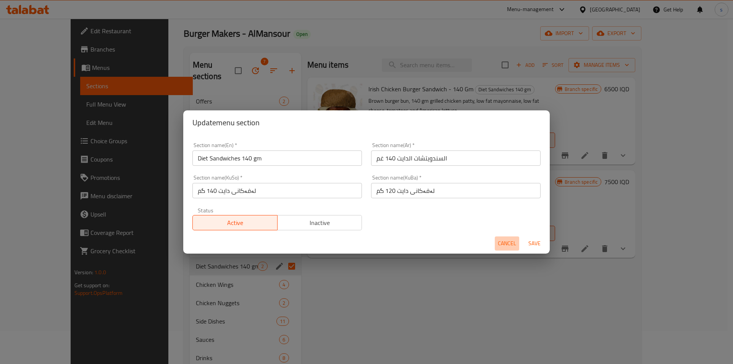
click at [503, 245] on span "Cancel" at bounding box center [507, 243] width 18 height 10
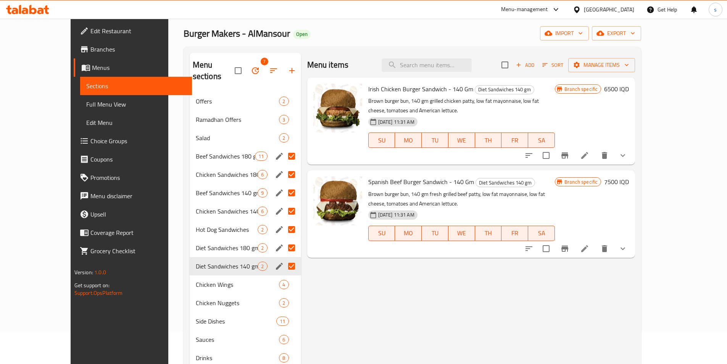
click at [86, 102] on span "Full Menu View" at bounding box center [136, 104] width 100 height 9
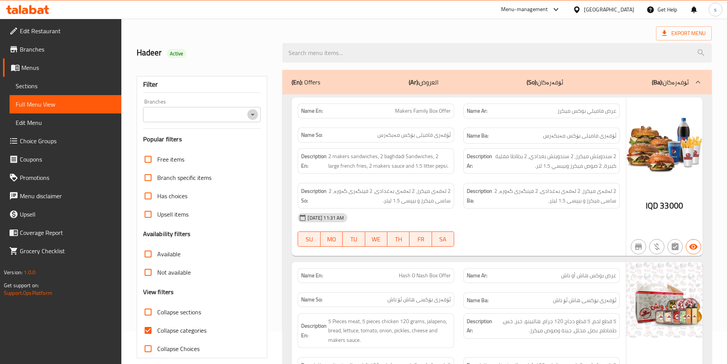
click at [251, 111] on icon "Open" at bounding box center [252, 114] width 9 height 9
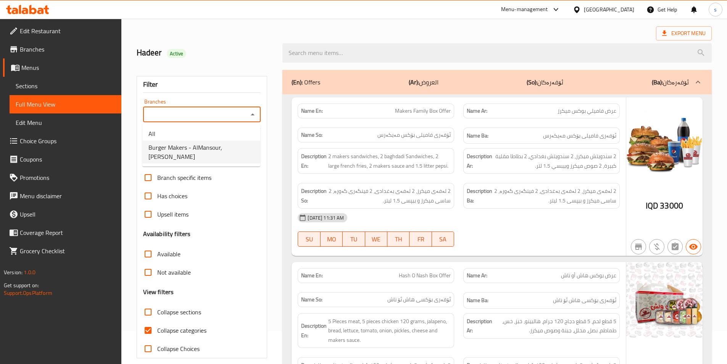
click at [243, 146] on span "Burger Makers - AlMansour, Al Mansur" at bounding box center [201, 152] width 106 height 18
type input "Burger Makers - AlMansour, Al Mansur"
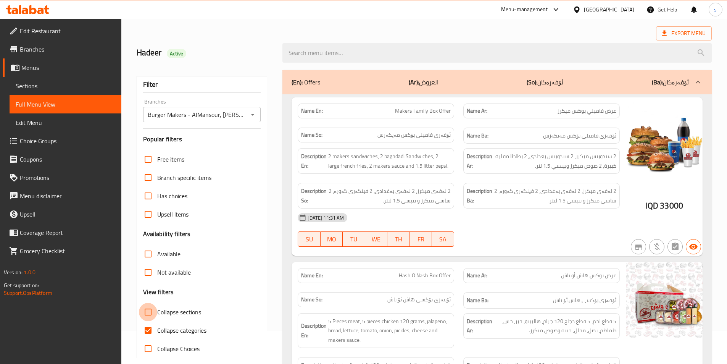
click at [148, 312] on input "Collapse sections" at bounding box center [148, 312] width 18 height 18
checkbox input "true"
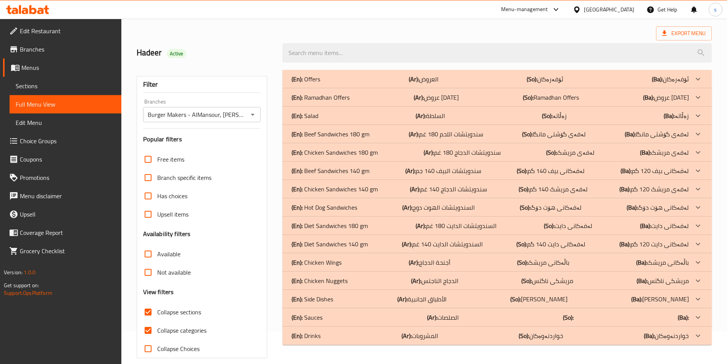
click at [150, 331] on input "Collapse categories" at bounding box center [148, 330] width 18 height 18
checkbox input "false"
click at [355, 242] on p "(En): Diet Sandwiches 140 gm" at bounding box center [330, 243] width 76 height 9
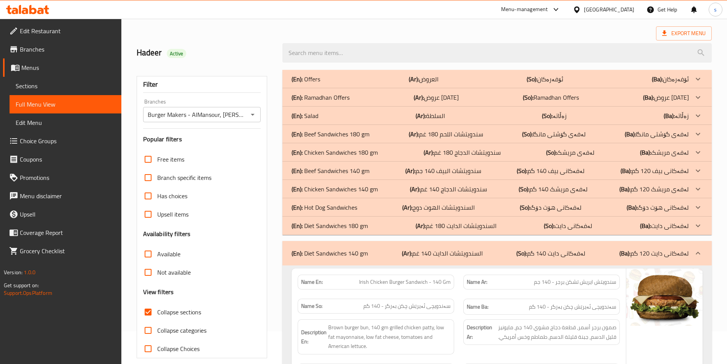
click at [354, 225] on p "(En): Diet Sandwiches 180 gm" at bounding box center [330, 225] width 76 height 9
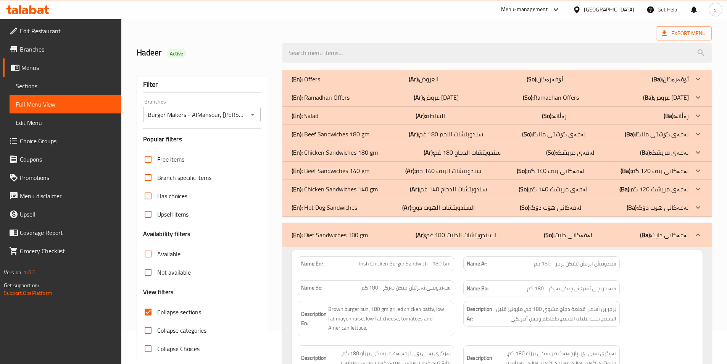
click at [356, 208] on p "(En): Hot Dog Sandwiches" at bounding box center [325, 207] width 66 height 9
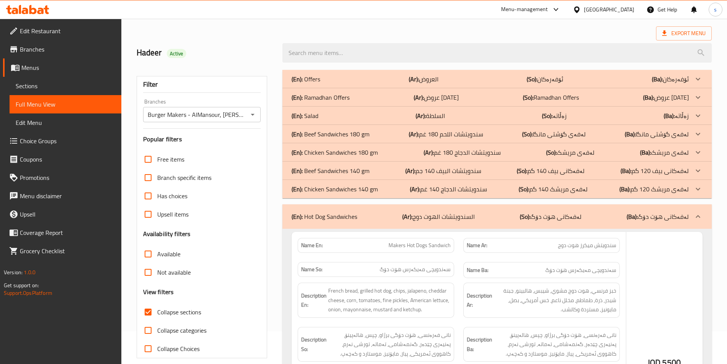
click at [356, 193] on p "(En): Chicken Sandwiches 140 gm" at bounding box center [335, 188] width 86 height 9
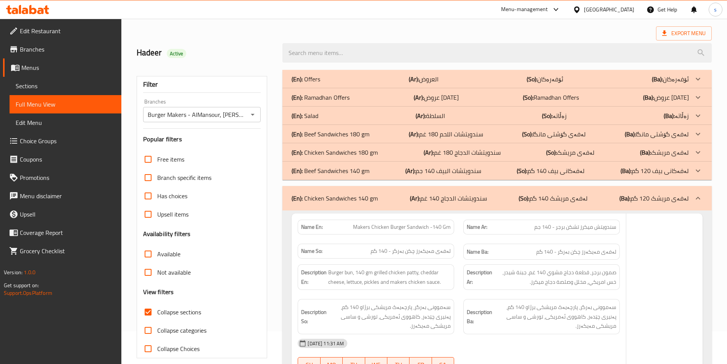
click at [358, 172] on p "(En): Beef Sandwiches 140 gm" at bounding box center [331, 170] width 78 height 9
click at [361, 149] on p "(En): Chicken Sandwiches 180 gm" at bounding box center [335, 152] width 86 height 9
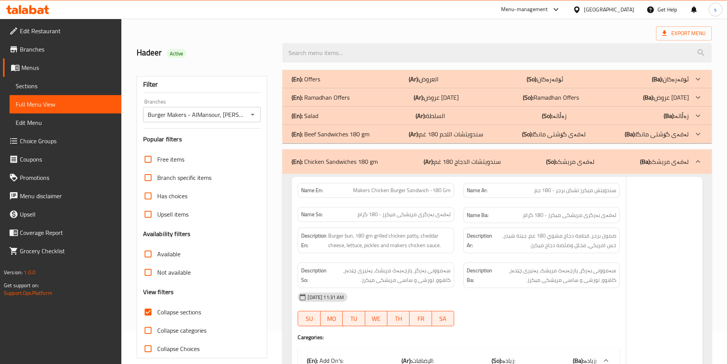
click at [361, 136] on p "(En): Beef Sandwiches 180 gm" at bounding box center [331, 133] width 78 height 9
click at [361, 113] on div "(En): Salad (Ar): السلطة (So): زەڵاتە (Ba): زەڵاتە" at bounding box center [490, 115] width 397 height 9
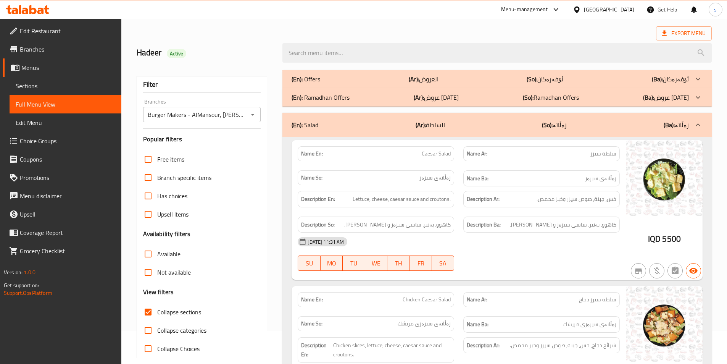
click at [364, 124] on div "(En): Salad (Ar): السلطة (So): زەڵاتە (Ba): زەڵاتە" at bounding box center [490, 124] width 397 height 9
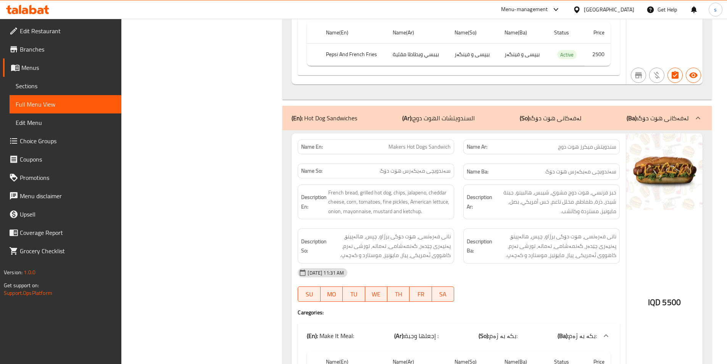
scroll to position [18819, 0]
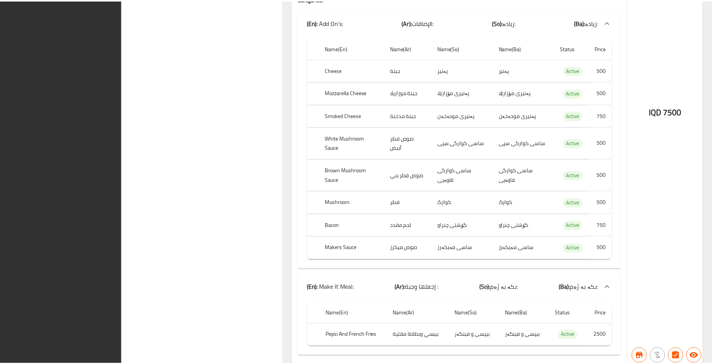
scroll to position [21612, 0]
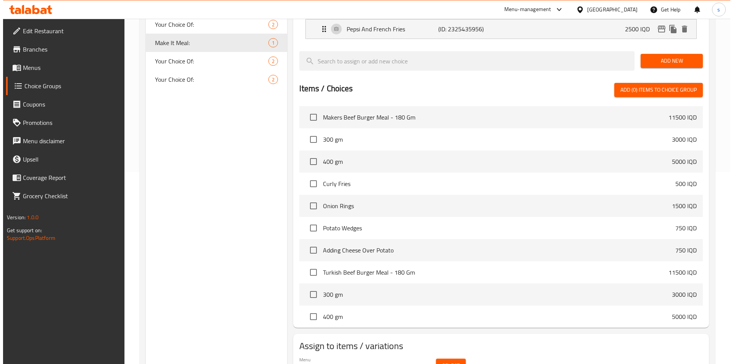
scroll to position [212, 0]
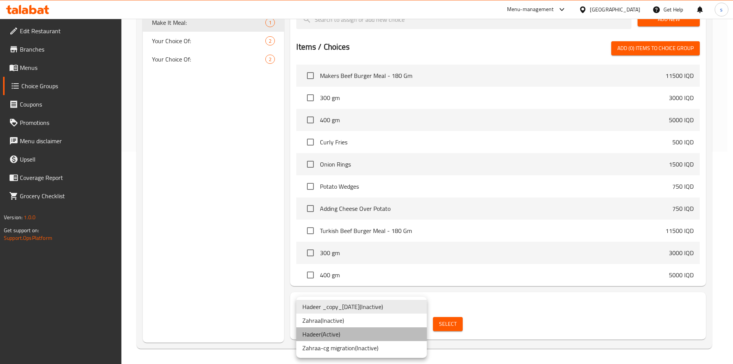
click at [373, 333] on li "Hadeer ( Active )" at bounding box center [361, 334] width 130 height 14
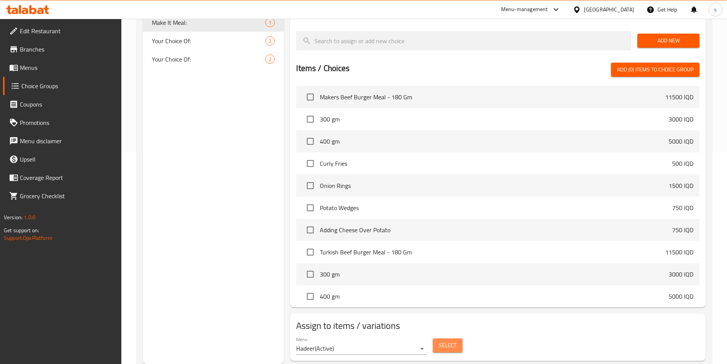
click at [448, 340] on span "Select" at bounding box center [448, 345] width 18 height 10
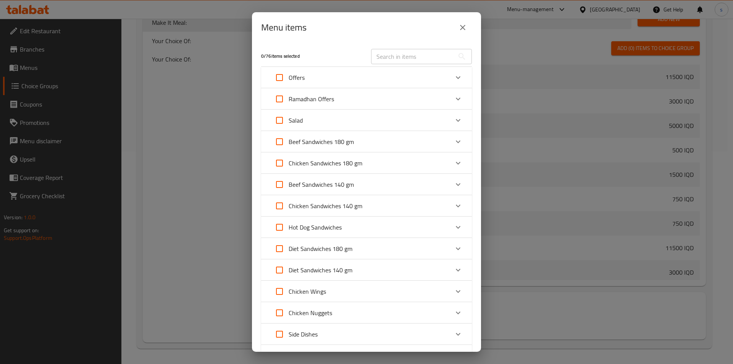
click at [351, 142] on p "Beef Sandwiches 180 gm" at bounding box center [320, 141] width 65 height 9
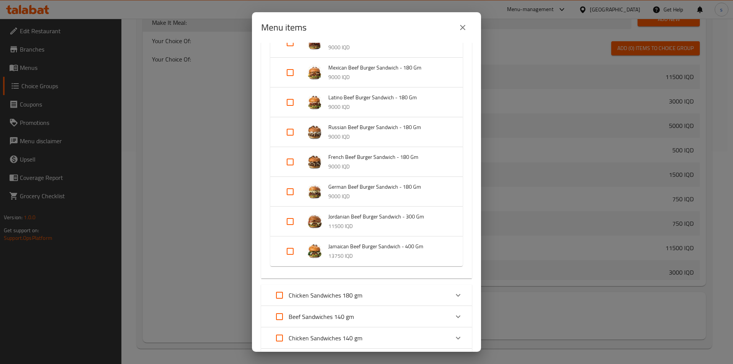
scroll to position [0, 0]
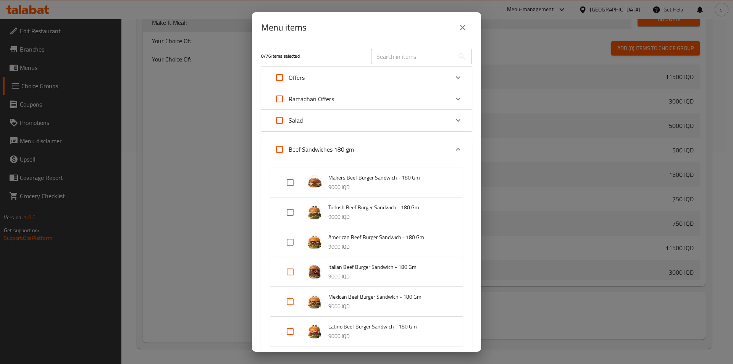
click at [277, 147] on input "Expand" at bounding box center [279, 149] width 18 height 18
checkbox input "true"
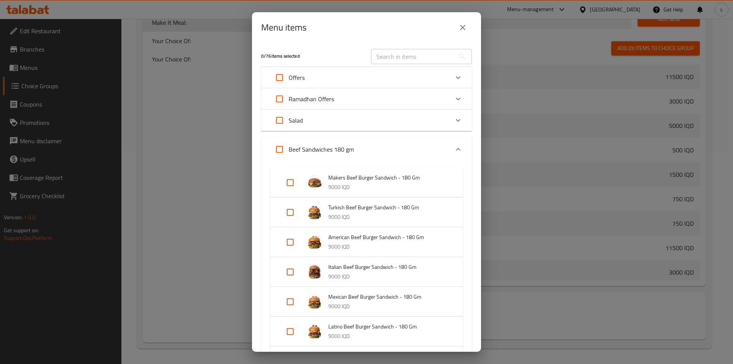
checkbox input "true"
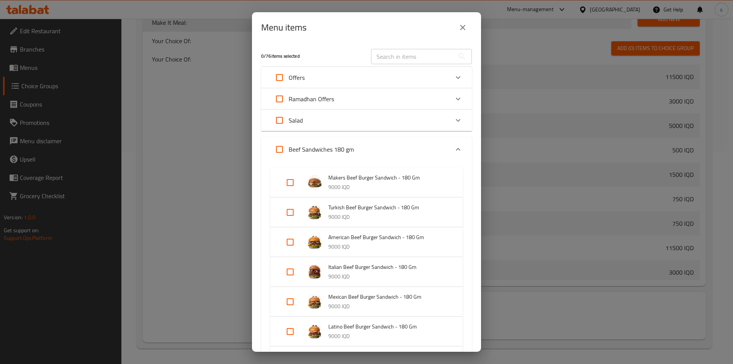
checkbox input "true"
click at [314, 151] on p "Beef Sandwiches 180 gm" at bounding box center [320, 149] width 65 height 9
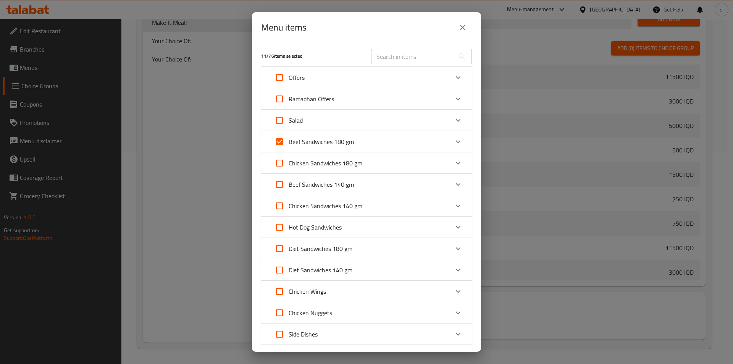
click at [381, 166] on div "Chicken Sandwiches 180 gm" at bounding box center [359, 163] width 179 height 18
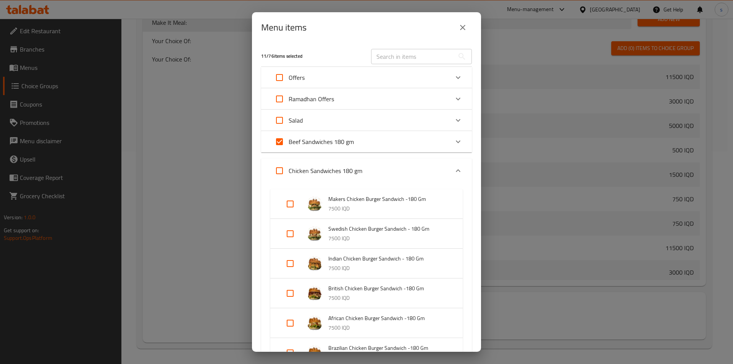
click at [482, 168] on div "Menu items 11 / 76 items selected ​ Offers Makers Family Box Offer 33000 IQD Ha…" at bounding box center [366, 182] width 733 height 364
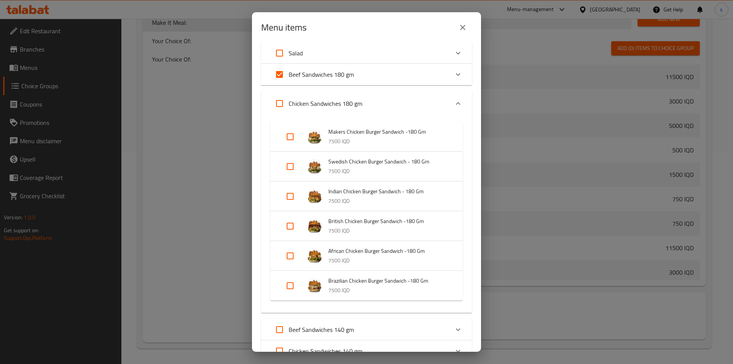
scroll to position [37, 0]
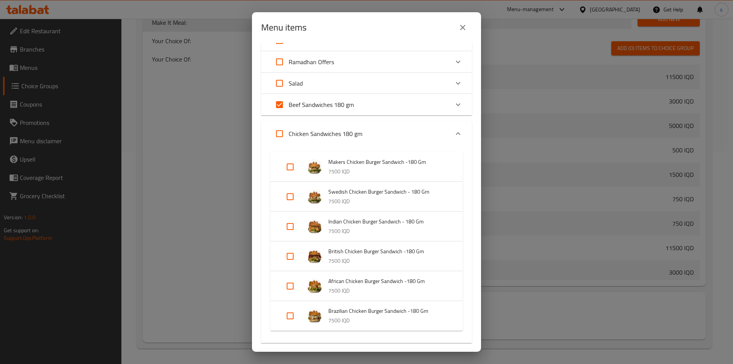
click at [282, 137] on input "Expand" at bounding box center [279, 133] width 18 height 18
checkbox input "true"
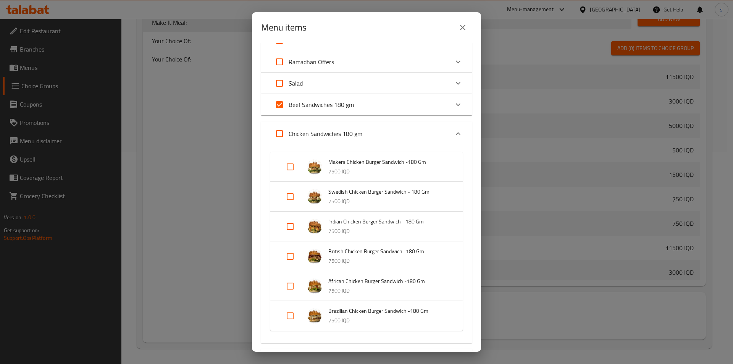
checkbox input "true"
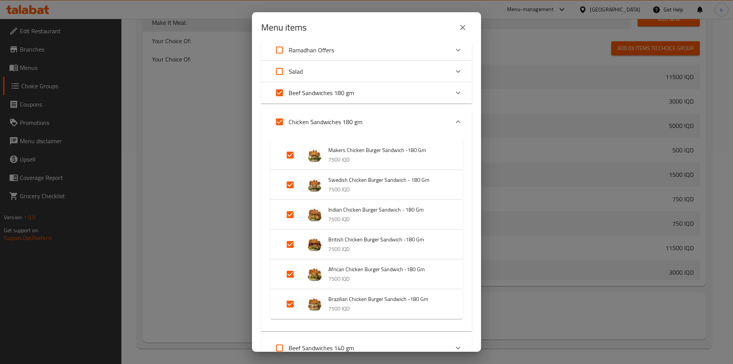
scroll to position [57, 0]
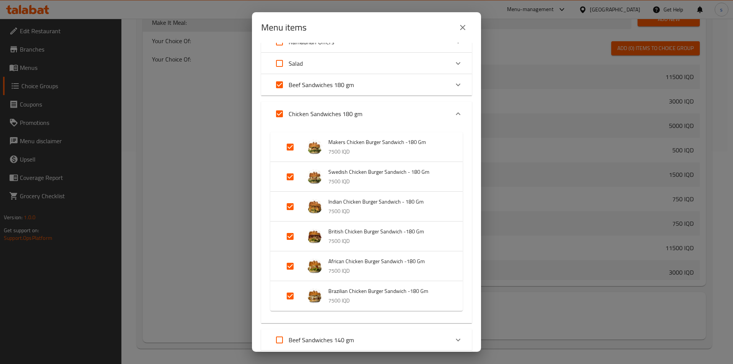
click at [422, 109] on div "Chicken Sandwiches 180 gm" at bounding box center [359, 114] width 179 height 18
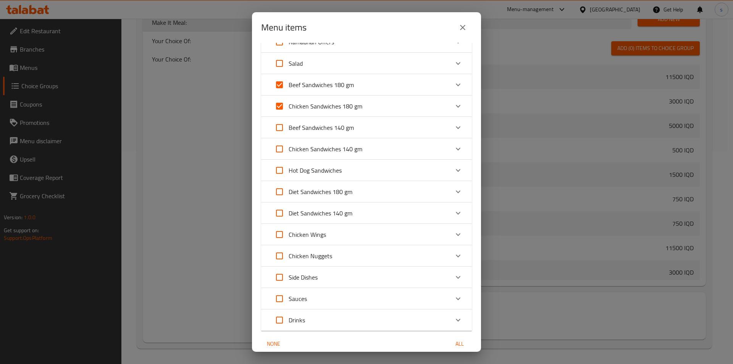
click at [382, 127] on div "Beef Sandwiches 140 gm" at bounding box center [359, 127] width 179 height 18
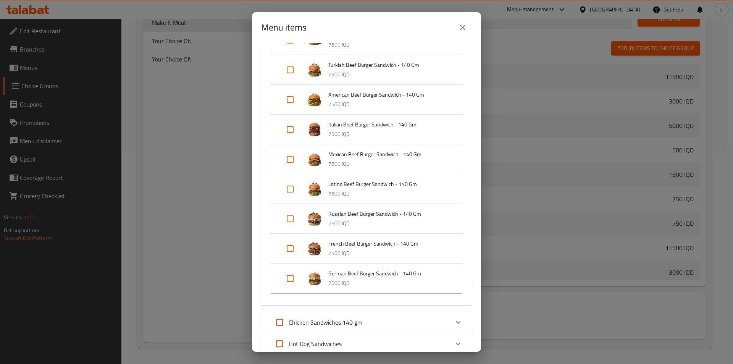
scroll to position [71, 0]
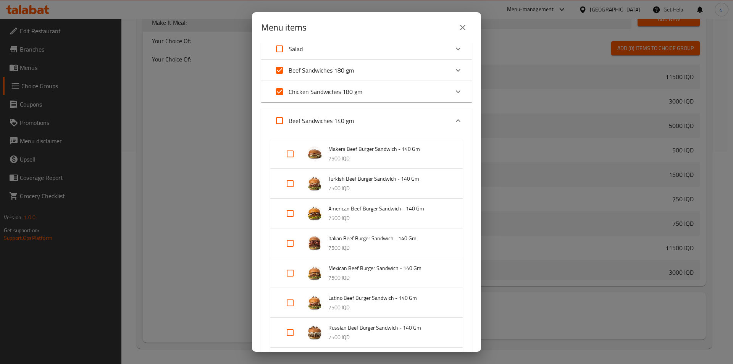
click at [277, 121] on input "Expand" at bounding box center [279, 120] width 18 height 18
checkbox input "true"
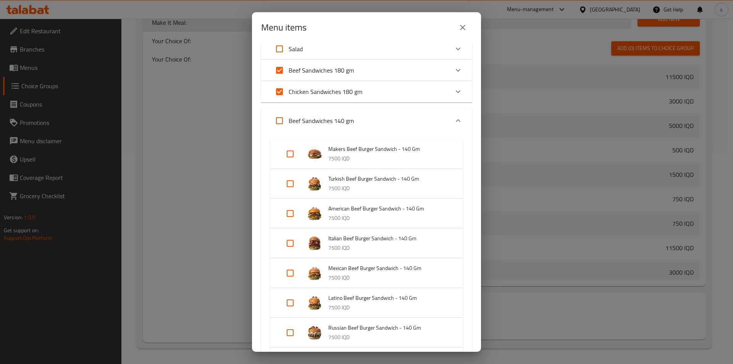
checkbox input "true"
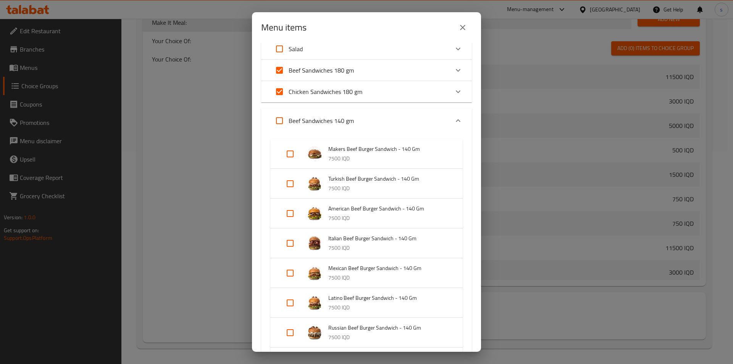
checkbox input "true"
click at [338, 124] on p "Beef Sandwiches 140 gm" at bounding box center [320, 120] width 65 height 9
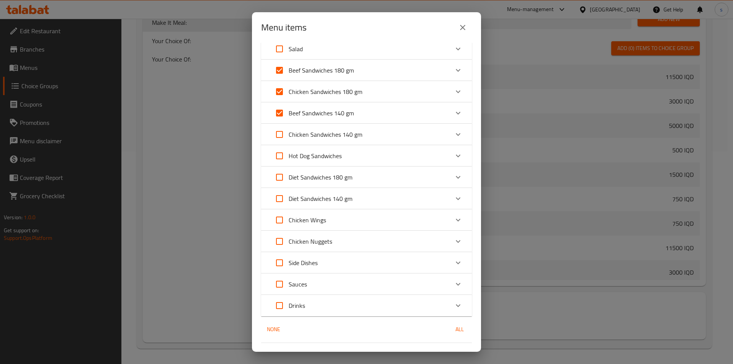
click at [386, 137] on div "Chicken Sandwiches 140 gm" at bounding box center [359, 134] width 179 height 18
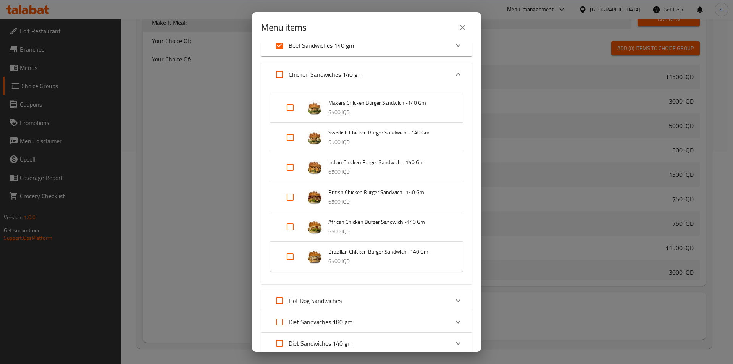
scroll to position [137, 0]
click at [278, 77] on input "Expand" at bounding box center [279, 76] width 18 height 18
checkbox input "true"
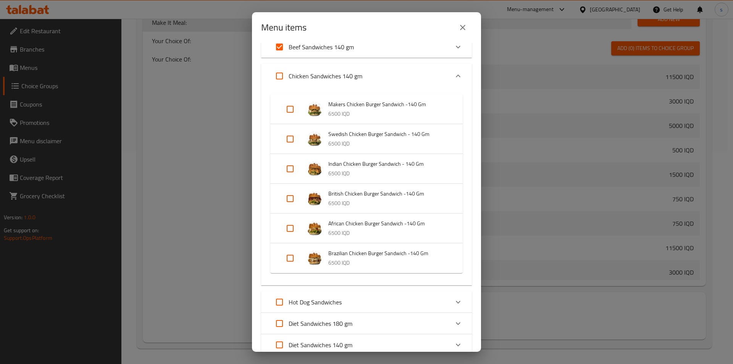
checkbox input "true"
click at [370, 71] on div "Chicken Sandwiches 140 gm" at bounding box center [359, 76] width 179 height 18
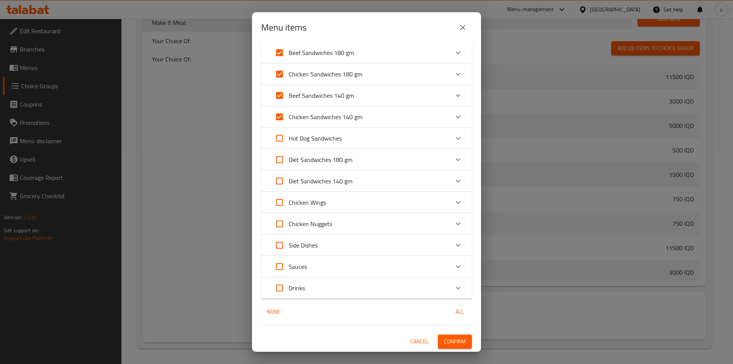
scroll to position [89, 0]
click at [354, 143] on div "Hot Dog Sandwiches" at bounding box center [359, 138] width 179 height 18
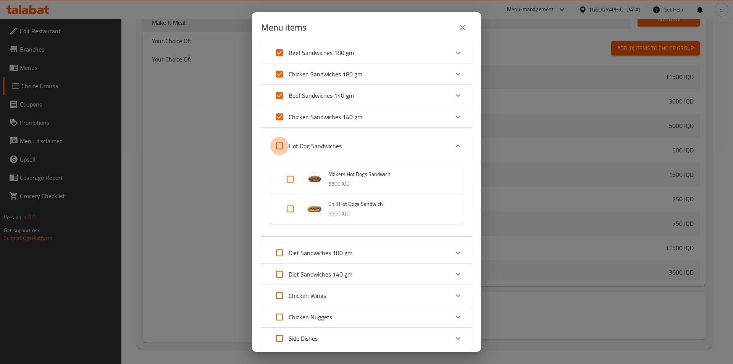
click at [281, 142] on input "Expand" at bounding box center [279, 146] width 18 height 18
checkbox input "true"
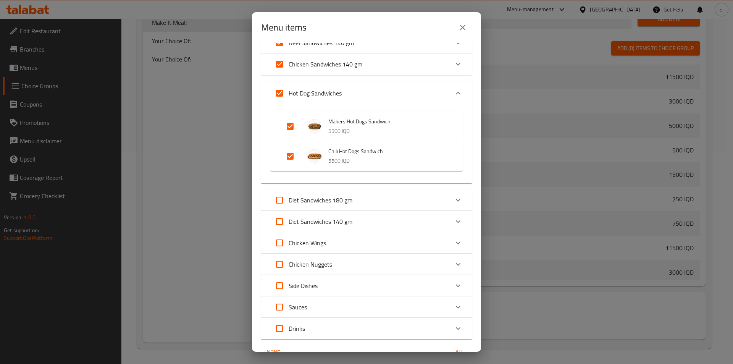
scroll to position [182, 0]
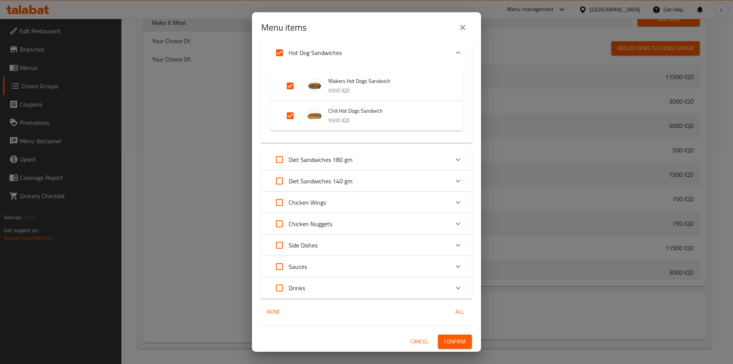
click at [387, 161] on div "Diet Sandwiches 180 gm" at bounding box center [359, 159] width 179 height 18
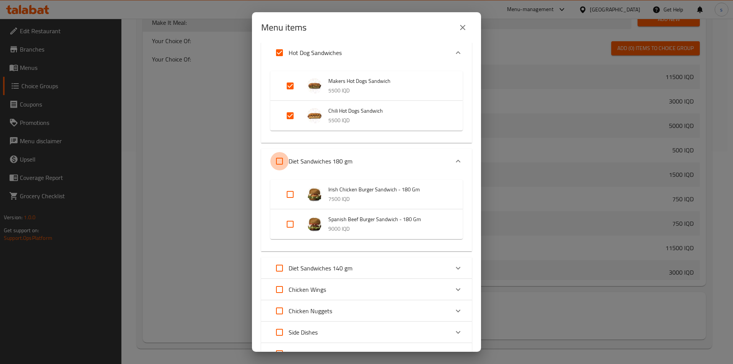
click at [280, 157] on input "Expand" at bounding box center [279, 161] width 18 height 18
checkbox input "true"
click at [328, 158] on p "Diet Sandwiches 180 gm" at bounding box center [320, 160] width 64 height 9
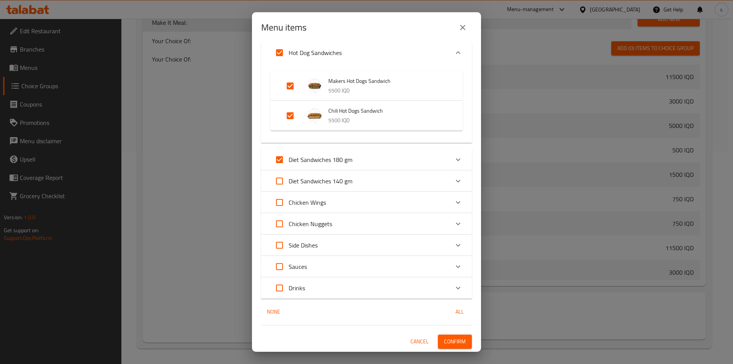
click at [352, 183] on p "Diet Sandwiches 140 gm" at bounding box center [320, 180] width 64 height 9
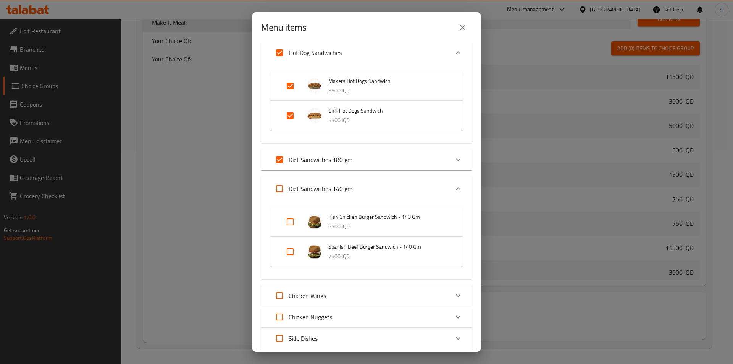
click at [330, 55] on p "Hot Dog Sandwiches" at bounding box center [314, 52] width 53 height 9
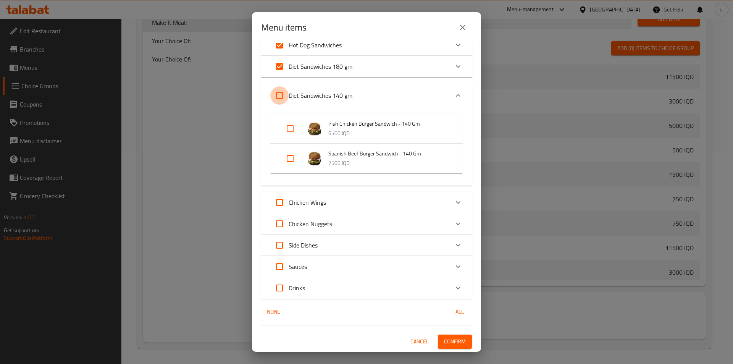
click at [280, 93] on input "Expand" at bounding box center [279, 95] width 18 height 18
checkbox input "true"
click at [311, 97] on p "Diet Sandwiches 140 gm" at bounding box center [320, 95] width 64 height 9
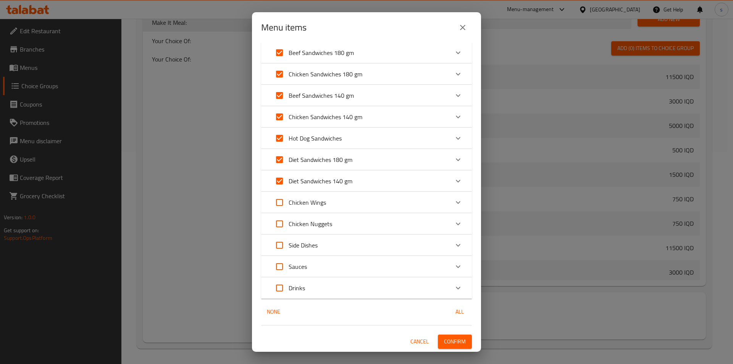
scroll to position [89, 0]
click at [370, 199] on div "Chicken Wings" at bounding box center [359, 202] width 179 height 18
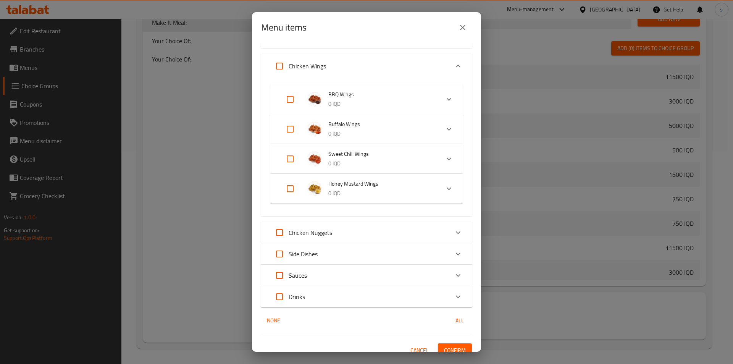
scroll to position [234, 0]
click at [356, 64] on div "Chicken Wings" at bounding box center [359, 64] width 179 height 18
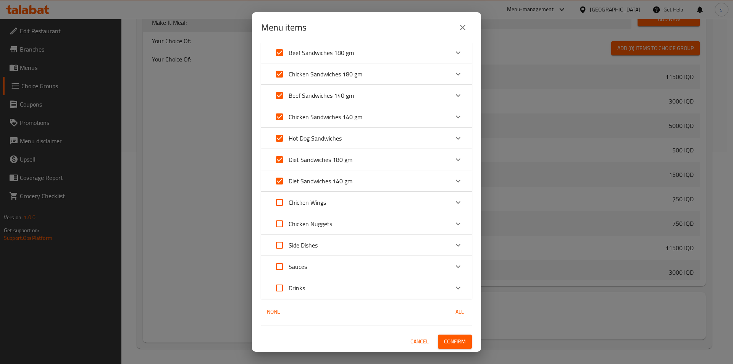
scroll to position [89, 0]
drag, startPoint x: 339, startPoint y: 225, endPoint x: 348, endPoint y: 224, distance: 8.8
click at [339, 225] on div "Chicken Nuggets" at bounding box center [359, 223] width 179 height 18
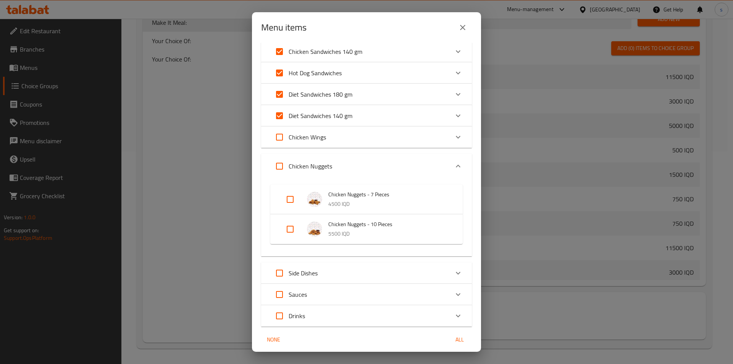
scroll to position [182, 0]
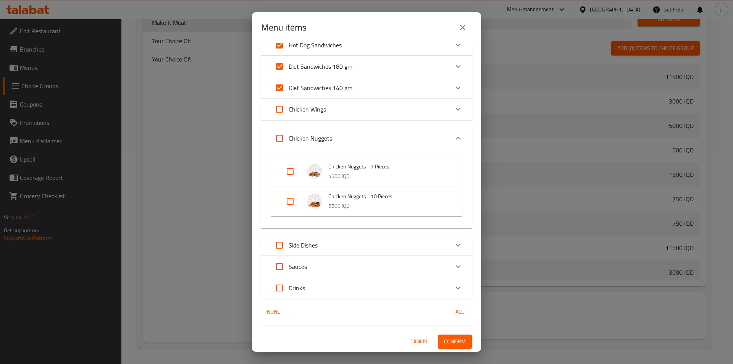
click at [382, 131] on div "Chicken Nuggets" at bounding box center [359, 138] width 179 height 18
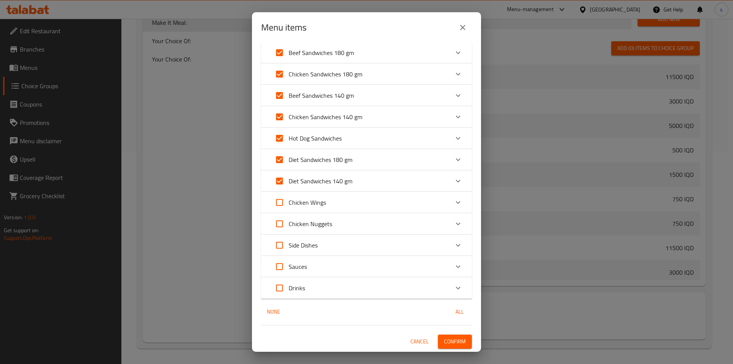
scroll to position [89, 0]
click at [359, 251] on div "Side Dishes" at bounding box center [359, 245] width 179 height 18
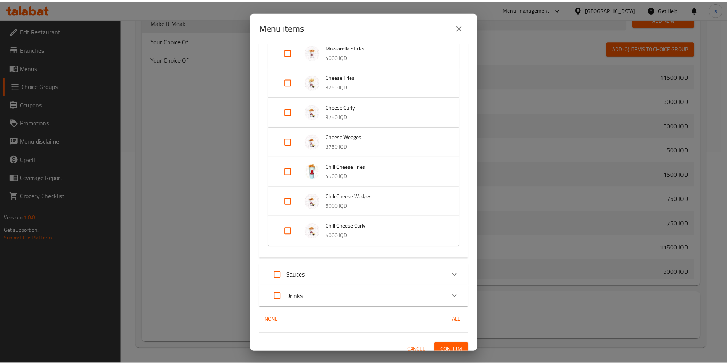
scroll to position [450, 0]
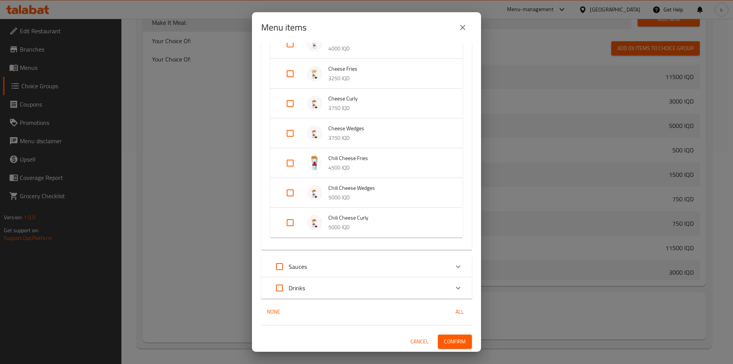
click at [454, 338] on span "Confirm" at bounding box center [455, 342] width 22 height 10
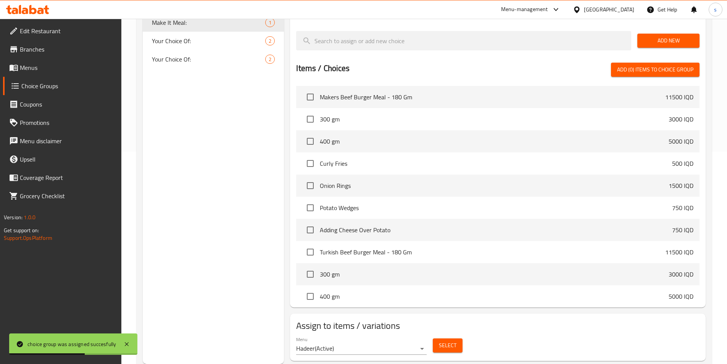
click at [187, 111] on div "Choice Groups Your Choice Of: 2 Add On's: 8 Your Choice Of: 2 Add On's: 4 Your …" at bounding box center [214, 118] width 142 height 489
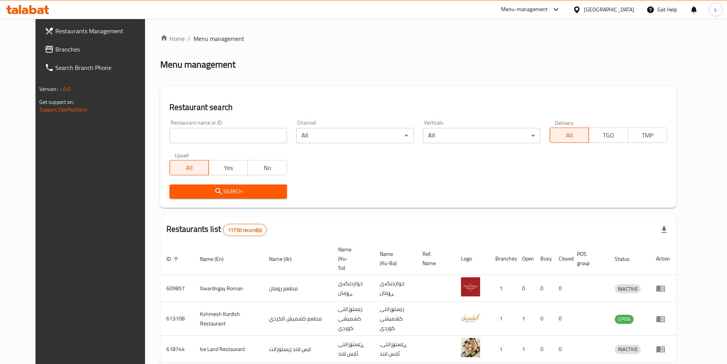
click at [176, 137] on div "Home / Menu management Menu management Restaurant search Restaurant name or ID …" at bounding box center [418, 304] width 516 height 541
click at [176, 137] on input "search" at bounding box center [228, 135] width 118 height 15
paste input "660596"
type input "660596"
click button "Search" at bounding box center [228, 191] width 118 height 14
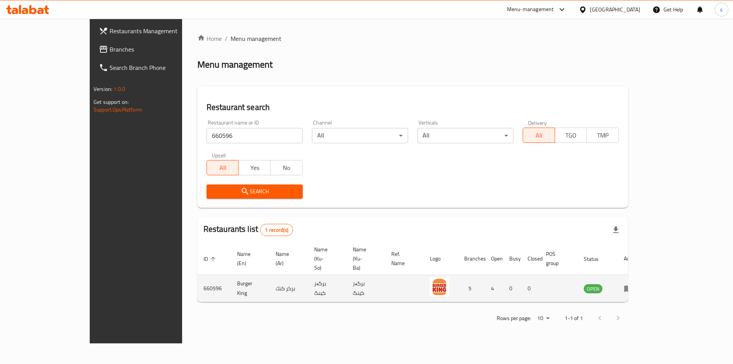
click at [633, 283] on icon "enhanced table" at bounding box center [627, 287] width 9 height 9
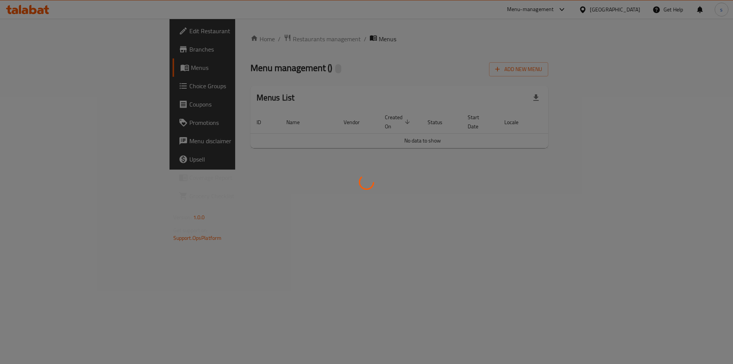
click at [699, 274] on div at bounding box center [366, 182] width 733 height 364
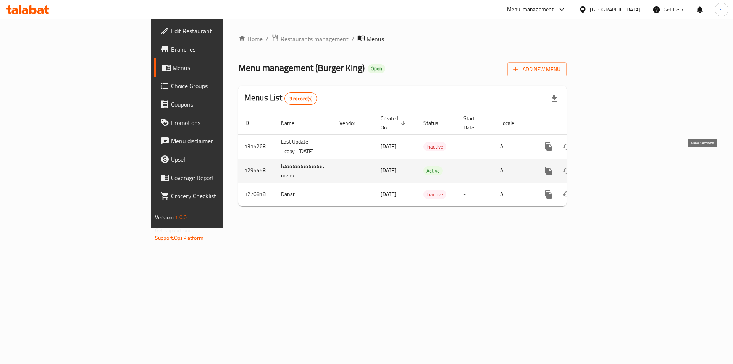
click at [612, 161] on link "enhanced table" at bounding box center [603, 170] width 18 height 18
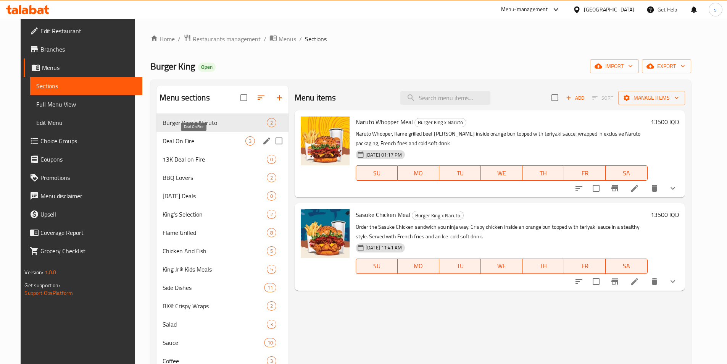
click at [195, 137] on span "Deal On Fire" at bounding box center [204, 140] width 83 height 9
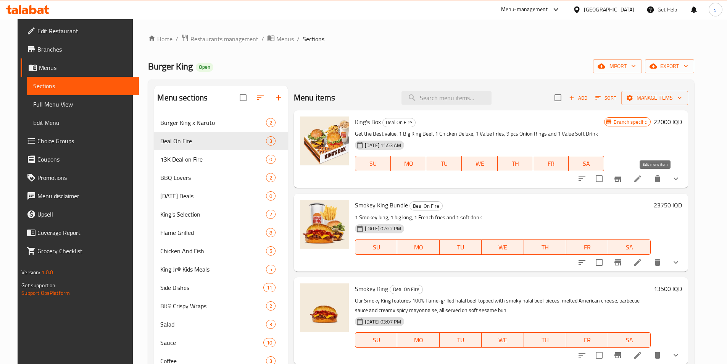
click at [642, 183] on icon at bounding box center [637, 178] width 9 height 9
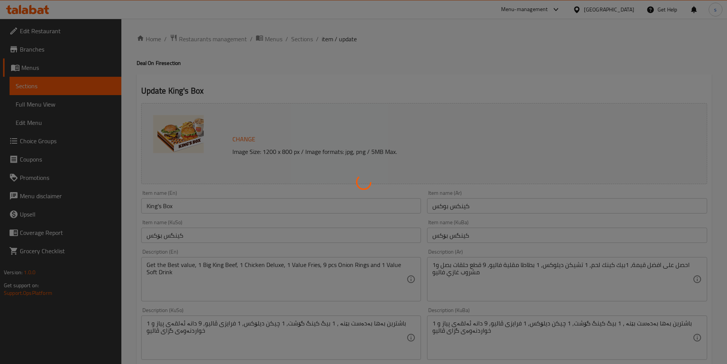
type input "إختيارك من المشروبات:"
type input "هەڵبژاردنت لە خواردنەوەکان:"
type input "1"
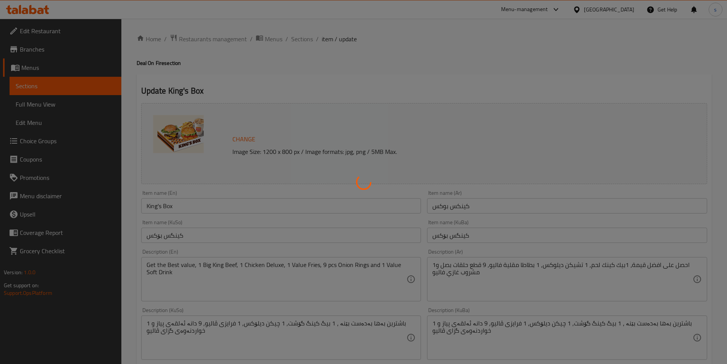
type input "إزالة المكونات:"
type input "بێ پێکهاتووەکان (جیکن دیلۆکس):"
type input "بێ پێکهاتووەکان:"
type input "0"
type input "3"
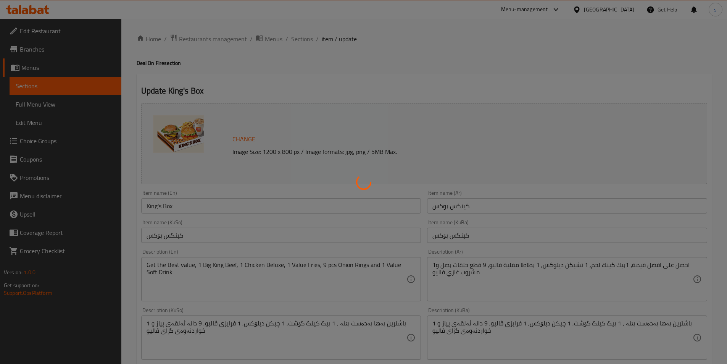
type input "إزالة المكونات"
type input "لابردنی پێکهاتەکان"
type input "0"
type input "5"
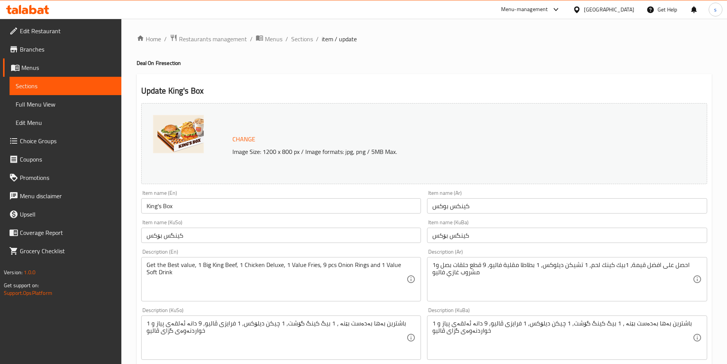
click at [41, 45] on span "Branches" at bounding box center [67, 49] width 95 height 9
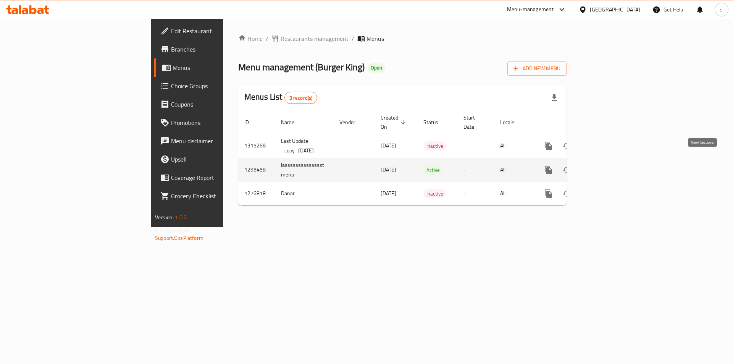
click at [608, 165] on icon "enhanced table" at bounding box center [603, 169] width 9 height 9
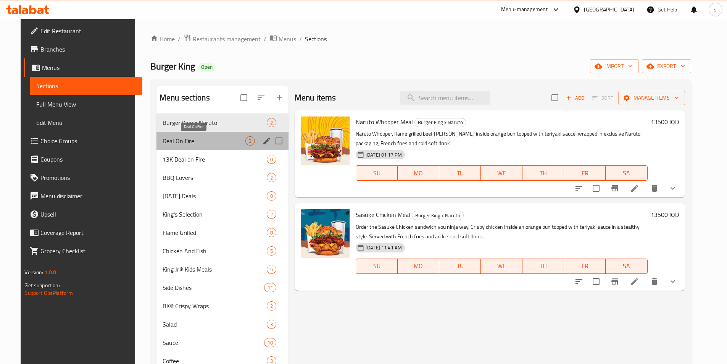
click at [171, 136] on span "Deal On Fire" at bounding box center [204, 140] width 83 height 9
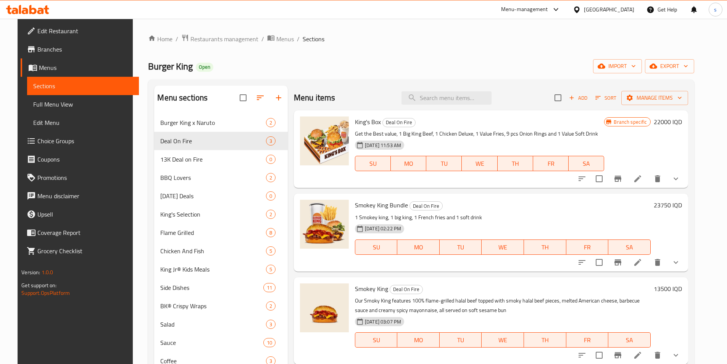
click at [642, 183] on icon at bounding box center [637, 178] width 9 height 9
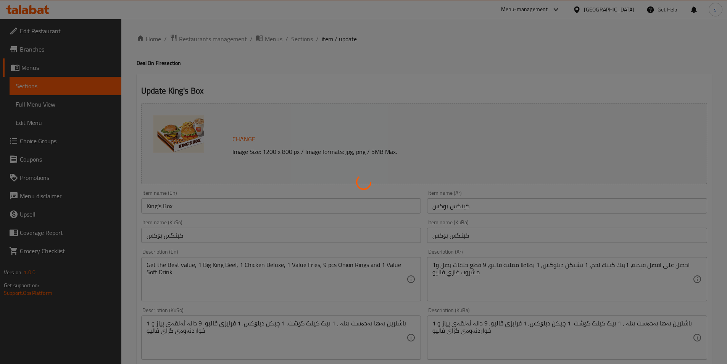
type input "إختيارك من المشروبات:"
type input "هەڵبژاردنت لە خواردنەوەکان:"
type input "1"
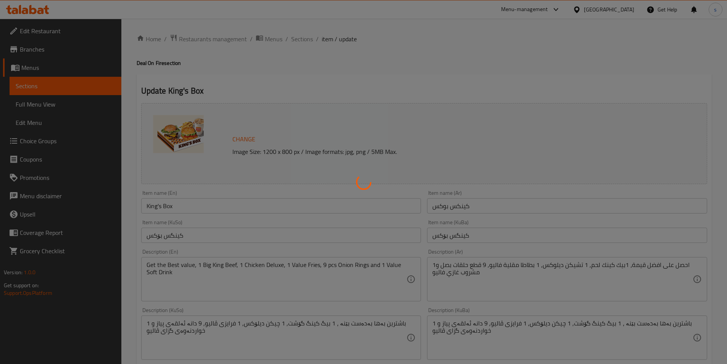
type input "إزالة المكونات:"
type input "بێ پێکهاتووەکان (جیکن دیلۆکس):"
type input "بێ پێکهاتووەکان:"
type input "0"
type input "3"
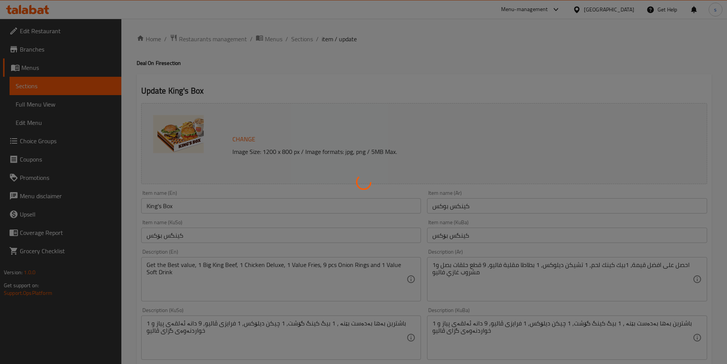
type input "إزالة المكونات"
type input "لابردنی پێکهاتەکان"
type input "0"
type input "5"
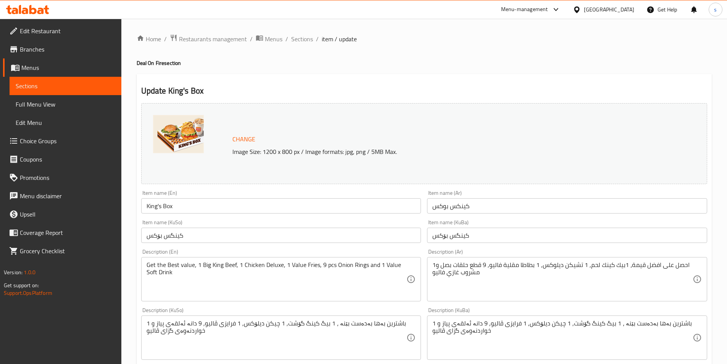
click at [57, 53] on span "Branches" at bounding box center [67, 49] width 95 height 9
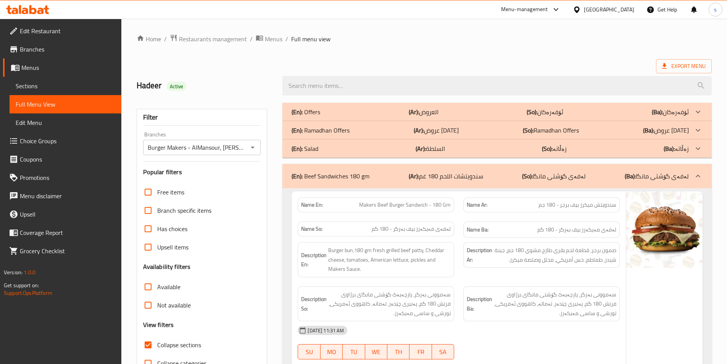
click at [35, 11] on icon at bounding box center [32, 9] width 7 height 9
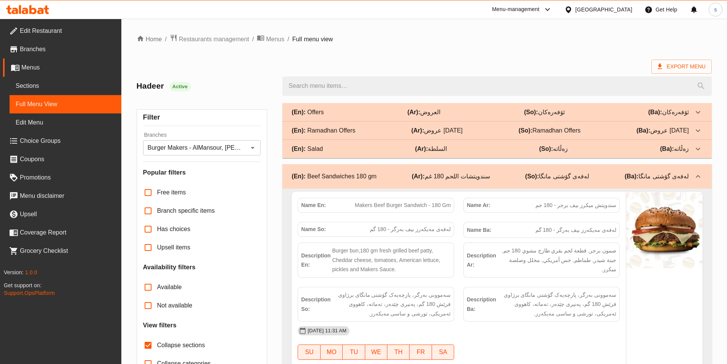
scroll to position [20867, 0]
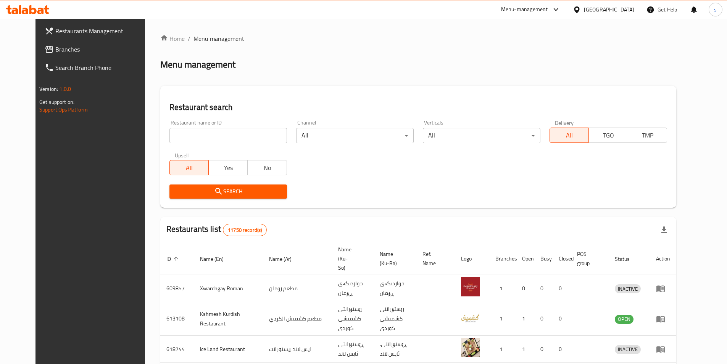
click at [169, 126] on div "Restaurant name or ID Restaurant name or ID" at bounding box center [228, 131] width 118 height 23
click at [170, 133] on input "search" at bounding box center [228, 135] width 118 height 15
paste input "Bonbon Chocola"
type input "Bonbon Chocola"
click button "Search" at bounding box center [228, 191] width 118 height 14
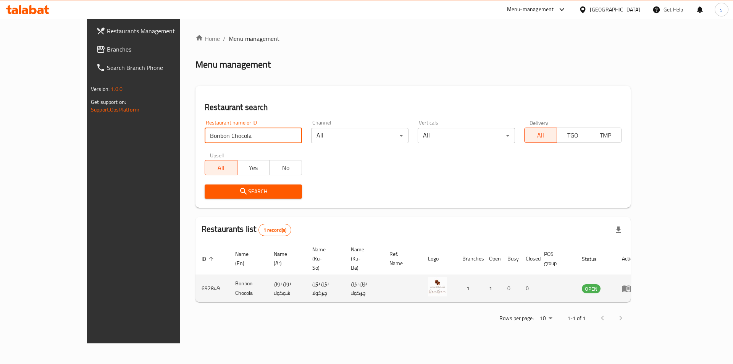
click at [631, 283] on icon "enhanced table" at bounding box center [626, 287] width 9 height 9
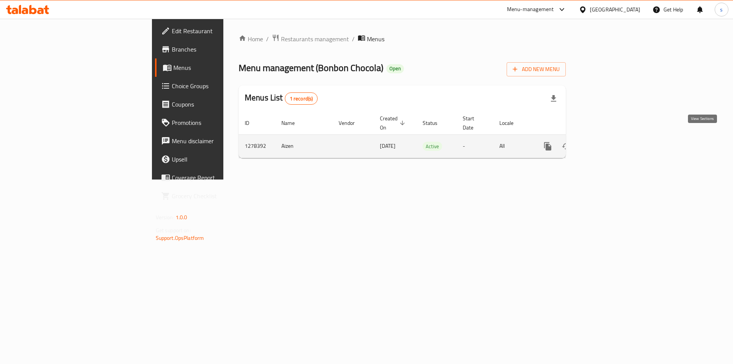
click at [606, 143] on icon "enhanced table" at bounding box center [602, 146] width 7 height 7
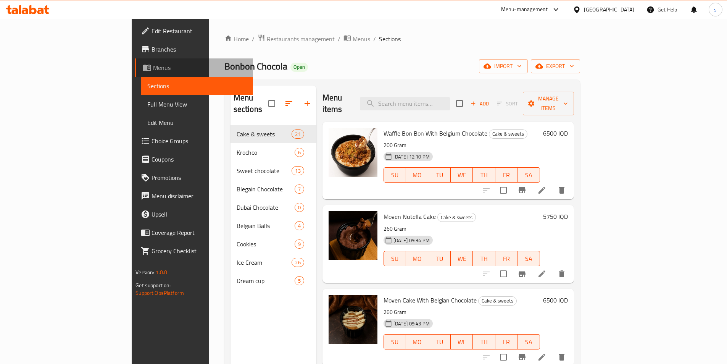
click at [153, 69] on span "Menus" at bounding box center [200, 67] width 94 height 9
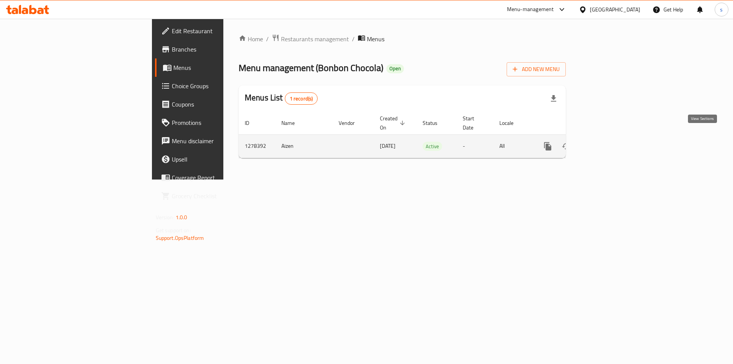
click at [607, 142] on icon "enhanced table" at bounding box center [602, 146] width 9 height 9
